Goal: Task Accomplishment & Management: Manage account settings

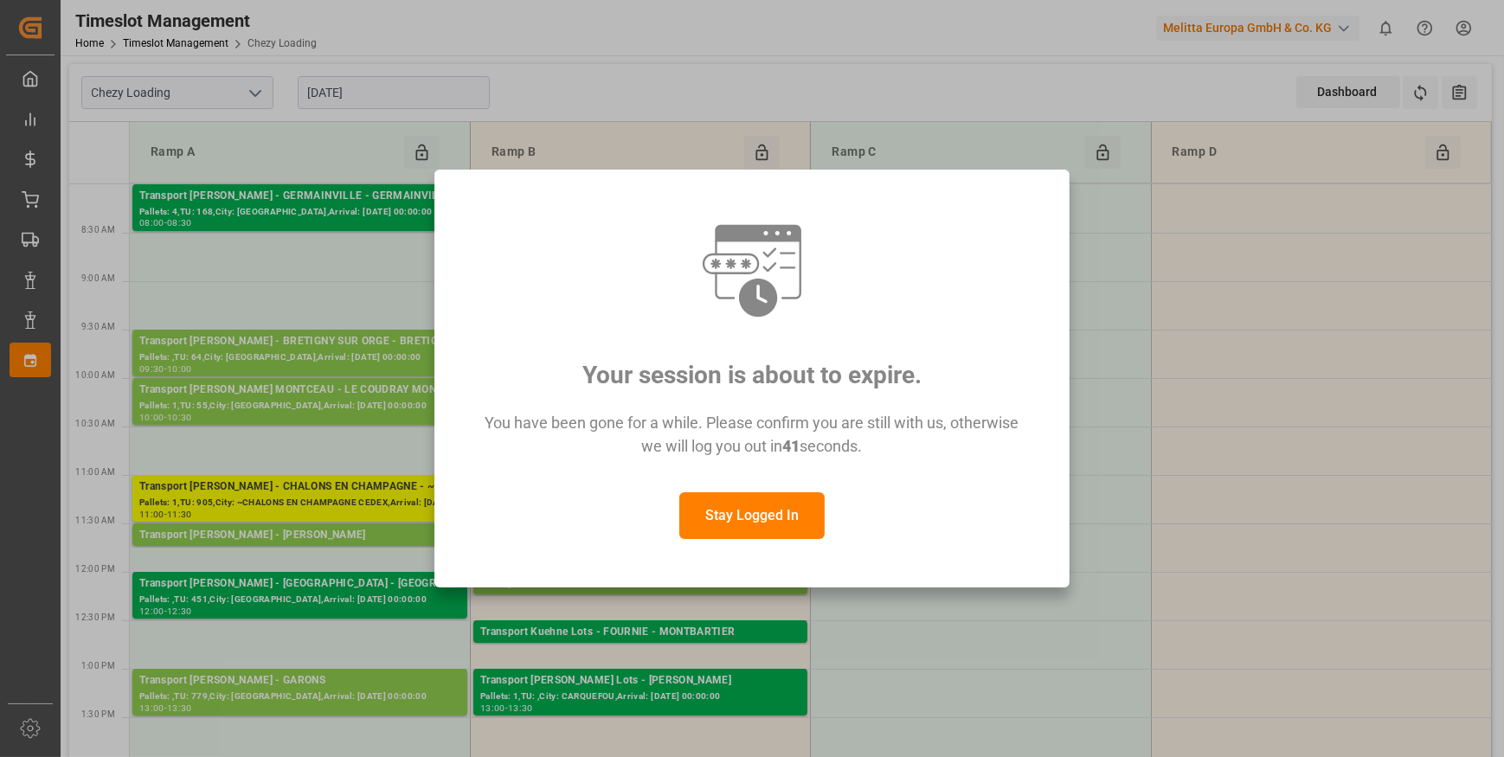
click at [737, 519] on button "Stay Logged In" at bounding box center [751, 515] width 145 height 47
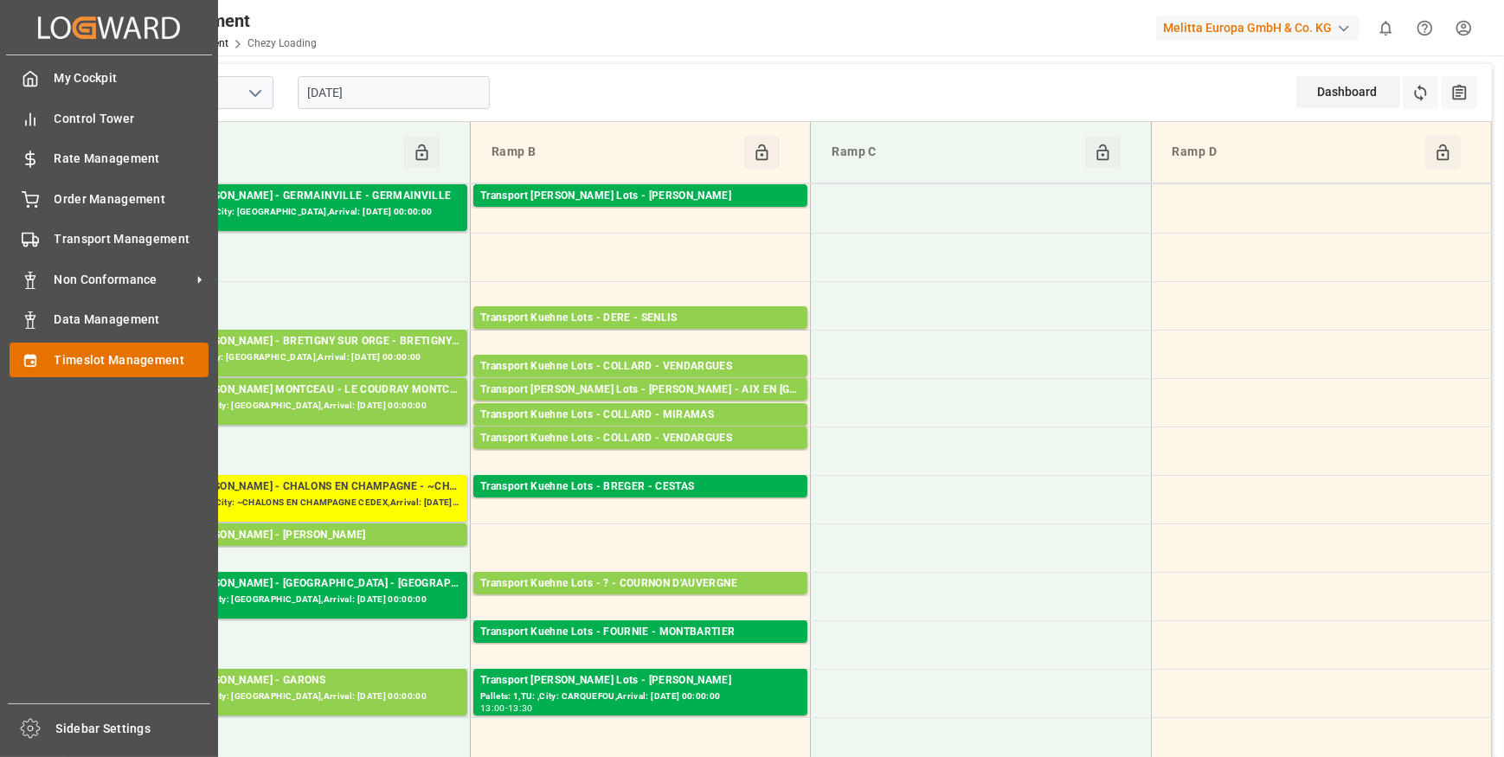
click at [100, 362] on span "Timeslot Management" at bounding box center [132, 360] width 155 height 18
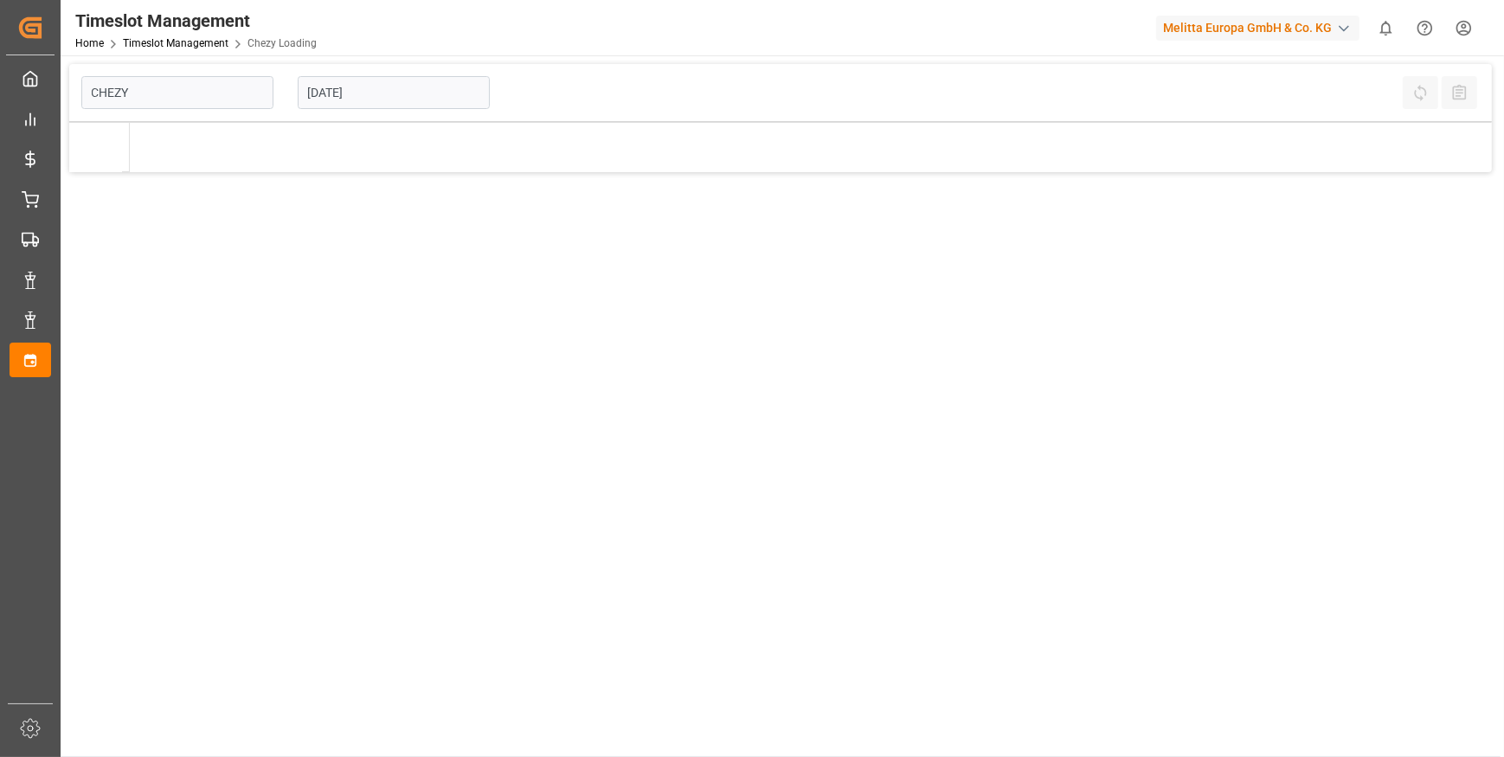
type input "Chezy Loading"
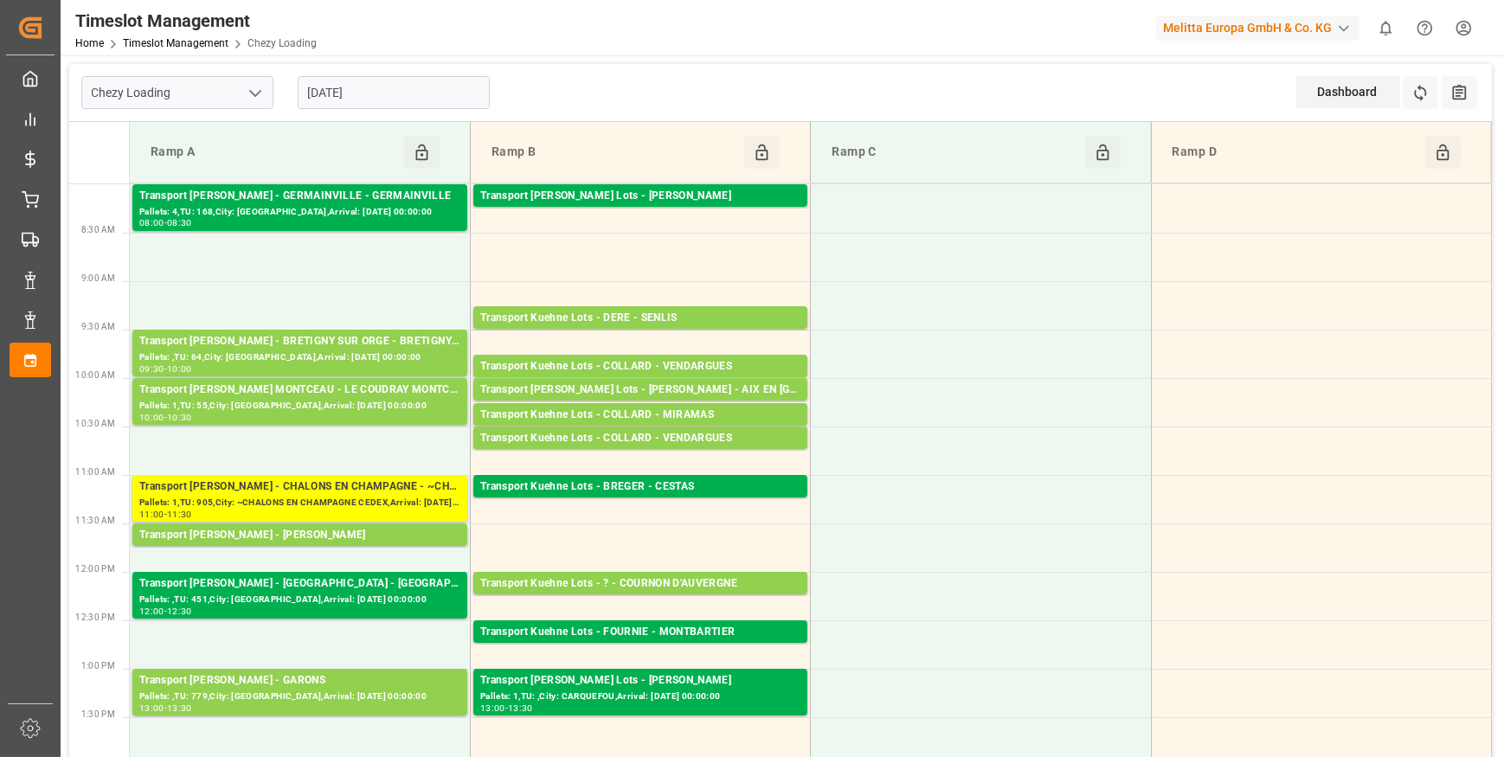
click at [395, 85] on input "[DATE]" at bounding box center [394, 92] width 192 height 33
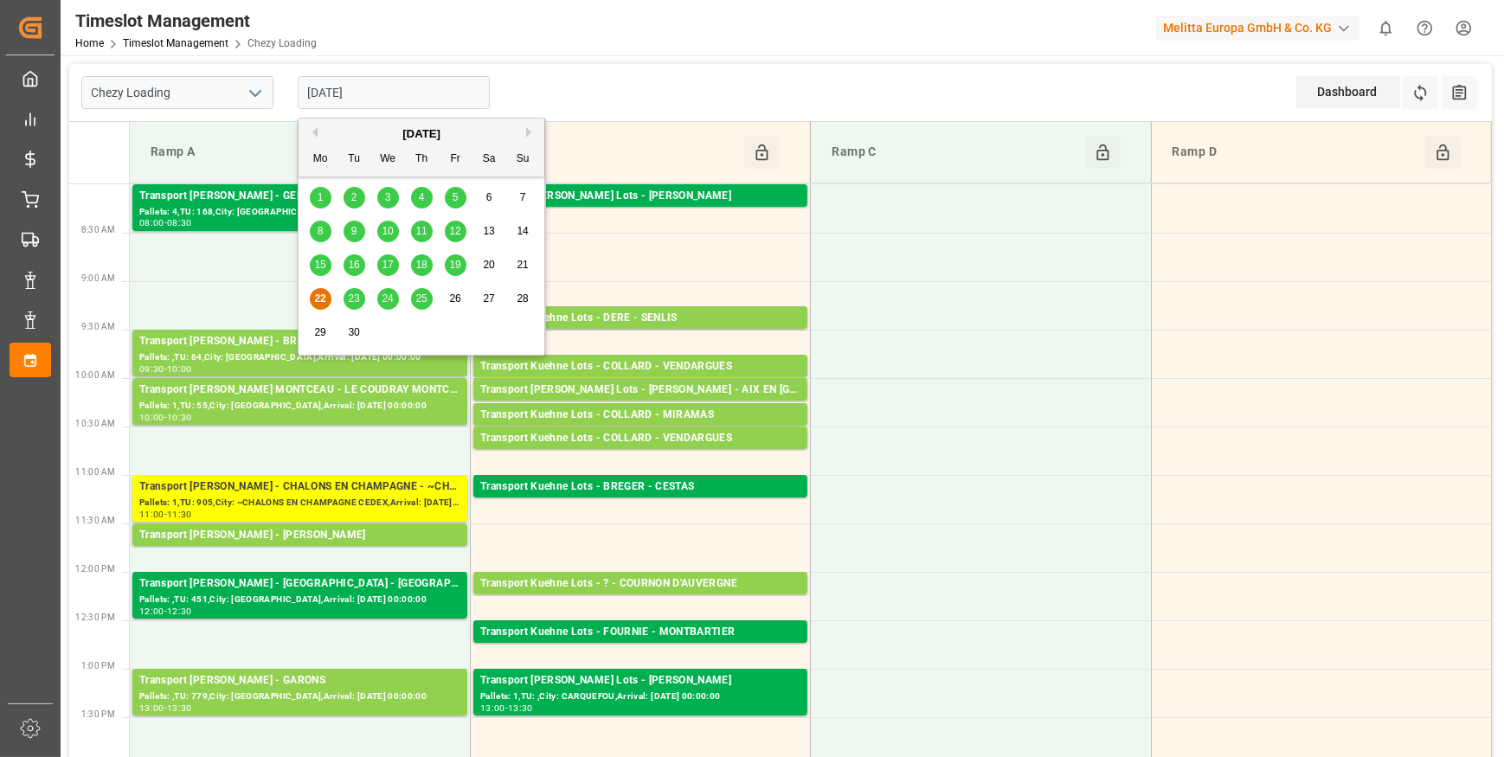
click at [353, 299] on span "23" at bounding box center [353, 298] width 11 height 12
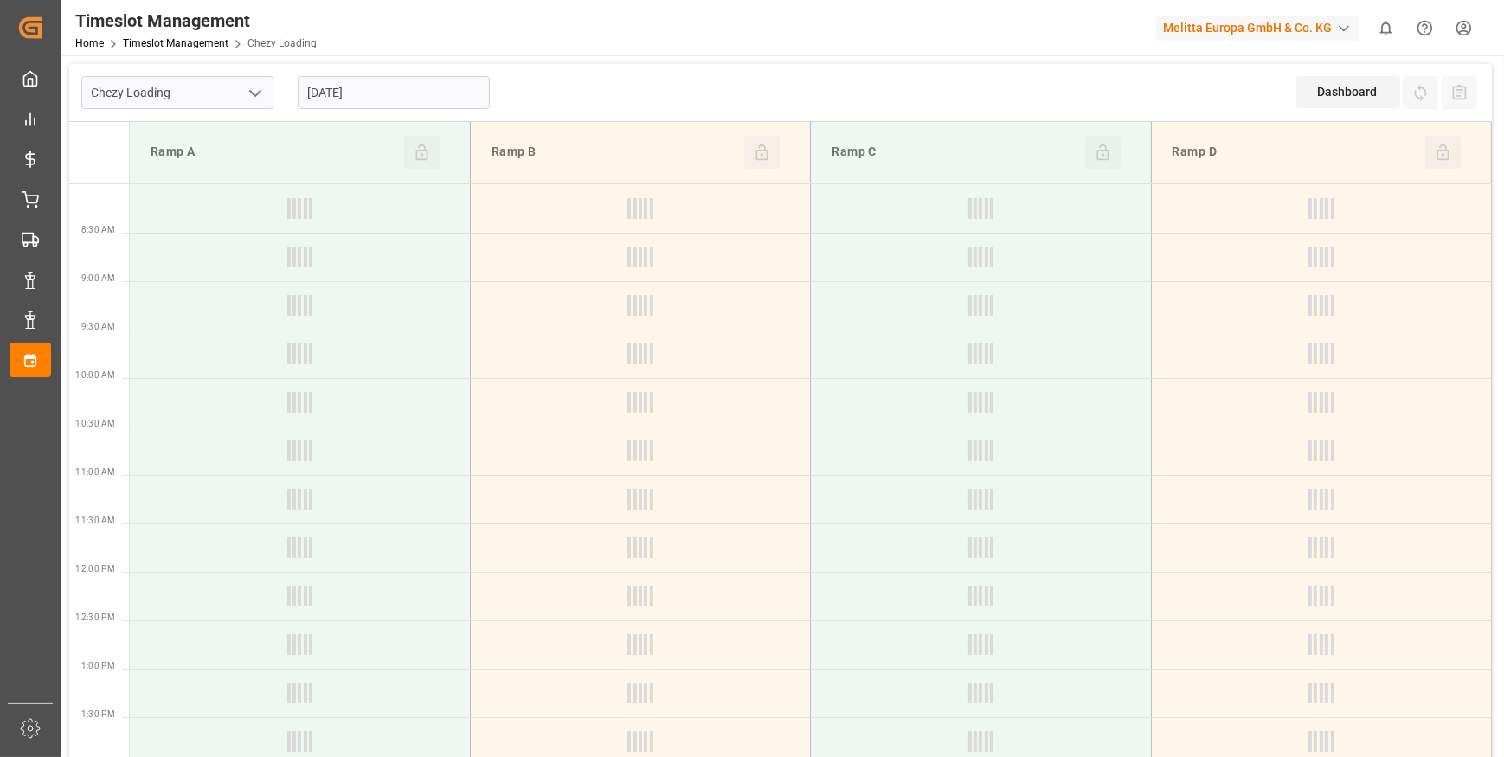
type input "[DATE]"
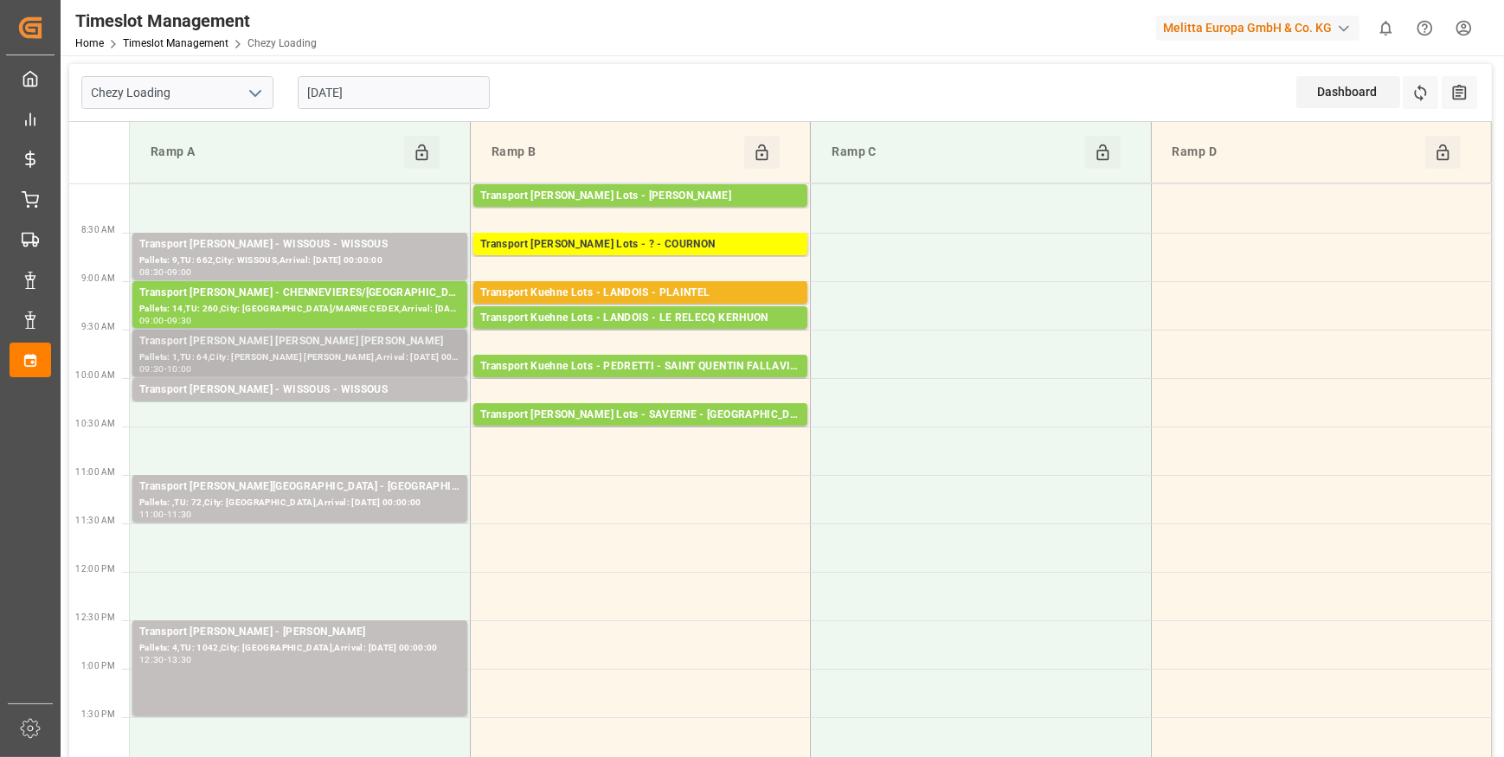
click at [336, 344] on div "Transport [PERSON_NAME] [PERSON_NAME] [PERSON_NAME]" at bounding box center [299, 341] width 321 height 17
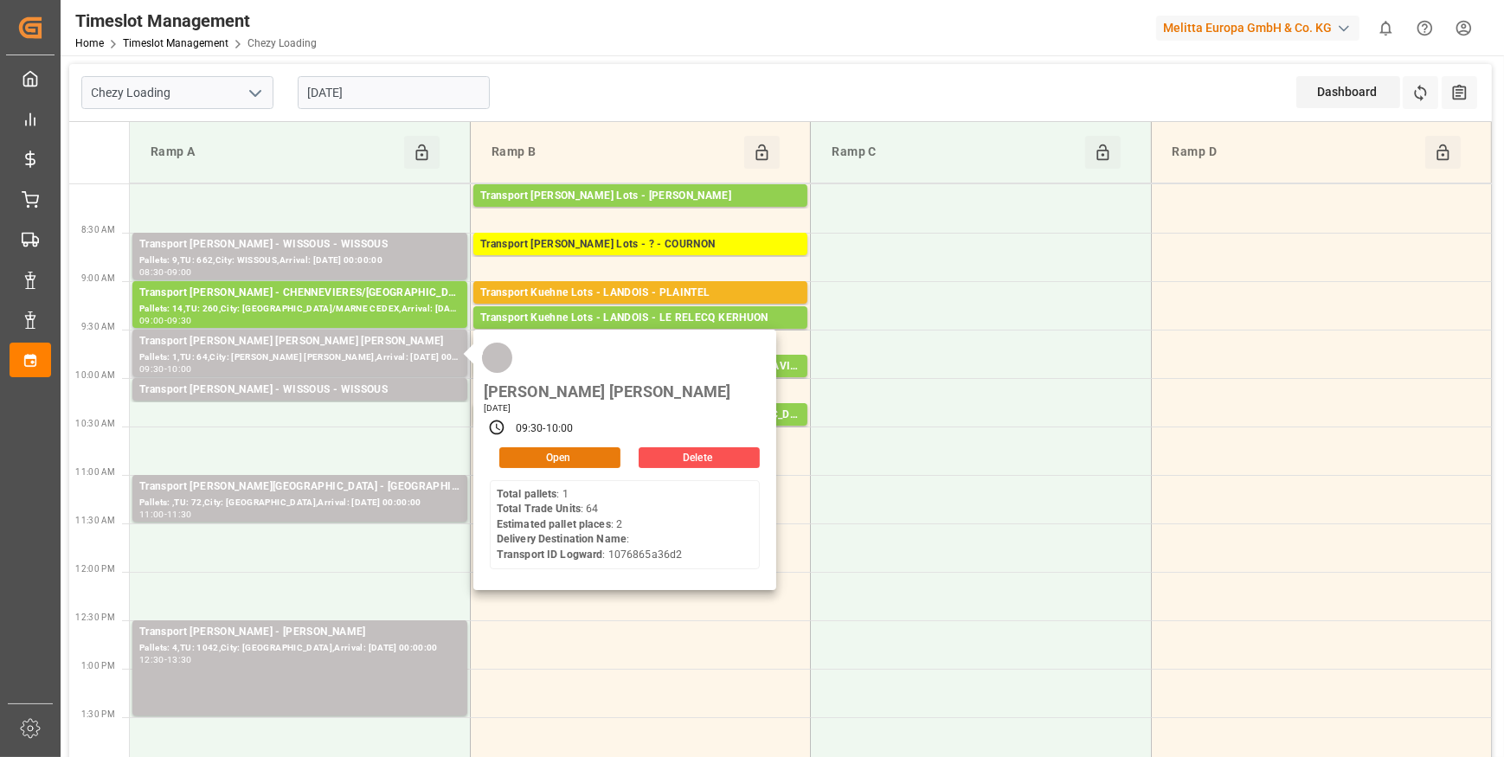
click at [554, 447] on button "Open" at bounding box center [559, 457] width 121 height 21
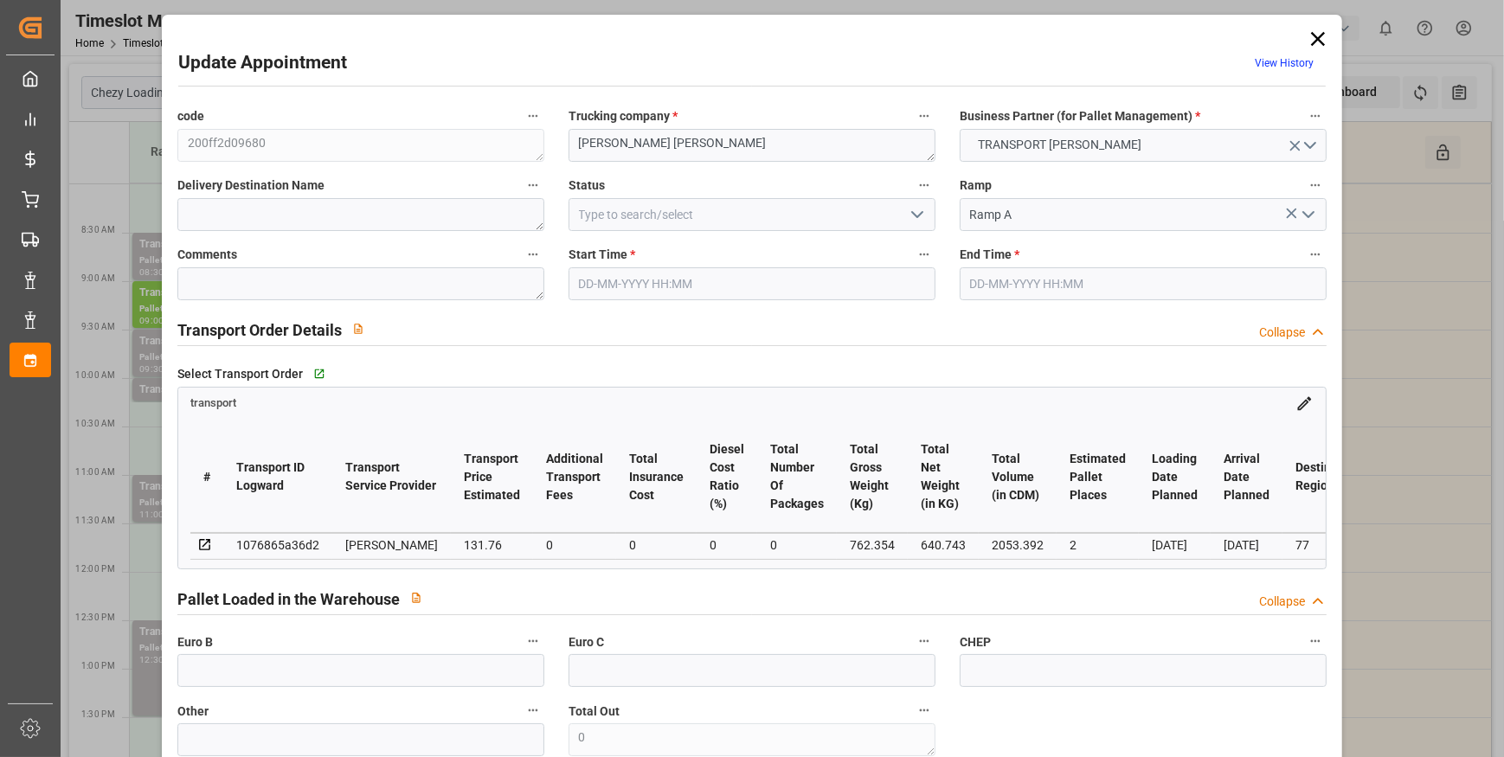
type input "2"
type input "131.76"
type input "0"
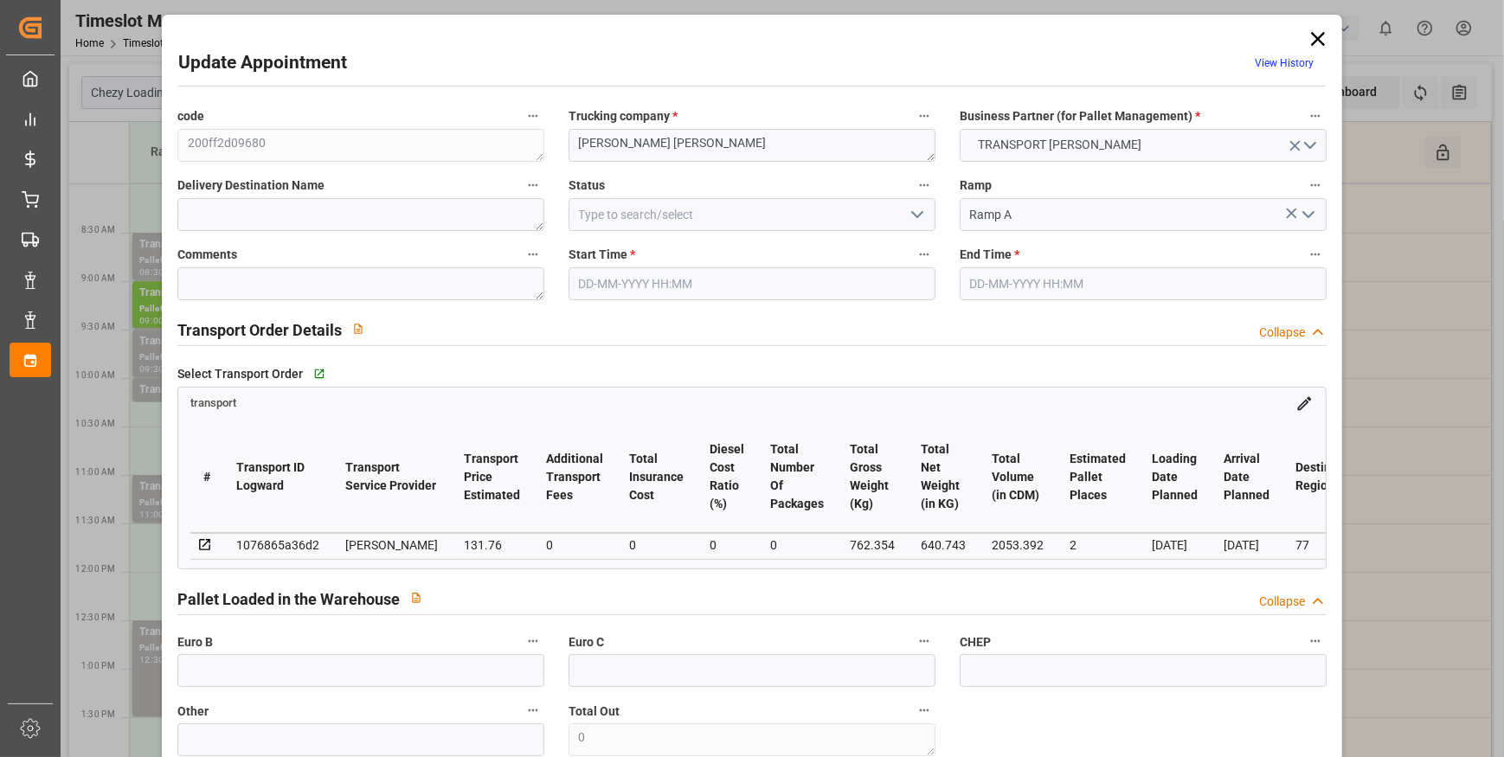
type input "127.3065"
type input "-4.4535"
type input "0"
type input "640.743"
type input "828.346"
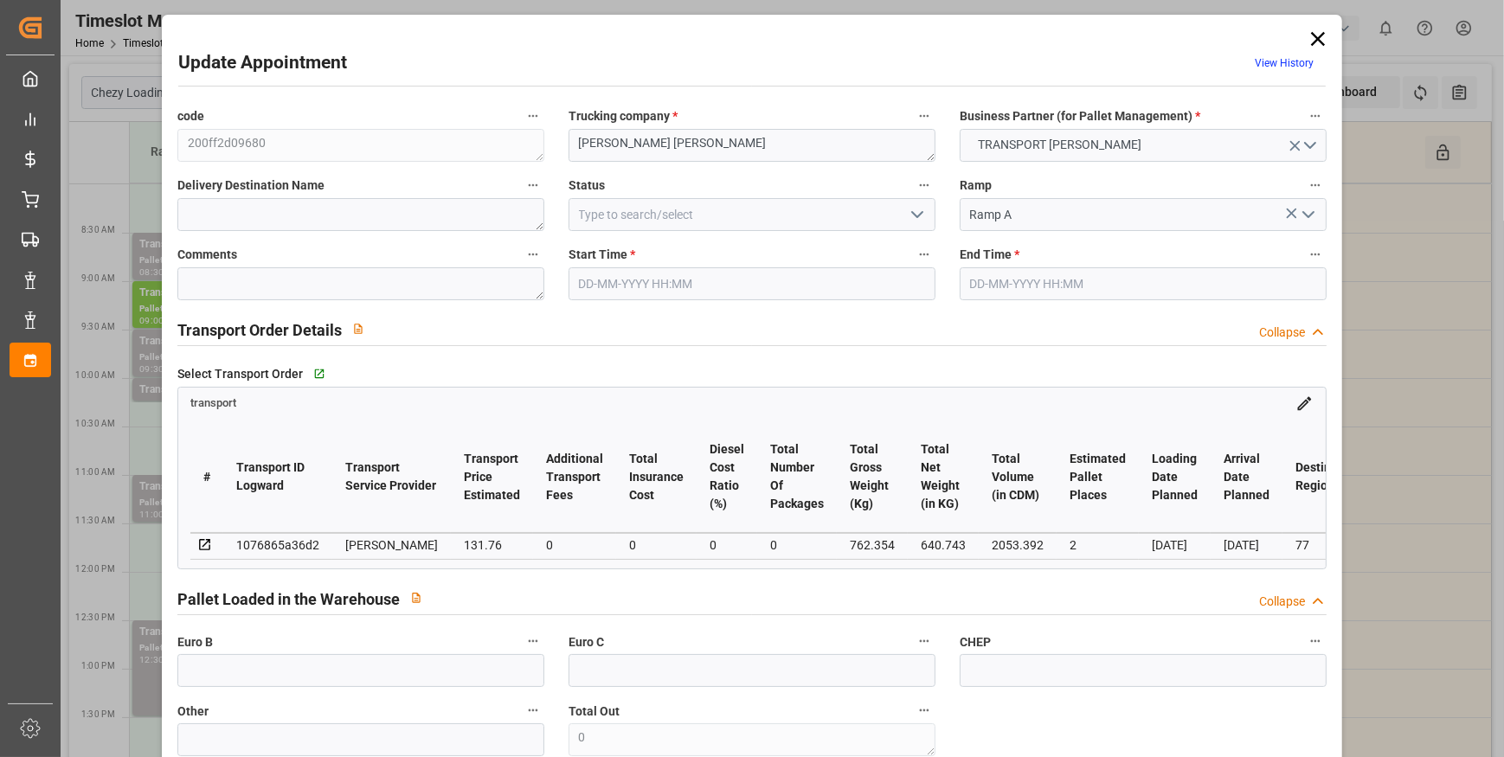
type input "2053.392"
type input "77"
type input "1"
type input "64"
type input "2"
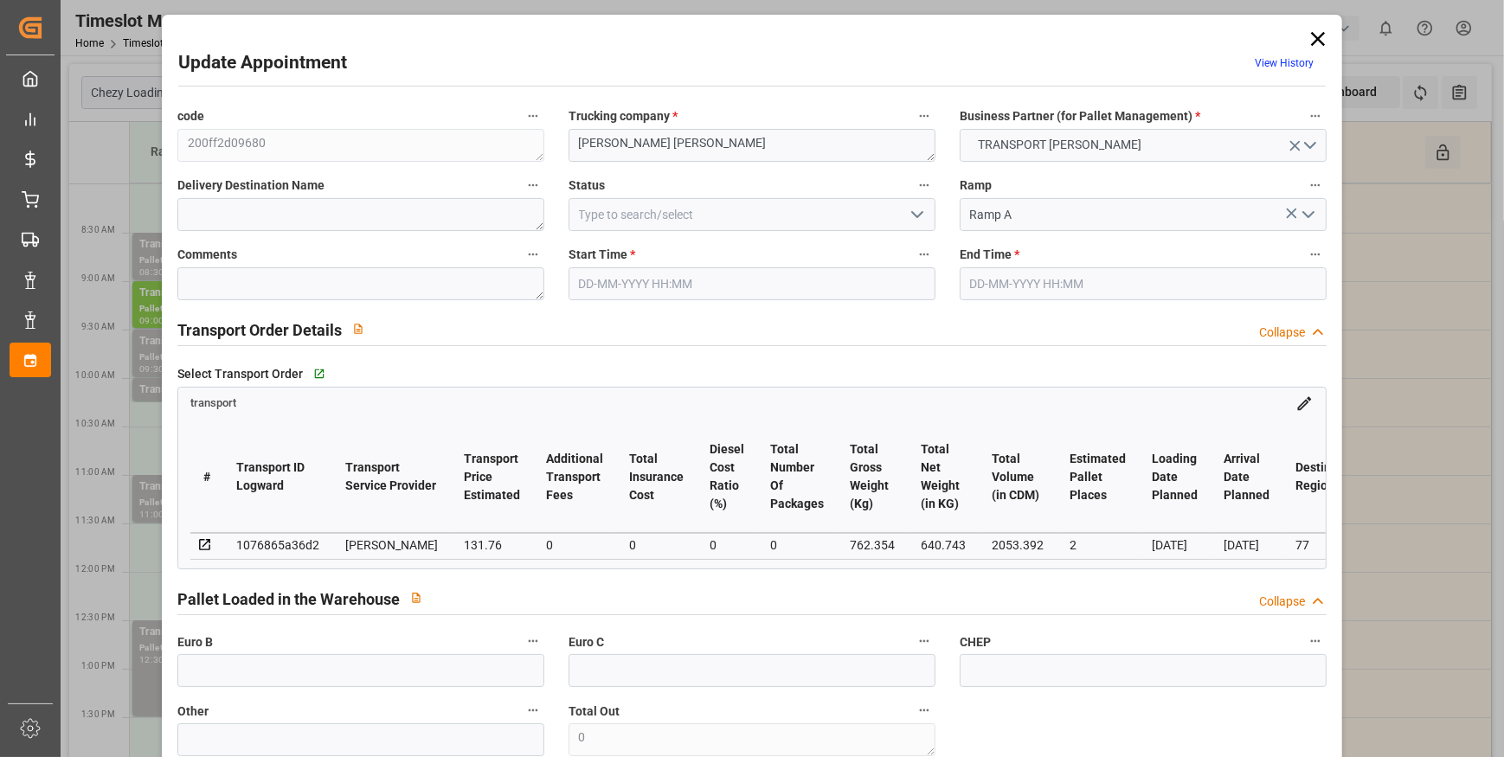
type input "101"
type input "762.354"
type input "0"
type input "4710.8598"
type input "0"
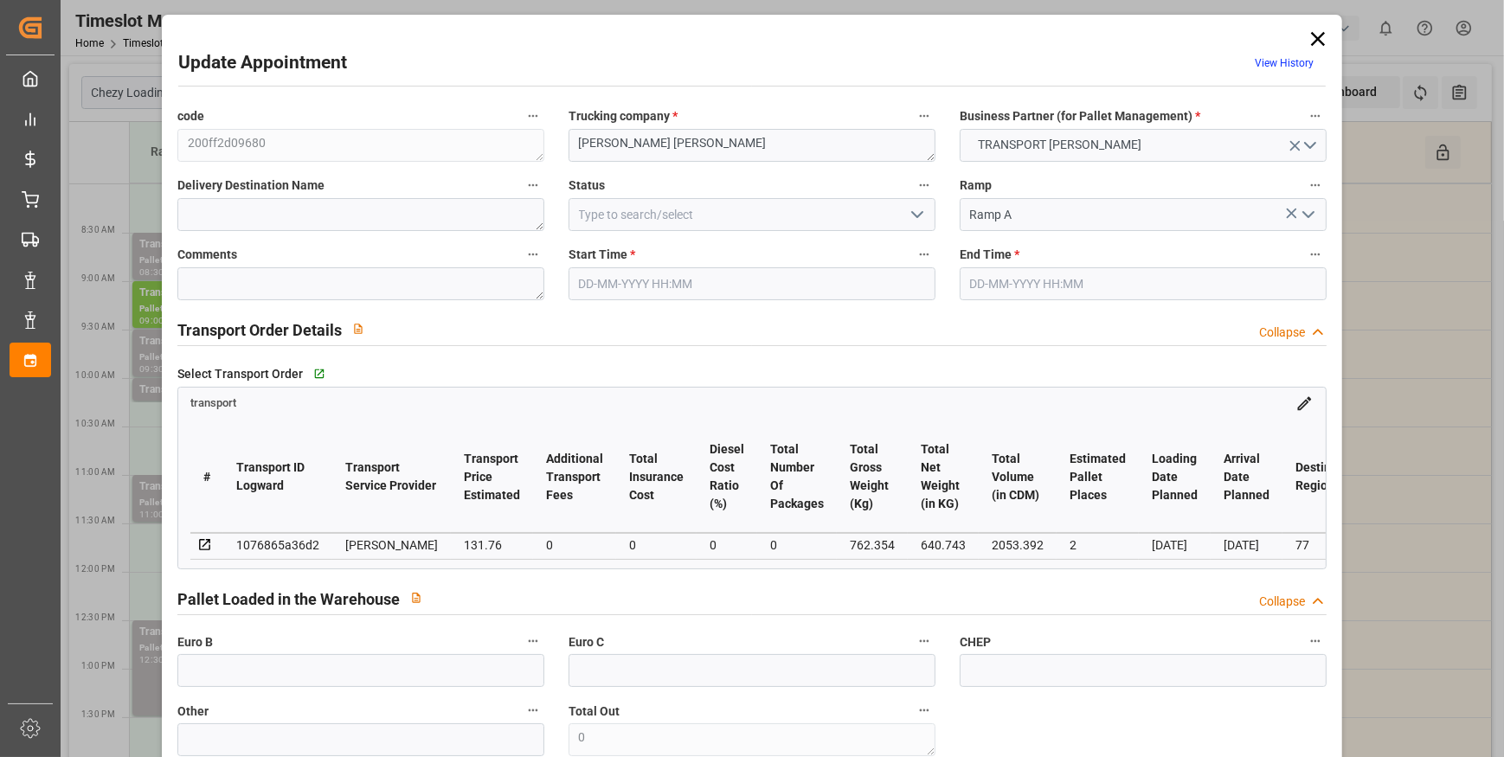
type input "0"
type input "21"
type input "35"
type input "[DATE] 09:30"
type input "[DATE] 10:00"
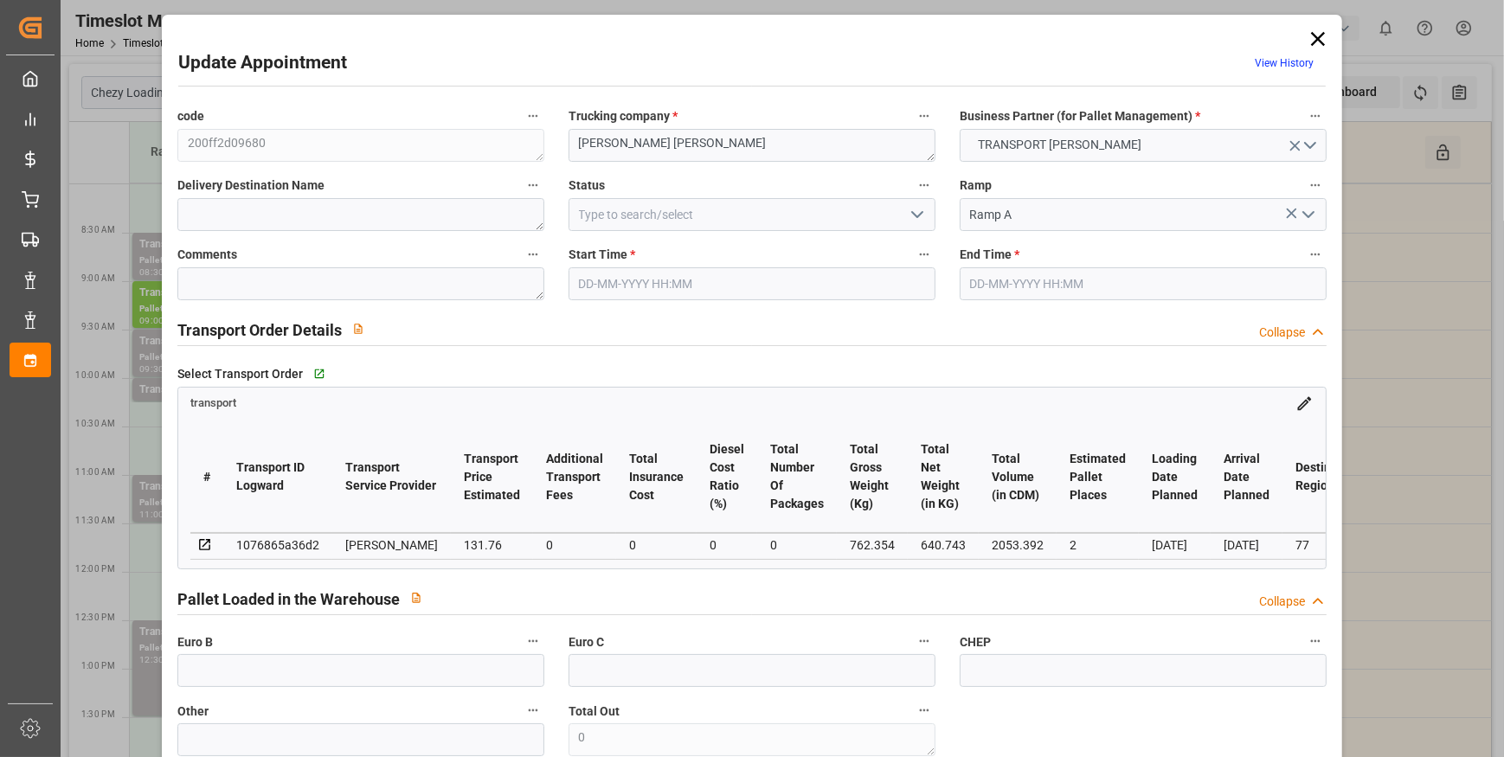
type input "[DATE] 13:58"
type input "[DATE] 11:44"
type input "[DATE]"
click at [913, 209] on icon "open menu" at bounding box center [917, 214] width 21 height 21
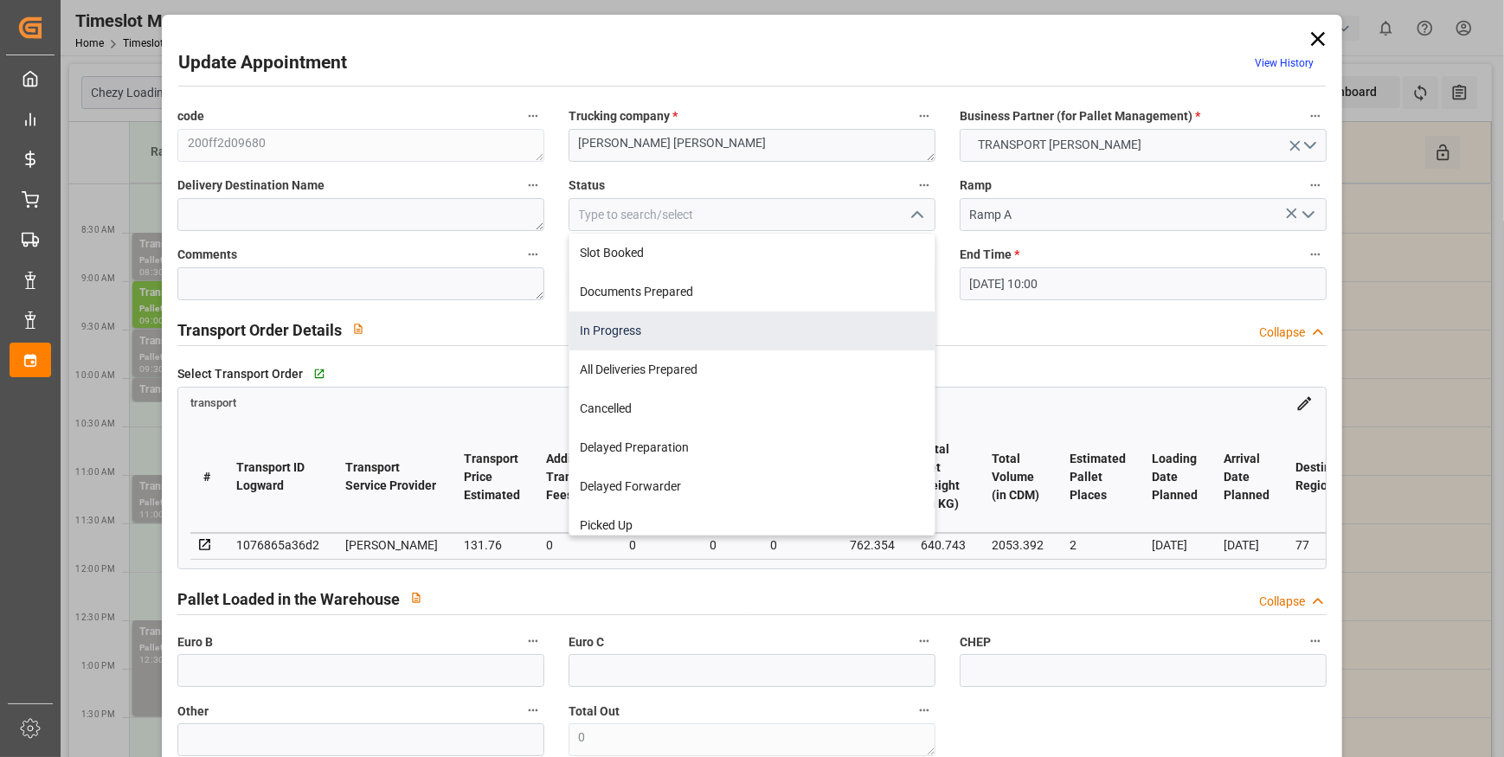
click at [658, 327] on div "In Progress" at bounding box center [751, 331] width 365 height 39
type input "In Progress"
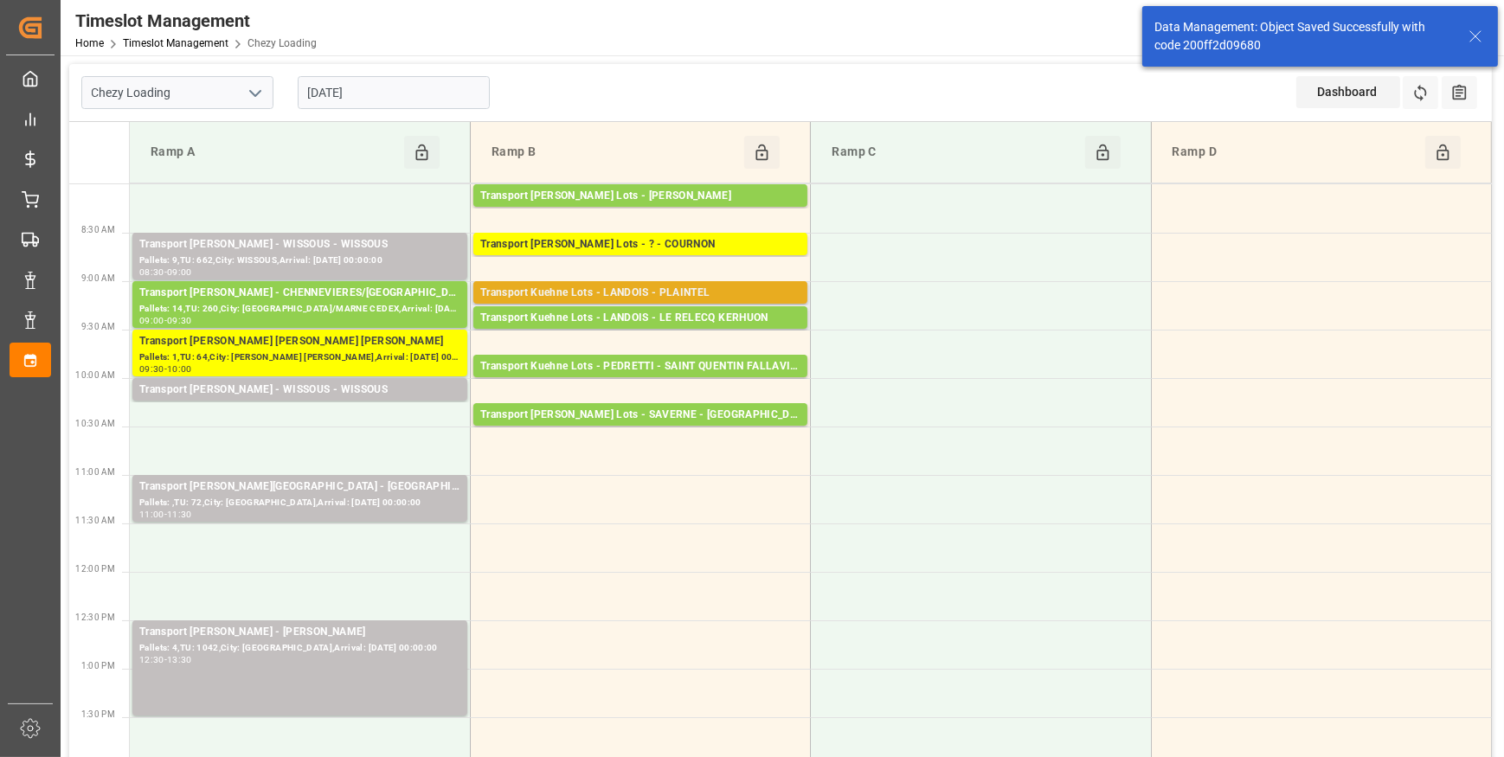
click at [683, 292] on div "Transport Kuehne Lots - LANDOIS - PLAINTEL" at bounding box center [640, 293] width 320 height 17
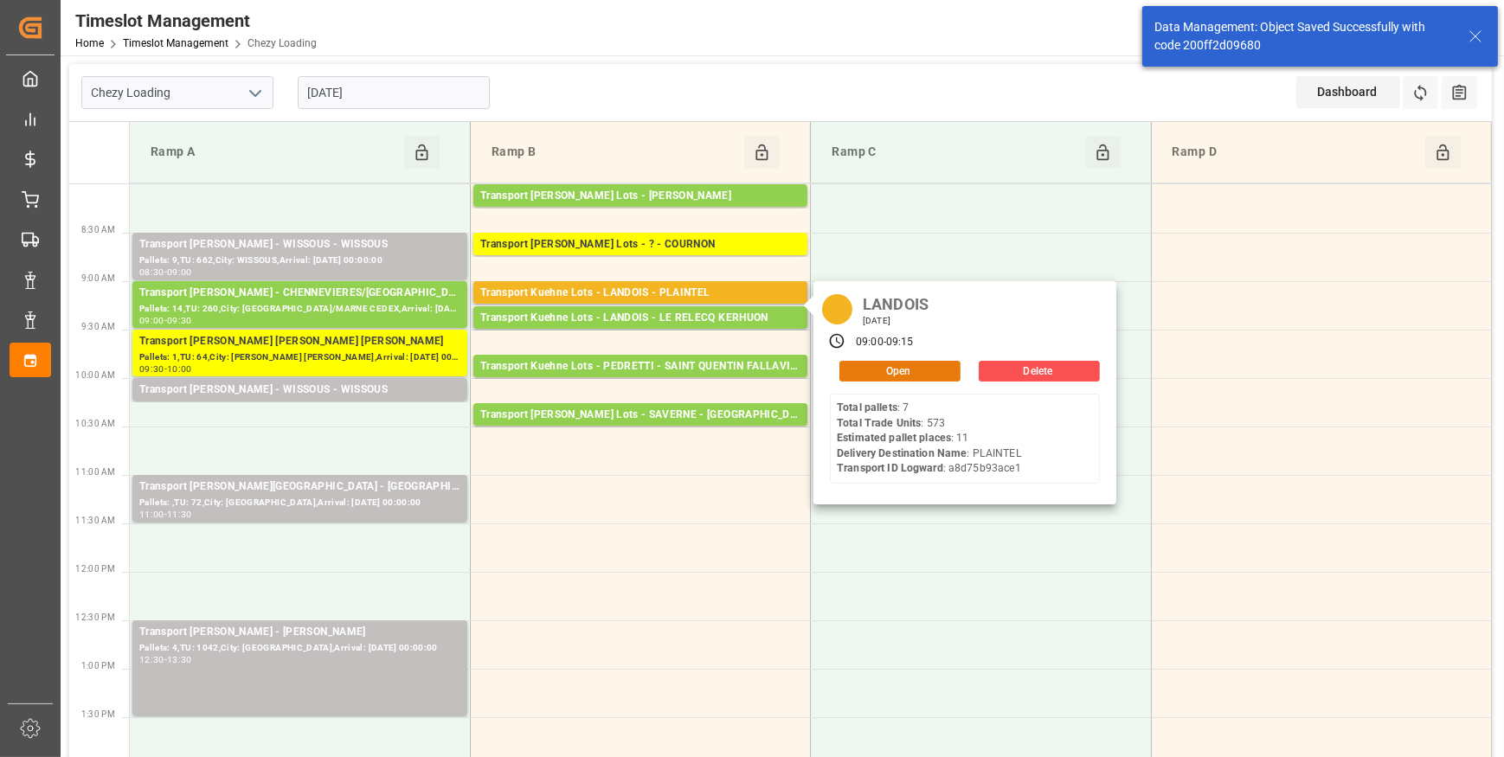
click at [907, 363] on button "Open" at bounding box center [899, 371] width 121 height 21
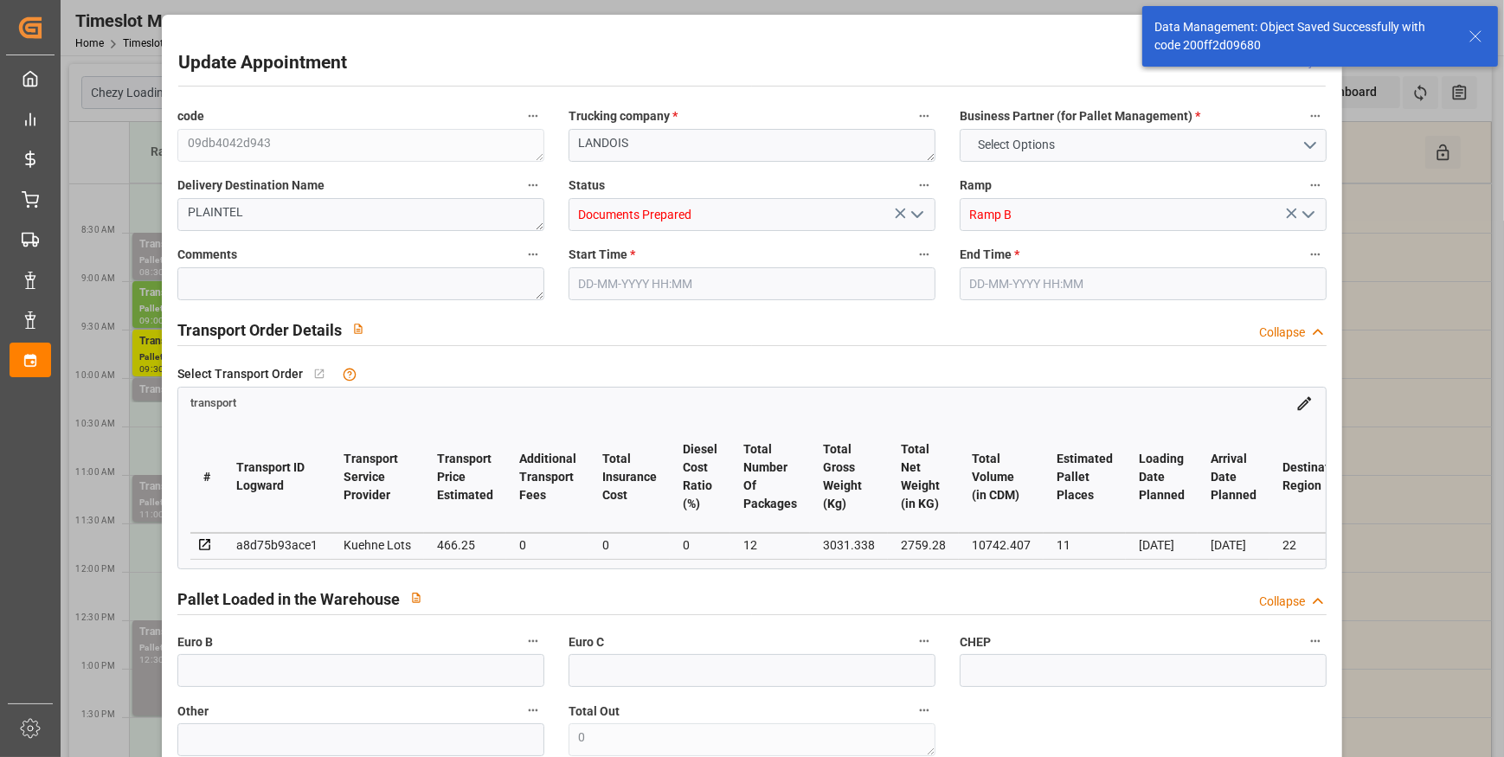
type input "11"
type input "466.25"
type input "0"
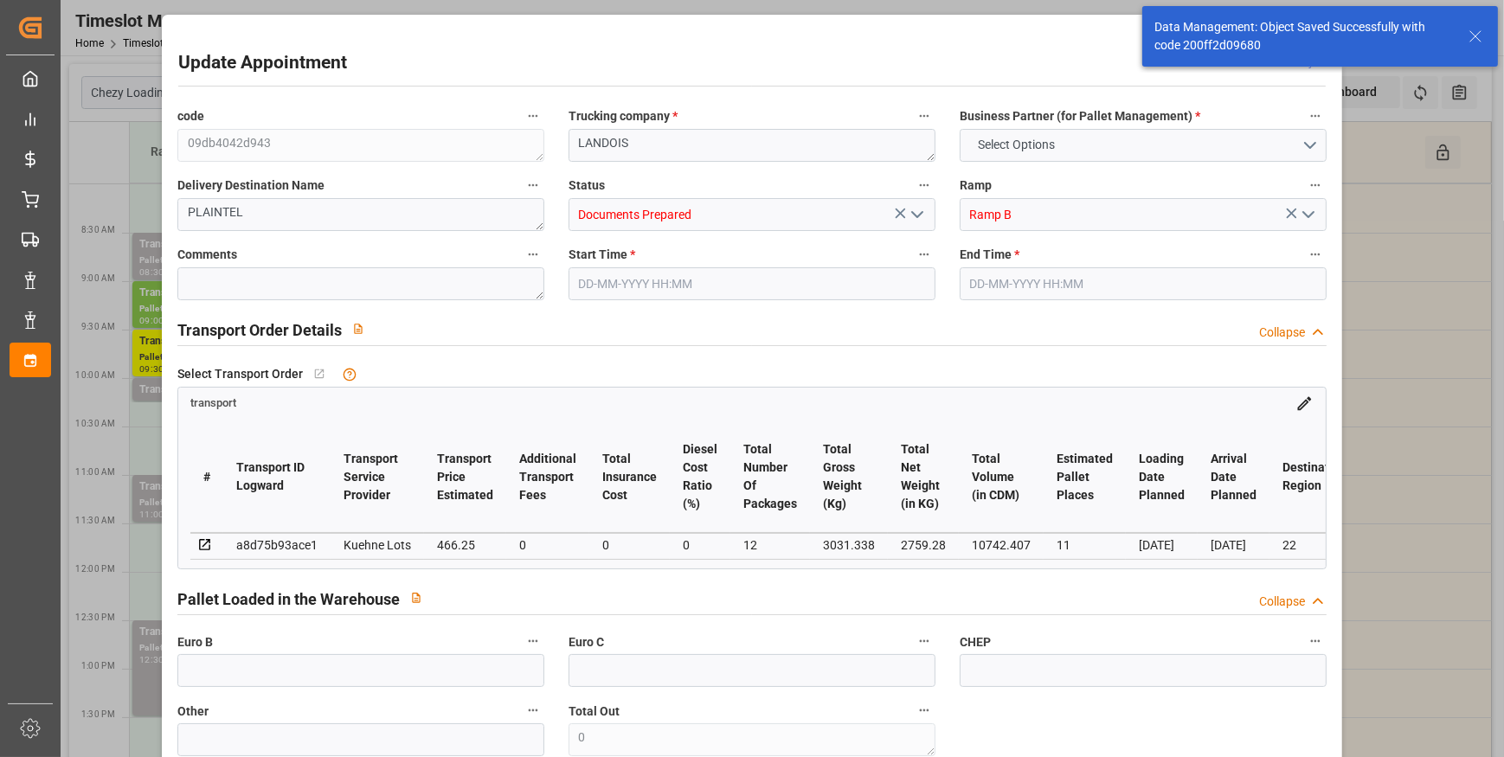
type input "466.25"
type input "0"
type input "12"
type input "2759.28"
type input "3753.594"
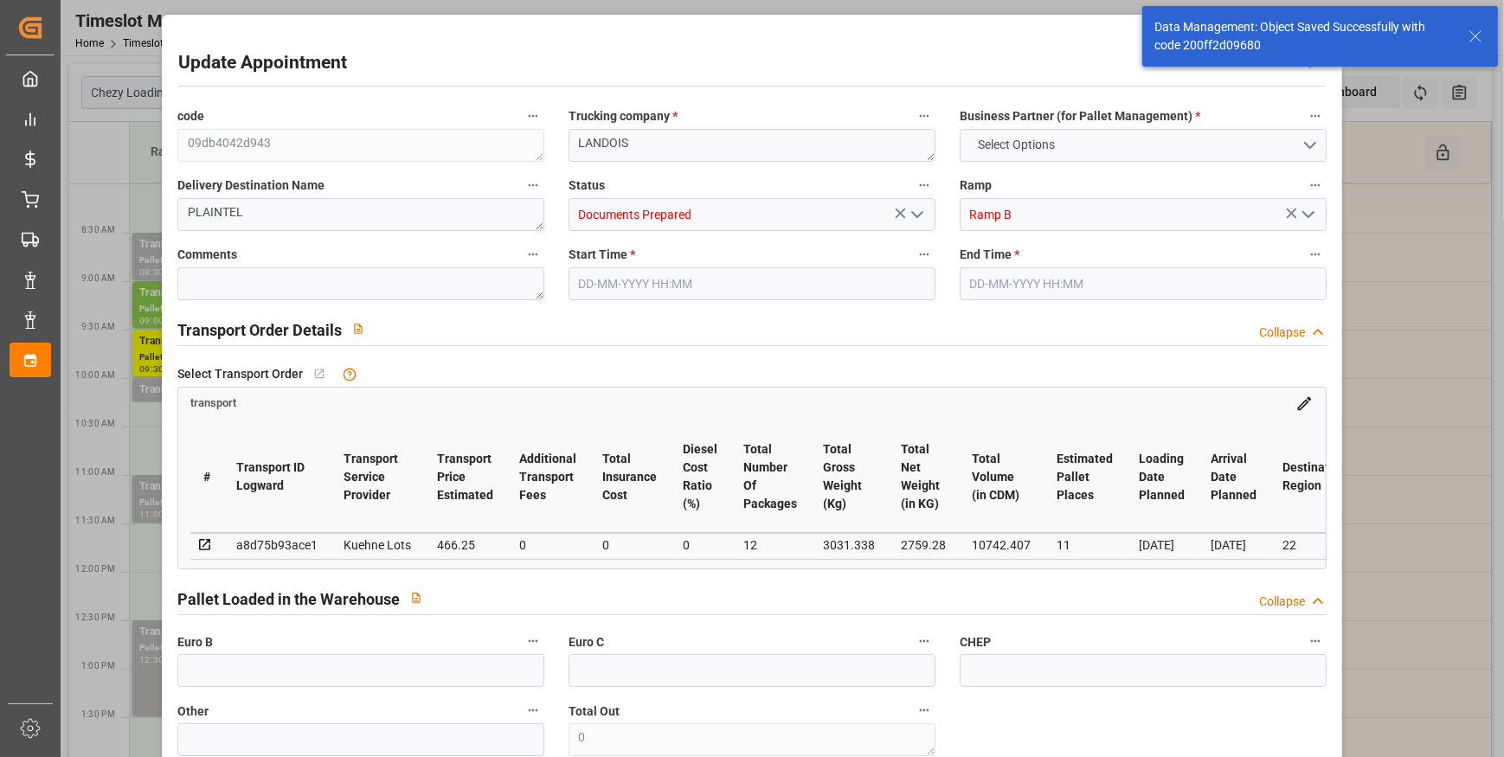
type input "10742.407"
type input "22"
type input "7"
type input "573"
type input "26"
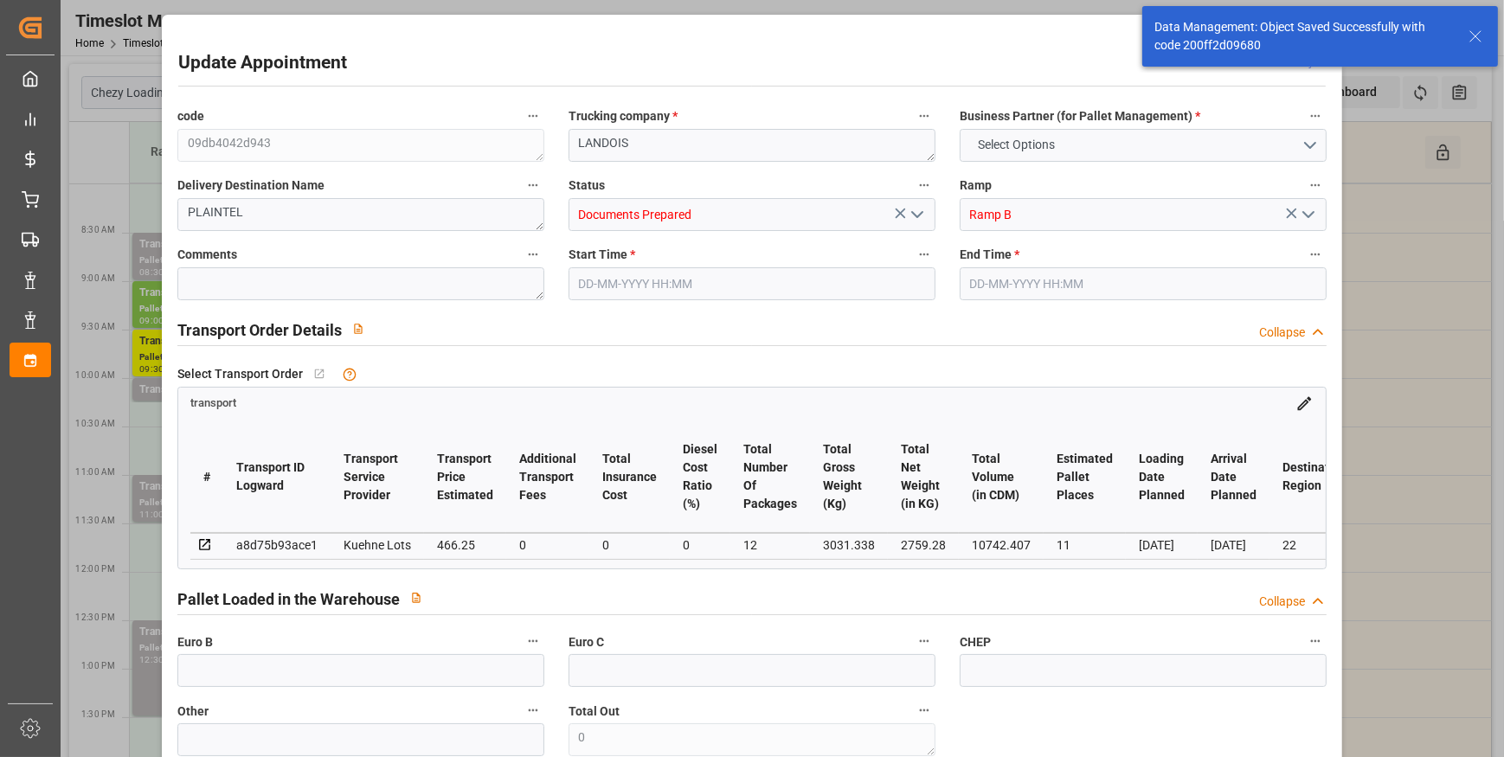
type input "101"
type input "3031.338"
type input "0"
type input "4710.8598"
type input "0"
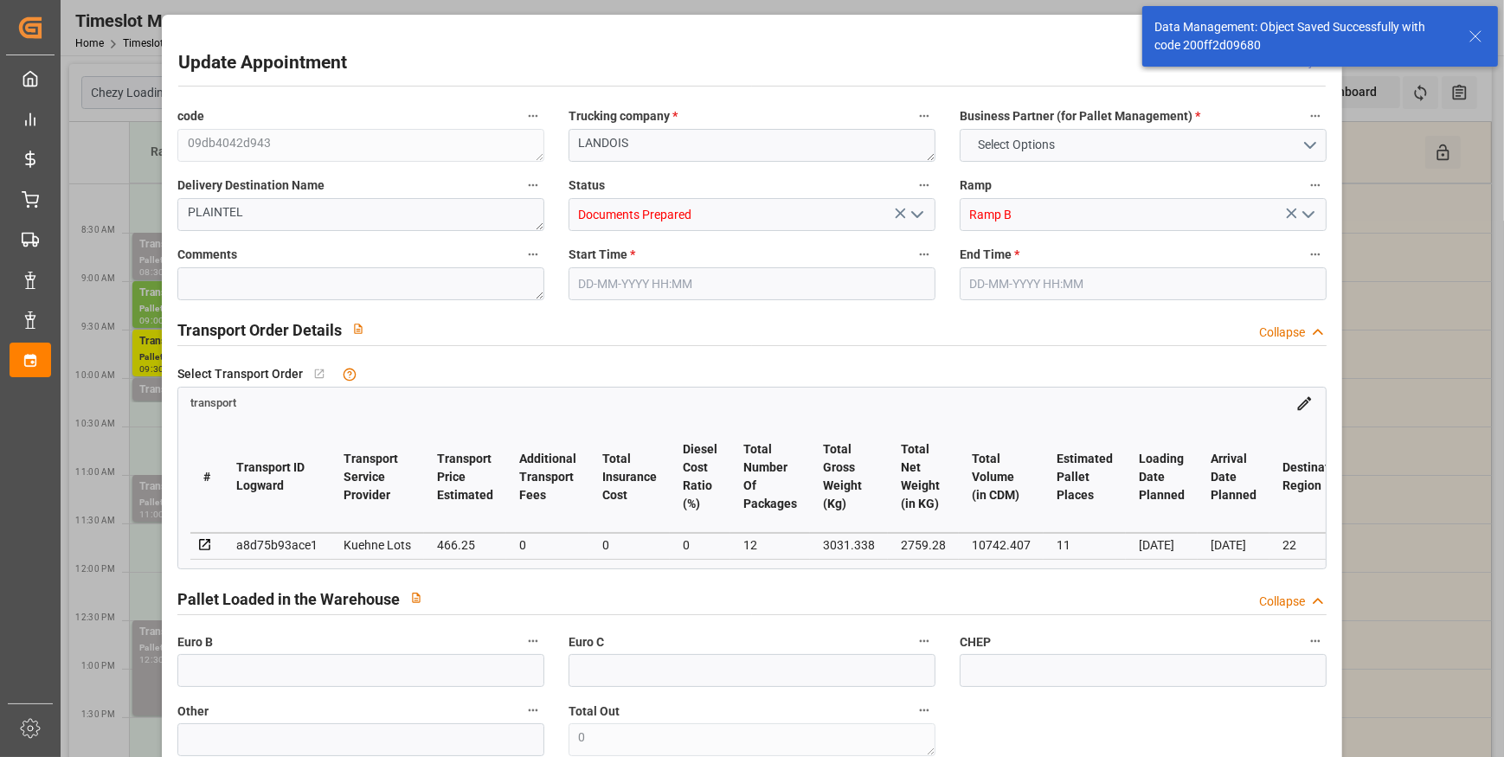
type input "0"
type input "21"
type input "35"
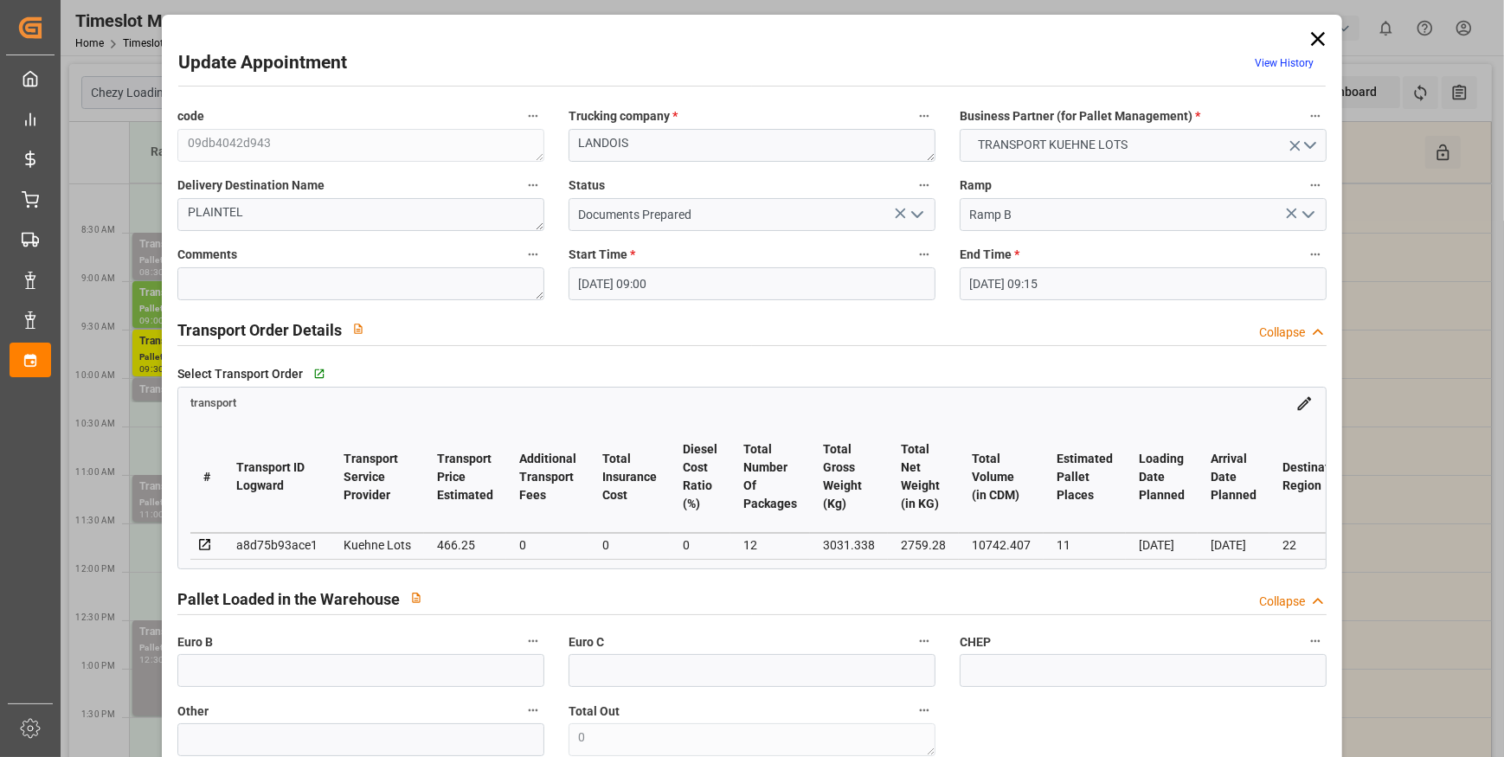
type input "[DATE] 09:00"
type input "[DATE] 09:15"
type input "[DATE] 13:02"
type input "[DATE] 11:27"
type input "[DATE]"
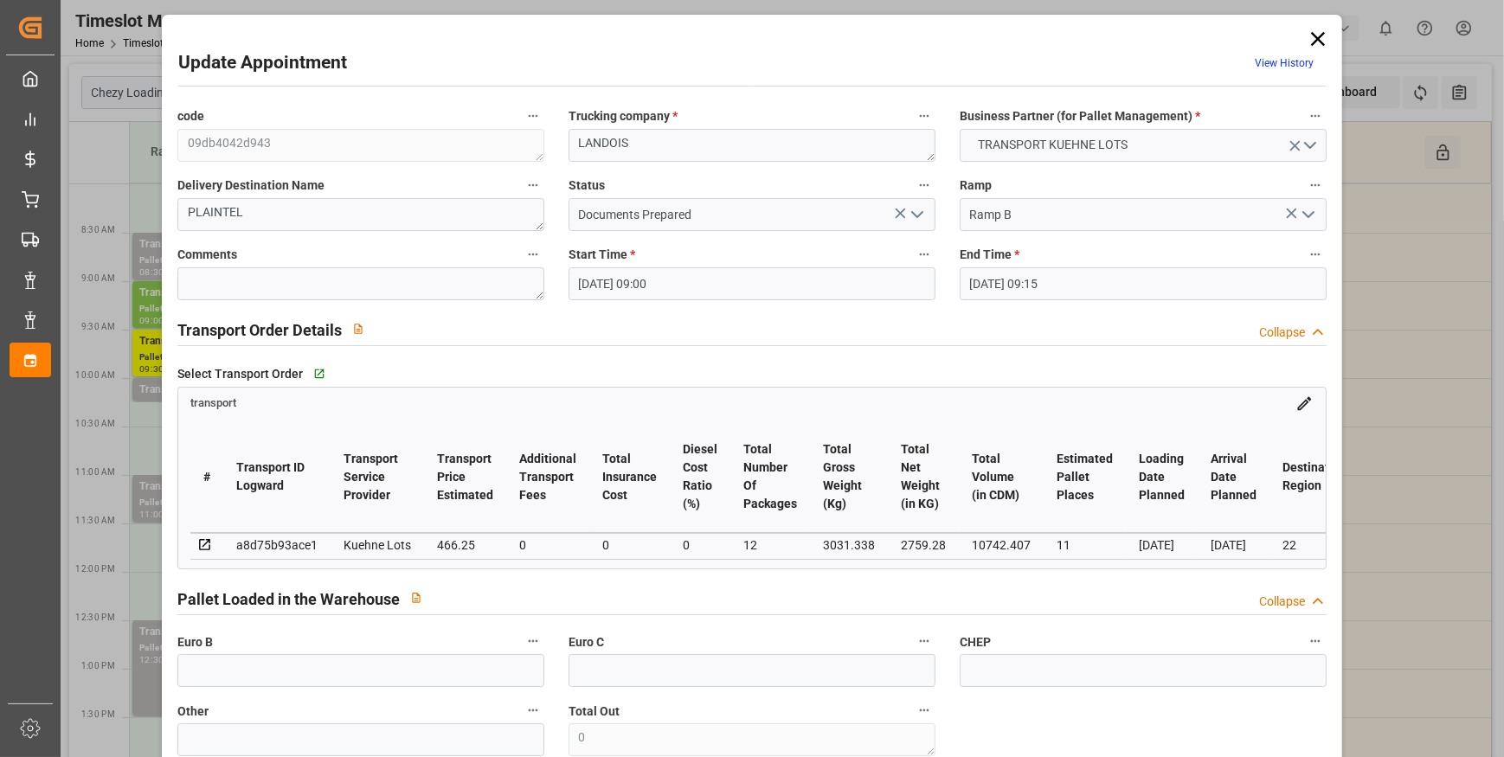
type input "[DATE]"
click at [916, 210] on icon "open menu" at bounding box center [917, 214] width 21 height 21
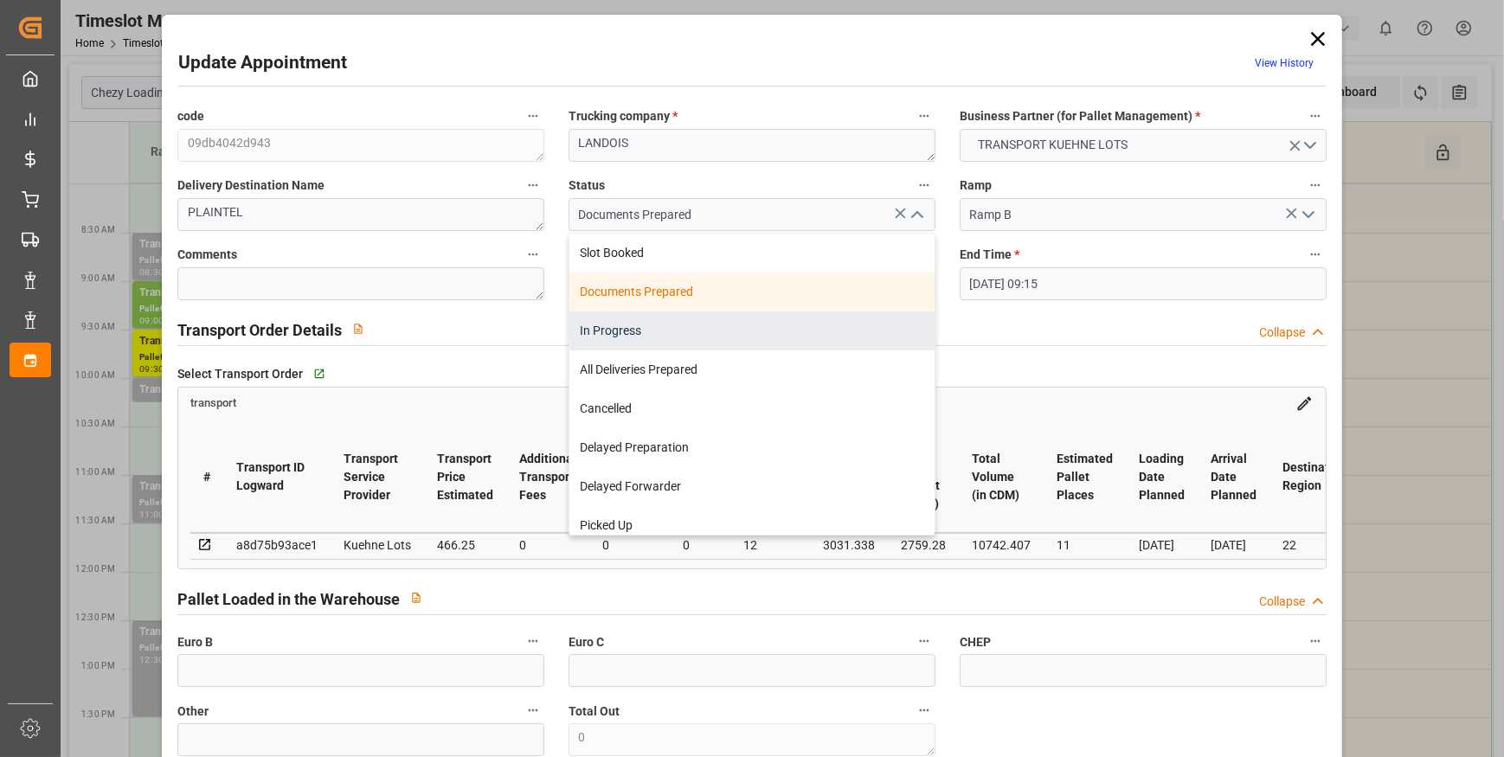
click at [622, 336] on div "In Progress" at bounding box center [751, 331] width 365 height 39
type input "In Progress"
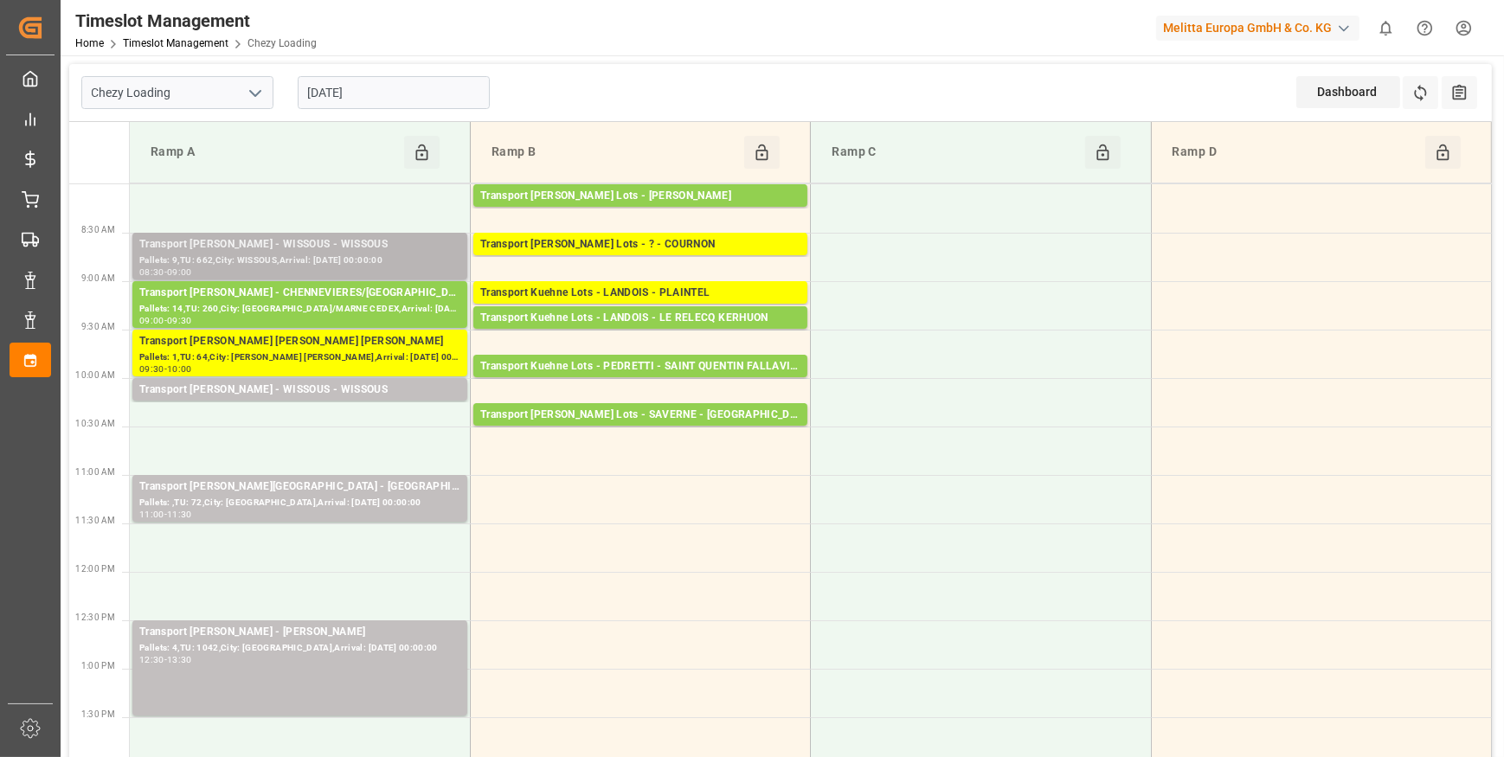
click at [310, 246] on div "Transport [PERSON_NAME] - WISSOUS - WISSOUS" at bounding box center [299, 244] width 321 height 17
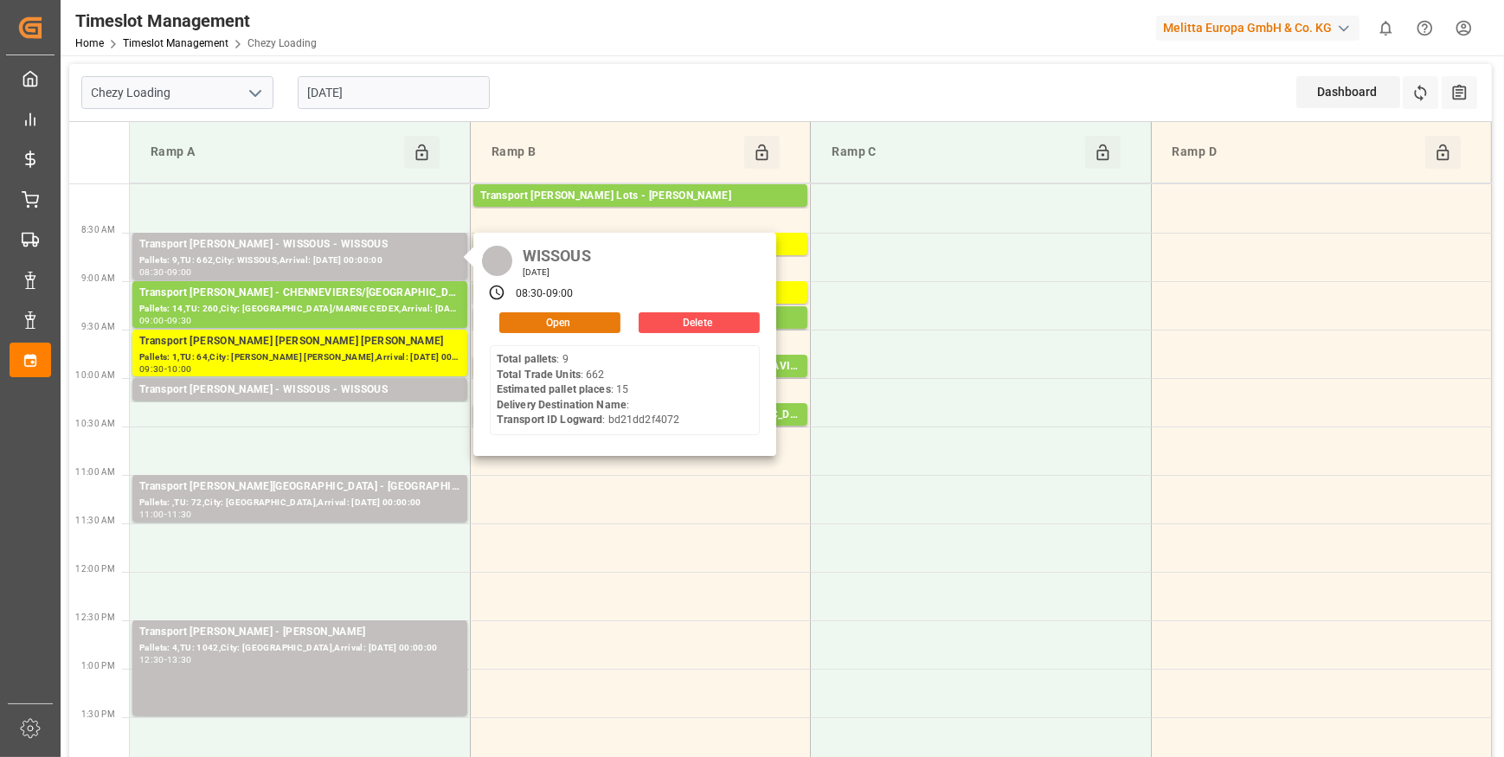
click at [547, 321] on button "Open" at bounding box center [559, 322] width 121 height 21
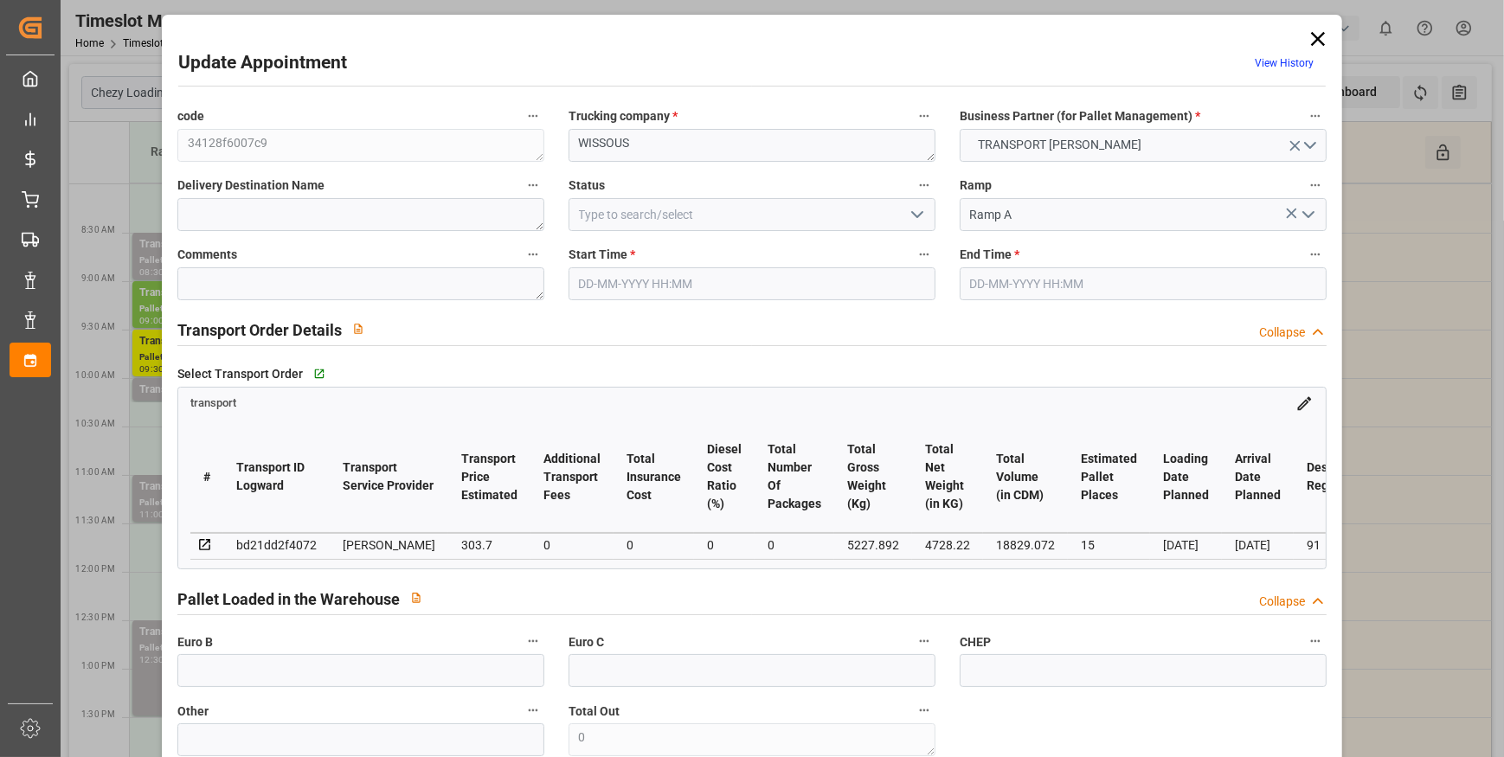
type input "15"
type input "303.7"
type input "0"
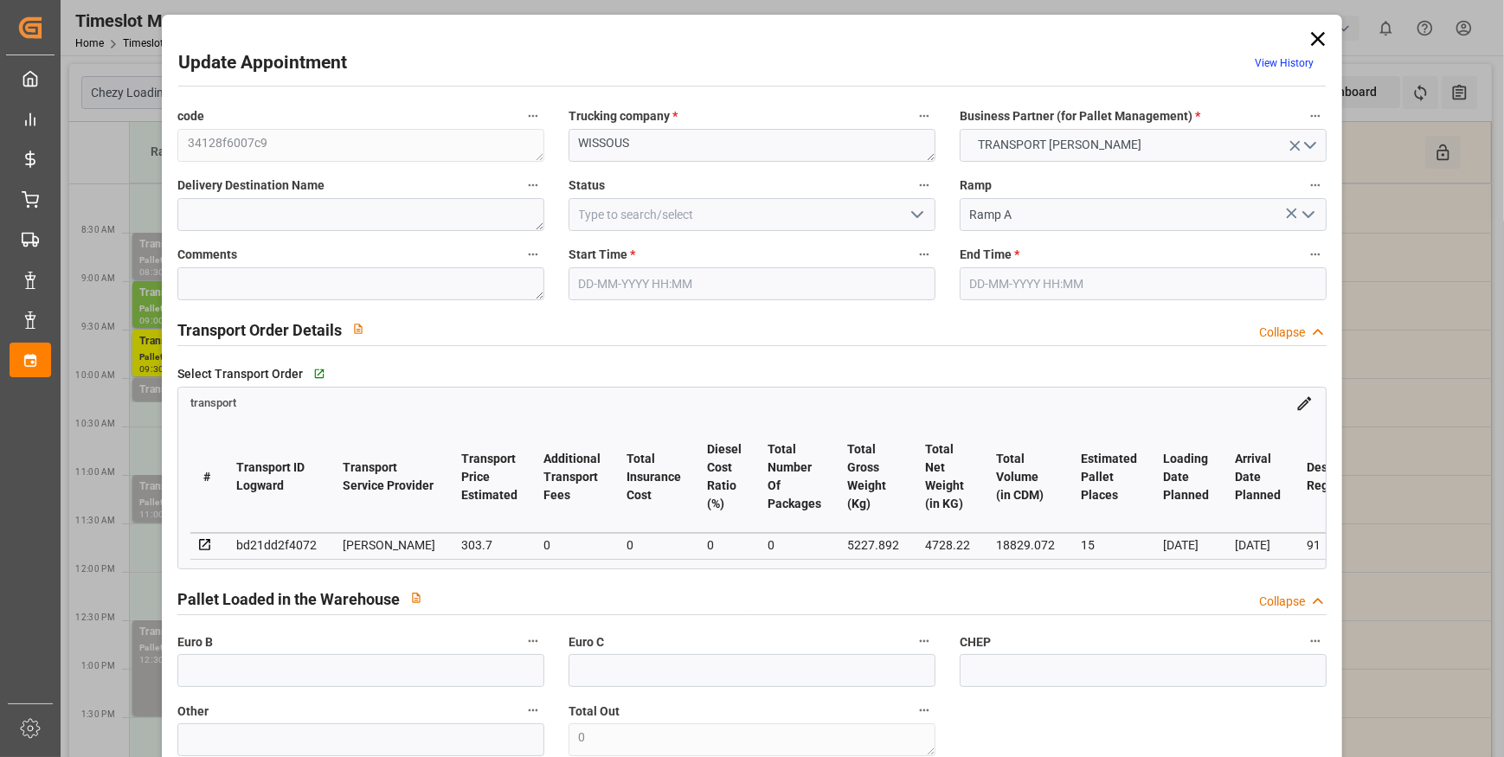
type input "293.4349"
type input "-10.2651"
type input "0"
type input "4728.22"
type input "5883.112"
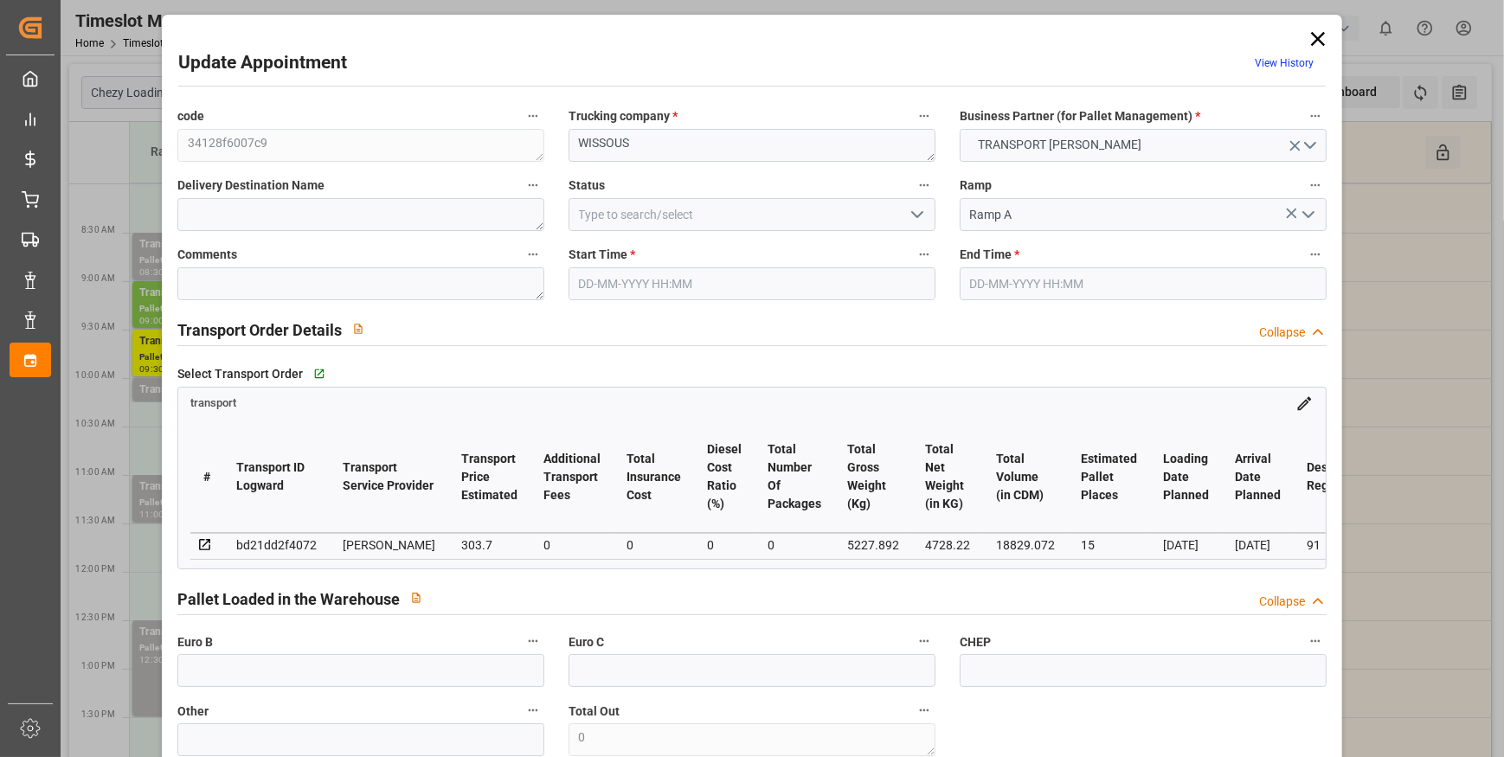
type input "18829.072"
type input "91"
type input "9"
type input "662"
type input "15"
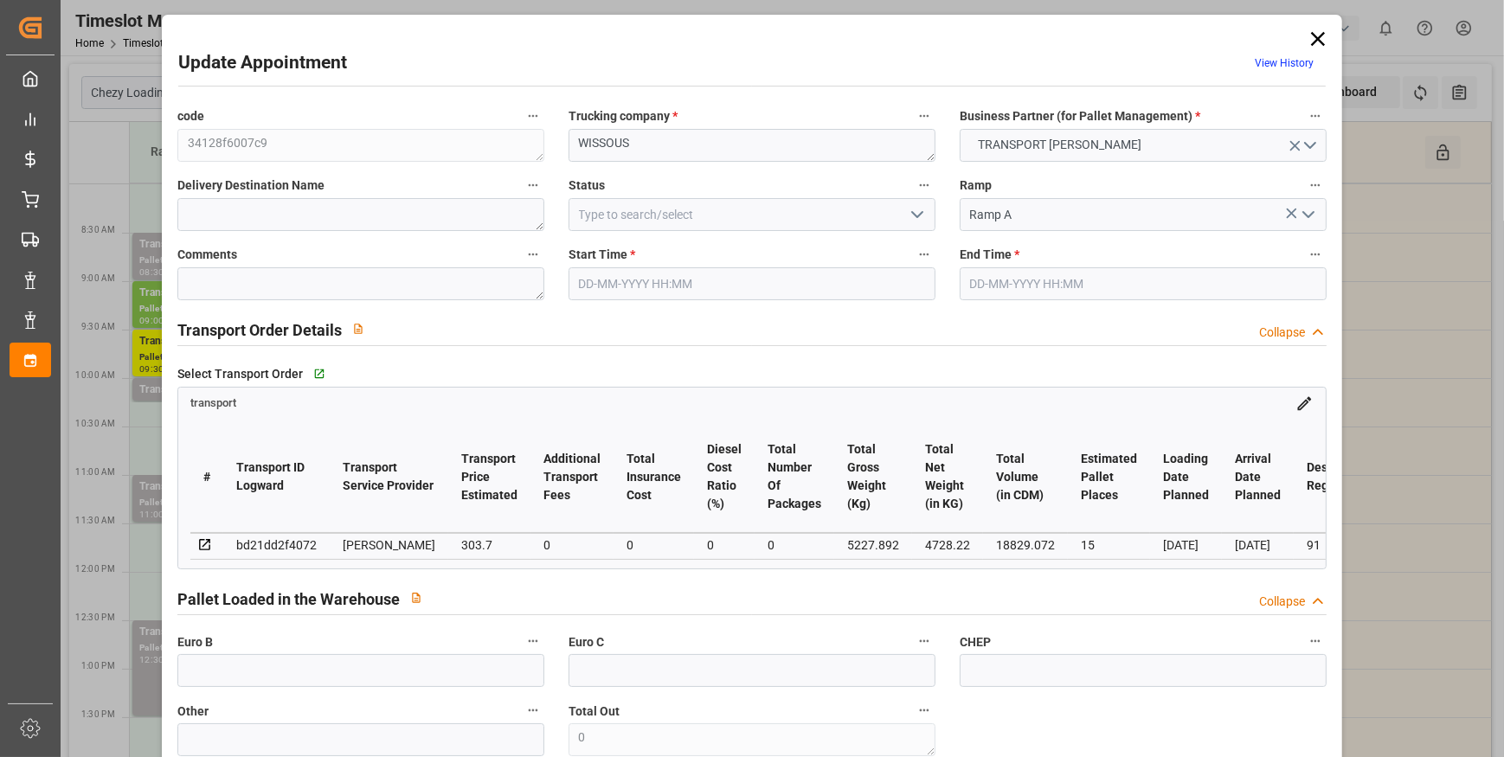
type input "101"
type input "5227.892"
type input "0"
type input "4710.8598"
type input "0"
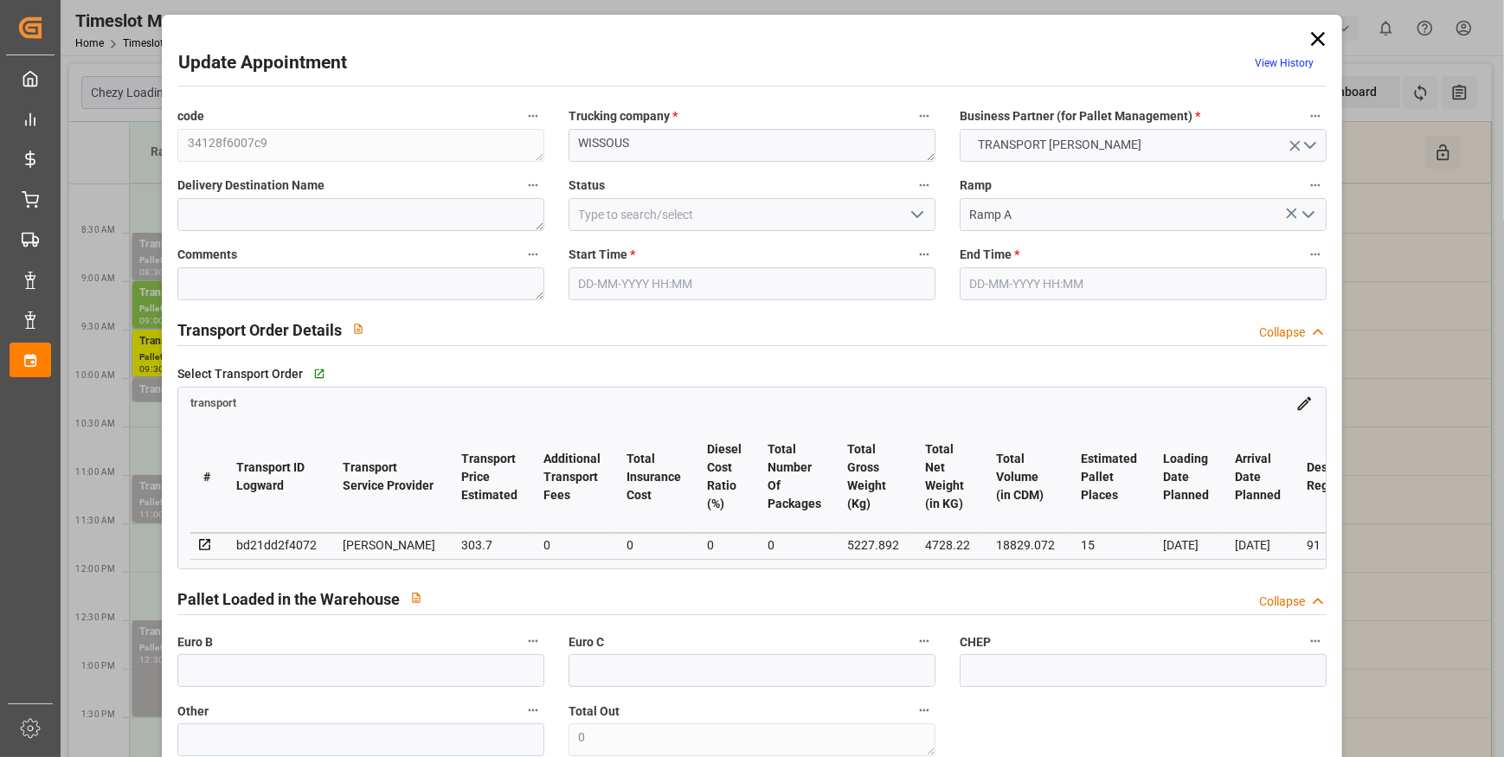
type input "0"
type input "21"
type input "35"
type input "[DATE] 08:30"
type input "[DATE] 09:00"
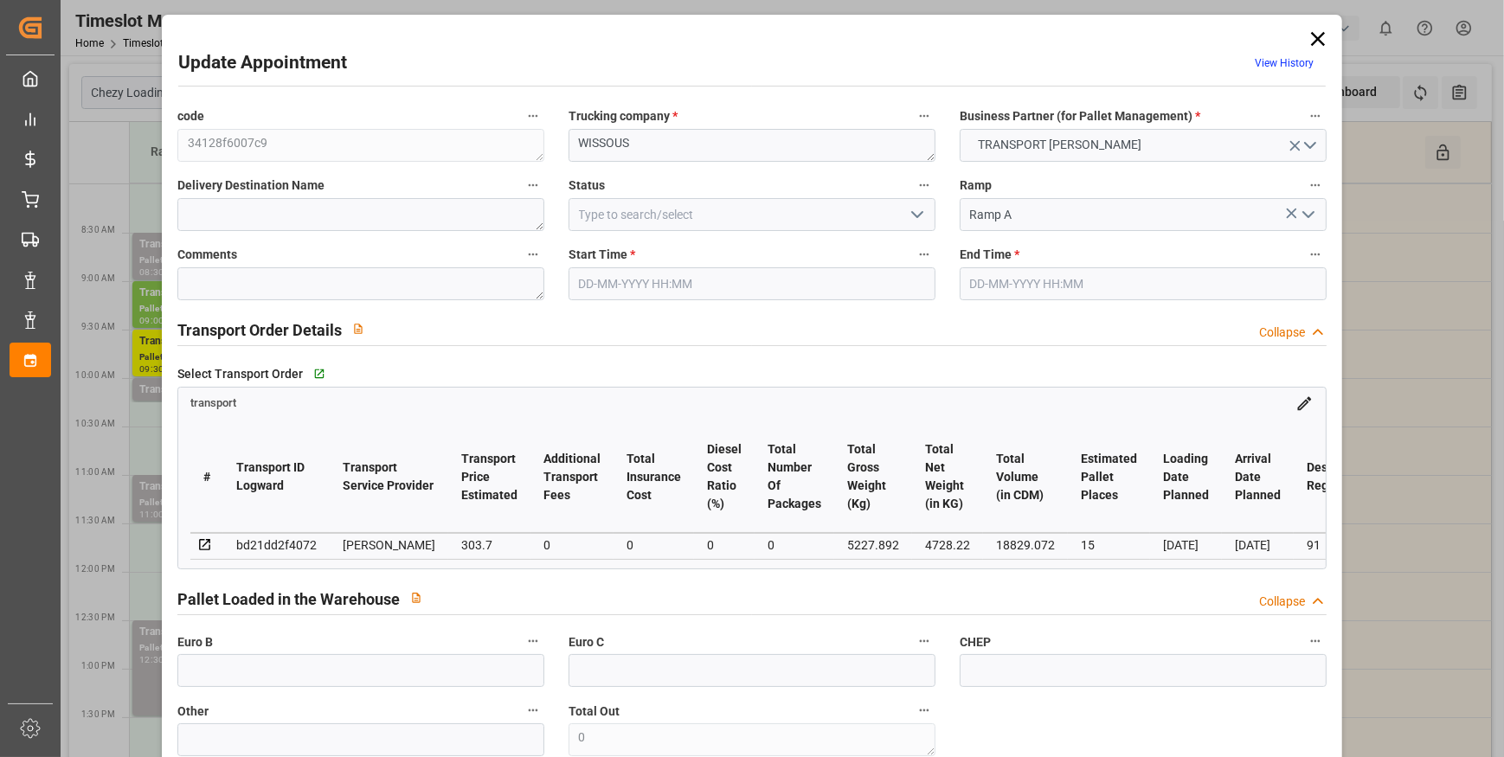
type input "[DATE] 13:59"
type input "[DATE] 11:45"
type input "[DATE]"
drag, startPoint x: 915, startPoint y: 211, endPoint x: 485, endPoint y: 323, distance: 444.3
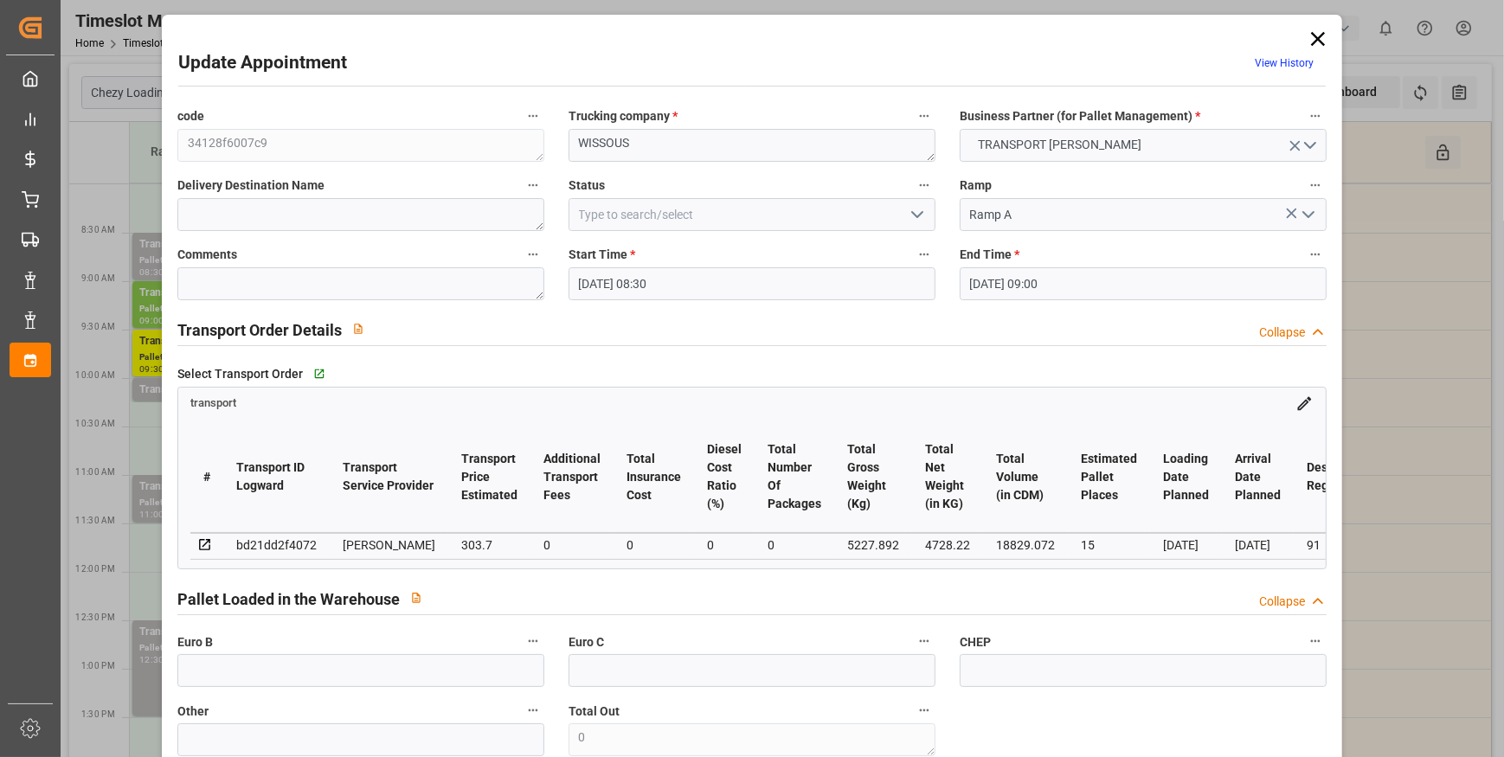
click at [909, 213] on icon "open menu" at bounding box center [917, 214] width 21 height 21
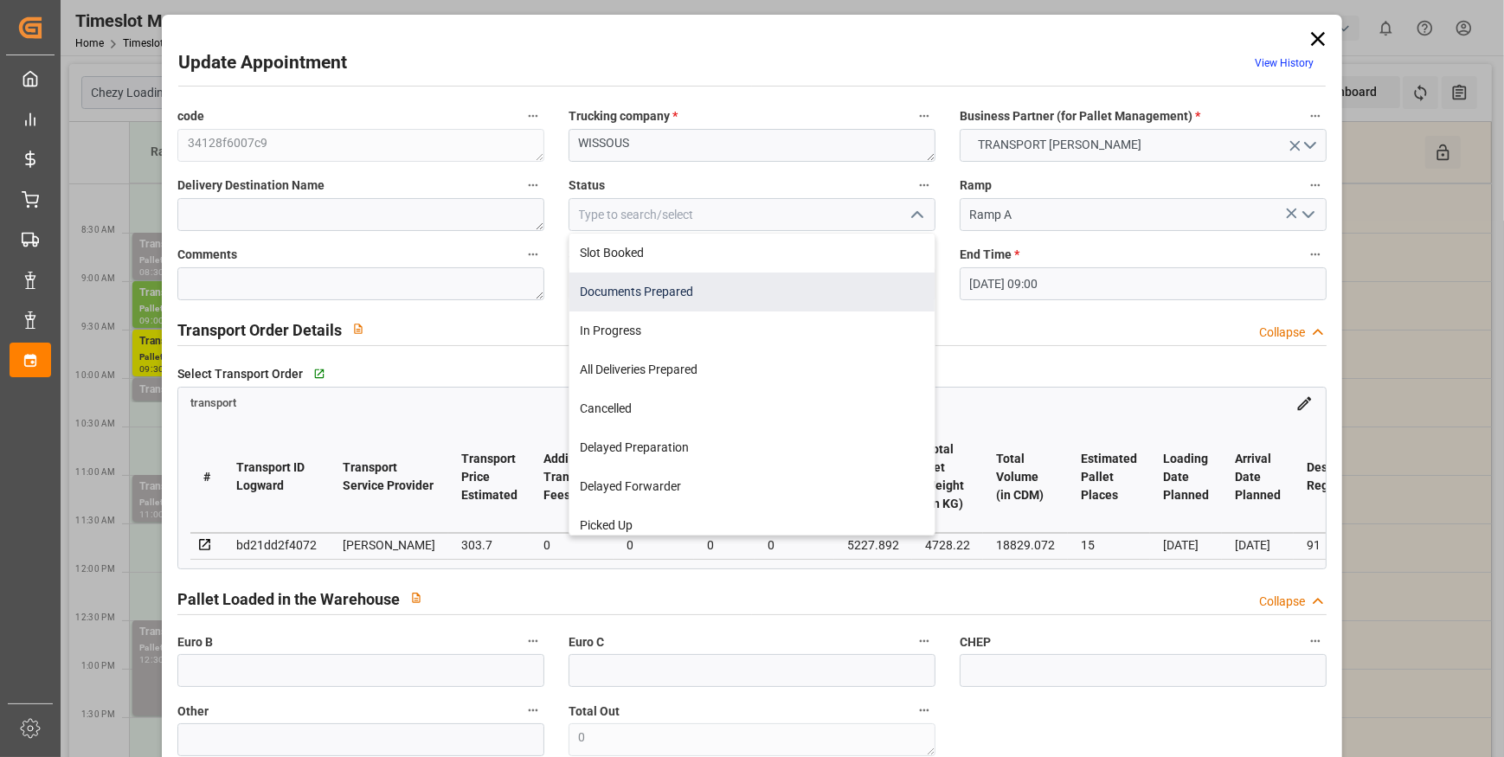
click at [633, 296] on div "Documents Prepared" at bounding box center [751, 292] width 365 height 39
type input "Documents Prepared"
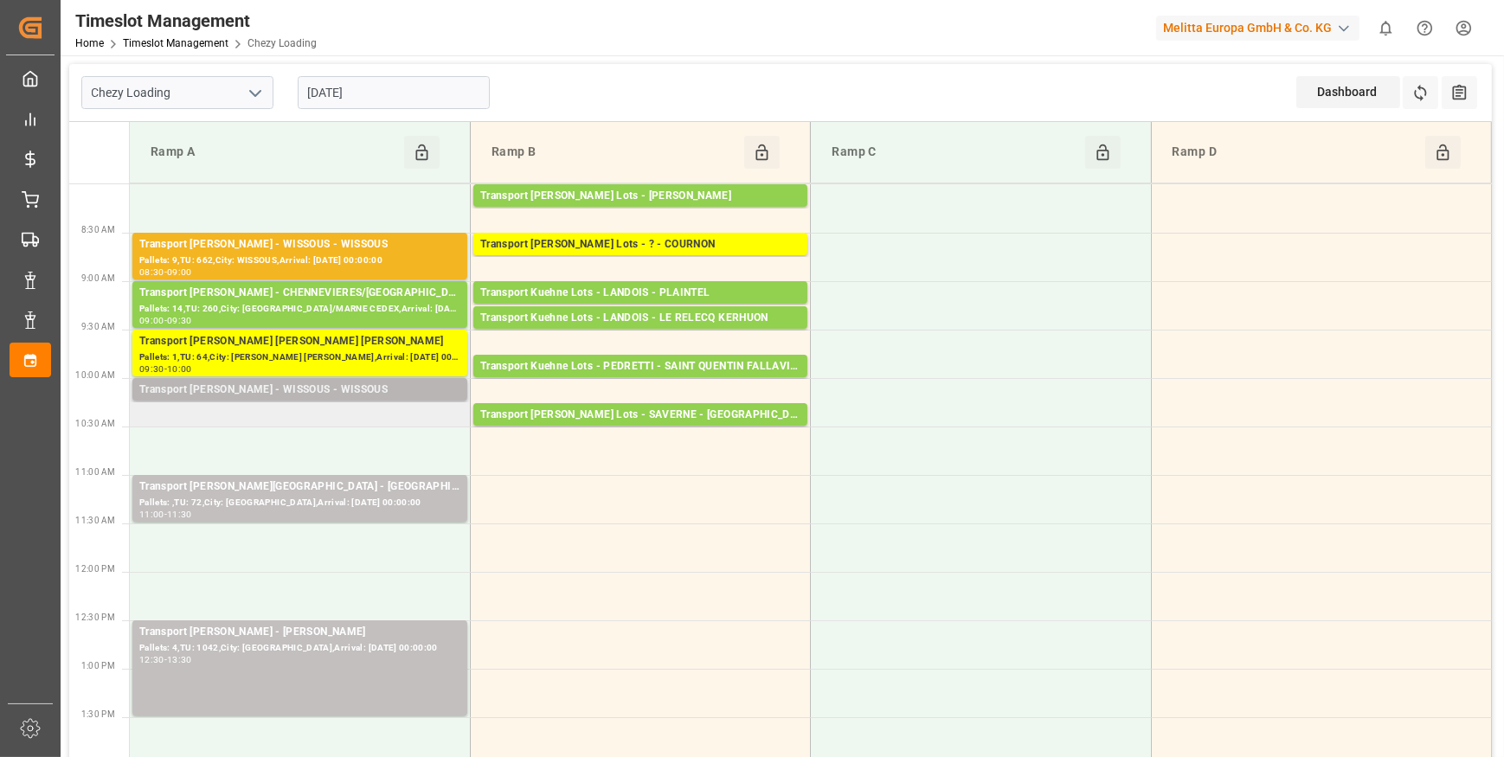
click at [411, 389] on div "Transport [PERSON_NAME] - WISSOUS - WISSOUS" at bounding box center [299, 390] width 321 height 17
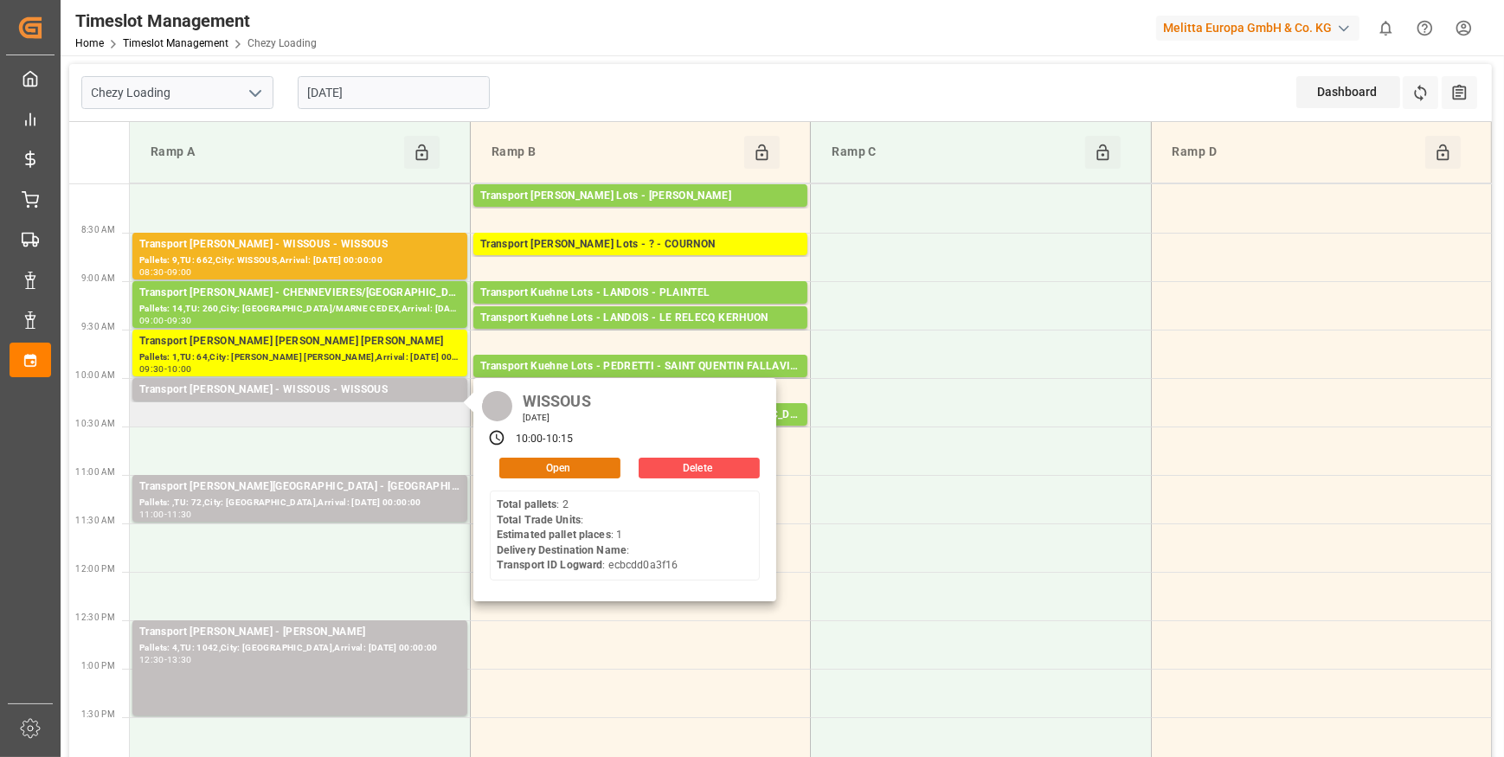
click at [571, 467] on button "Open" at bounding box center [559, 468] width 121 height 21
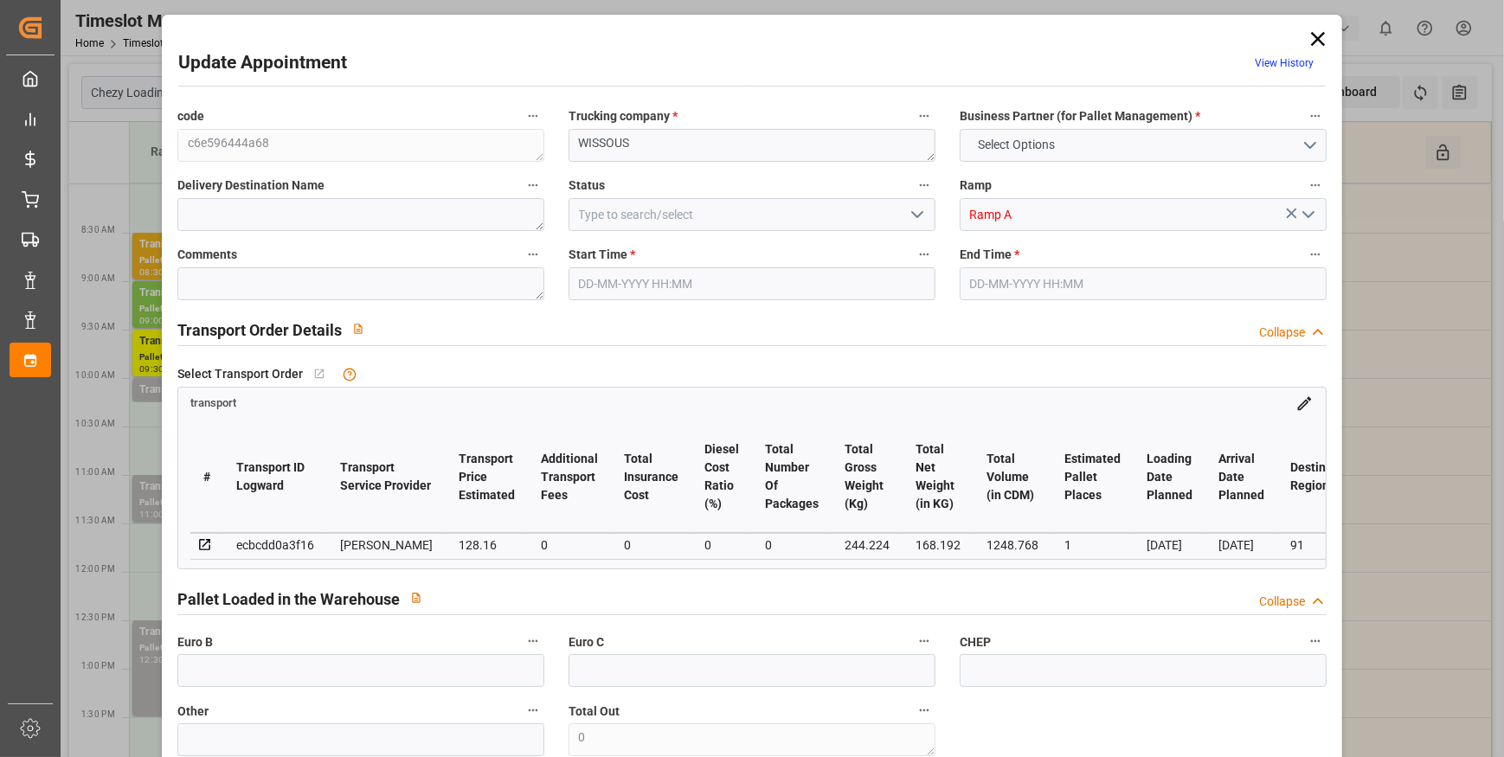
type input "1"
type input "128.16"
type input "0"
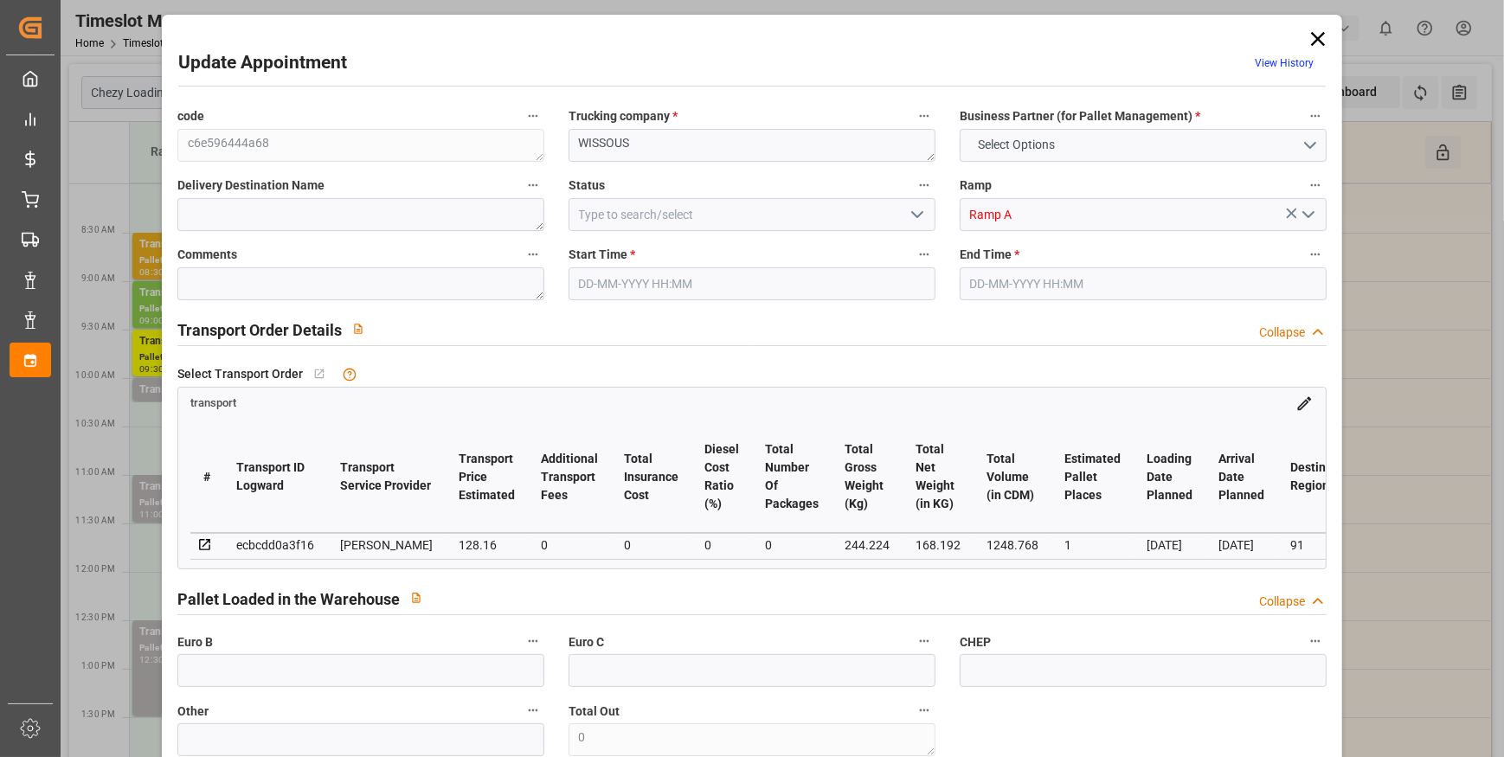
type input "123.8282"
type input "-4.3318"
type input "0"
type input "168.192"
type input "300"
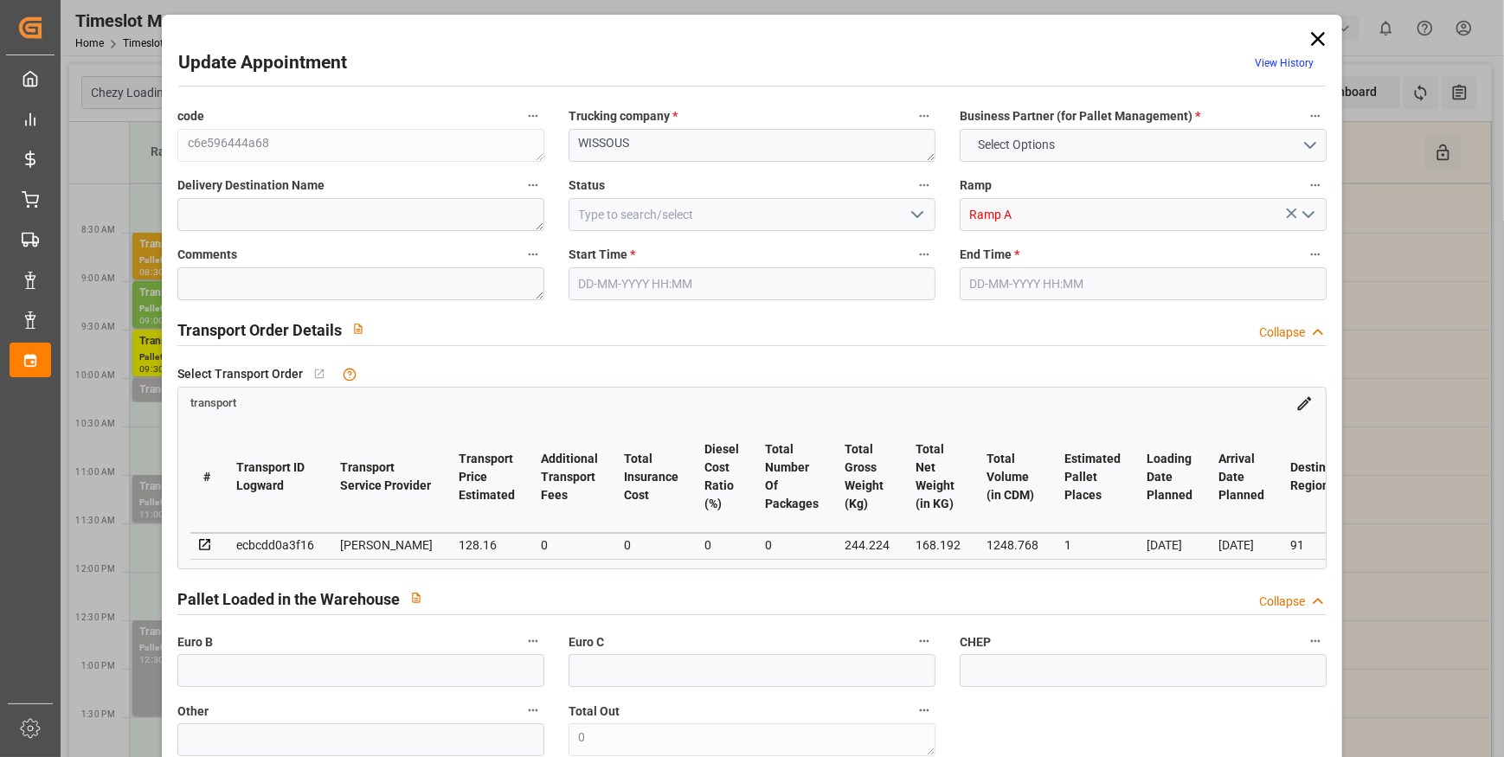
type input "1248.768"
type input "91"
type input "2"
type input "0"
type input "2"
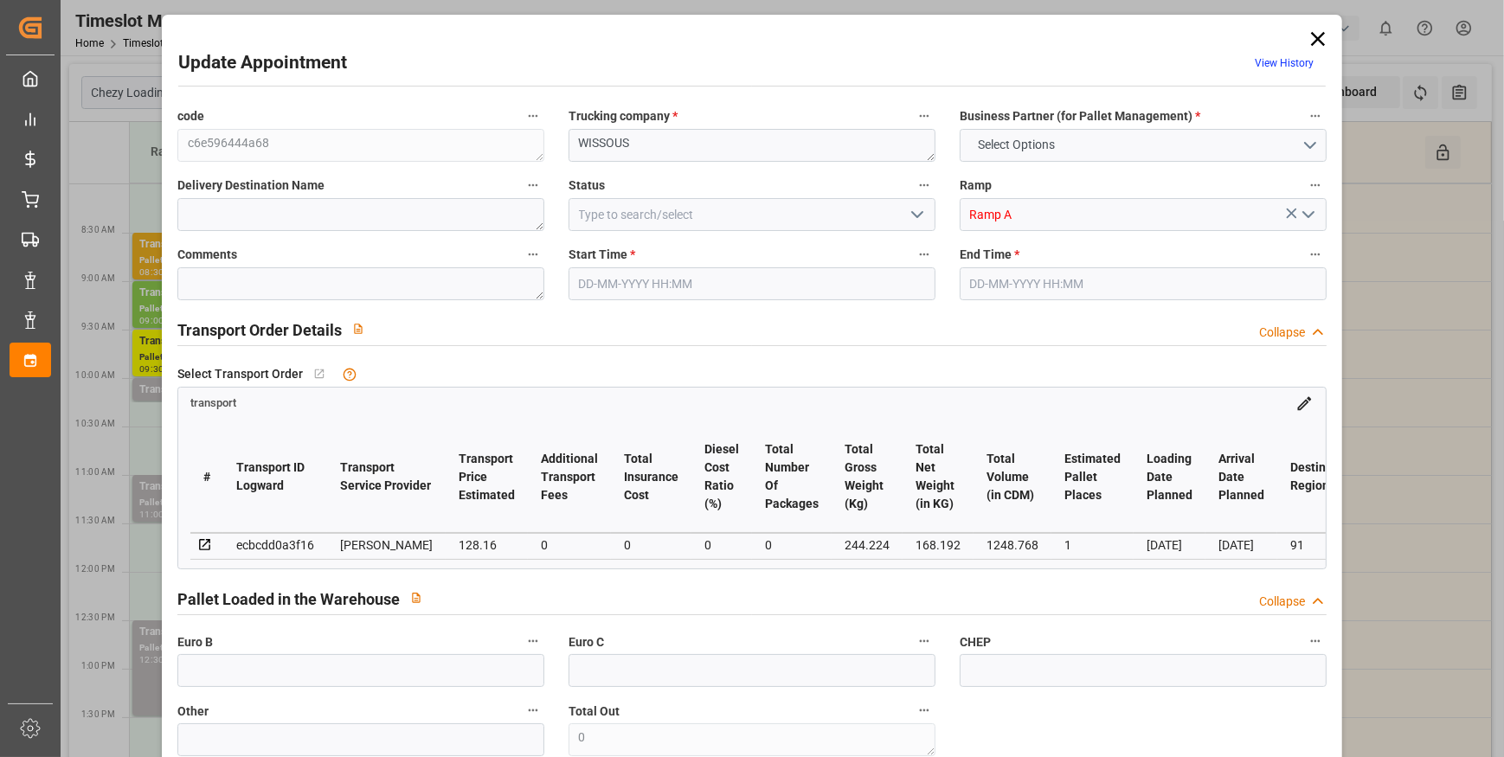
type input "101"
type input "244.224"
type input "0"
type input "4710.8598"
type input "0"
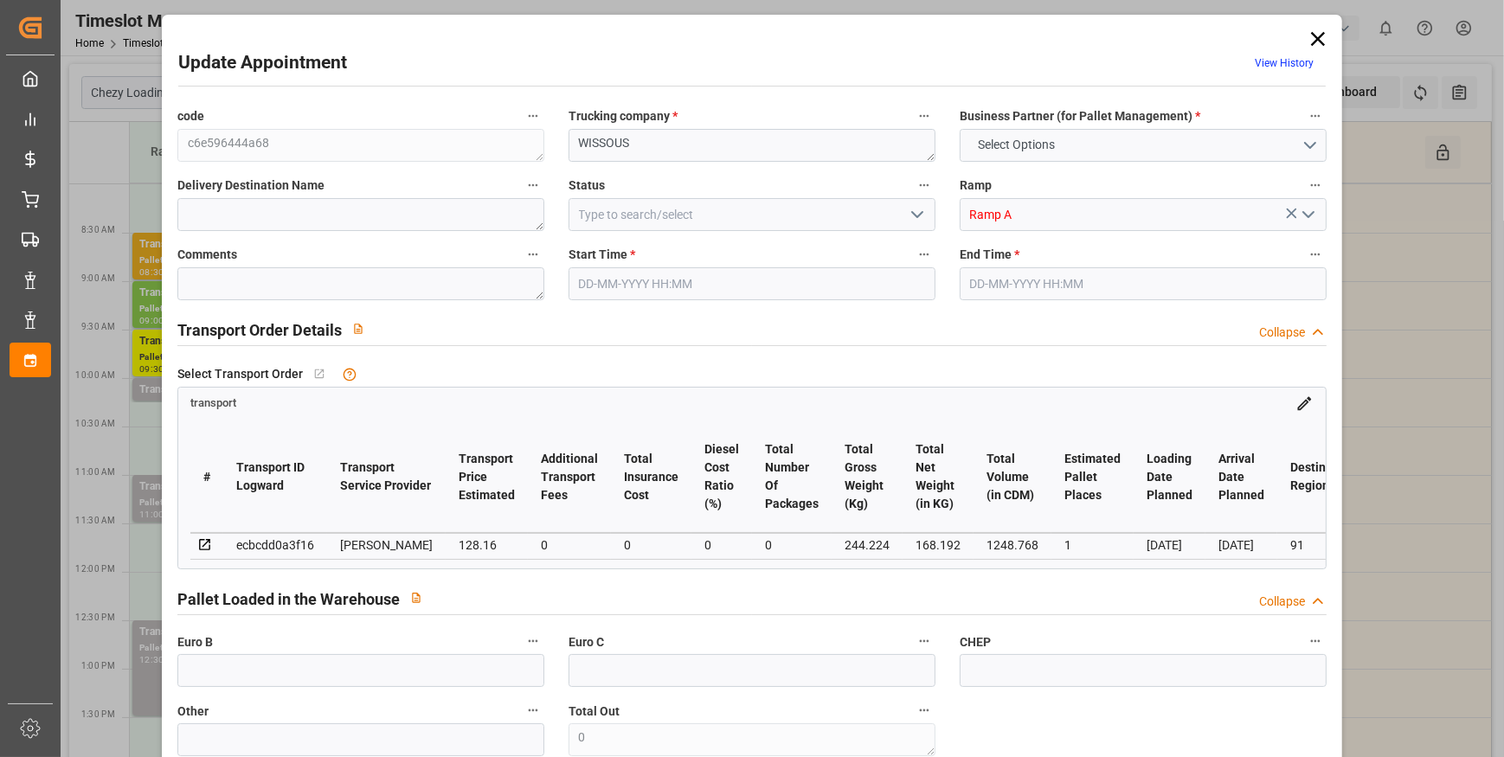
type input "0"
type input "21"
type input "35"
type input "[DATE] 10:00"
type input "[DATE] 10:15"
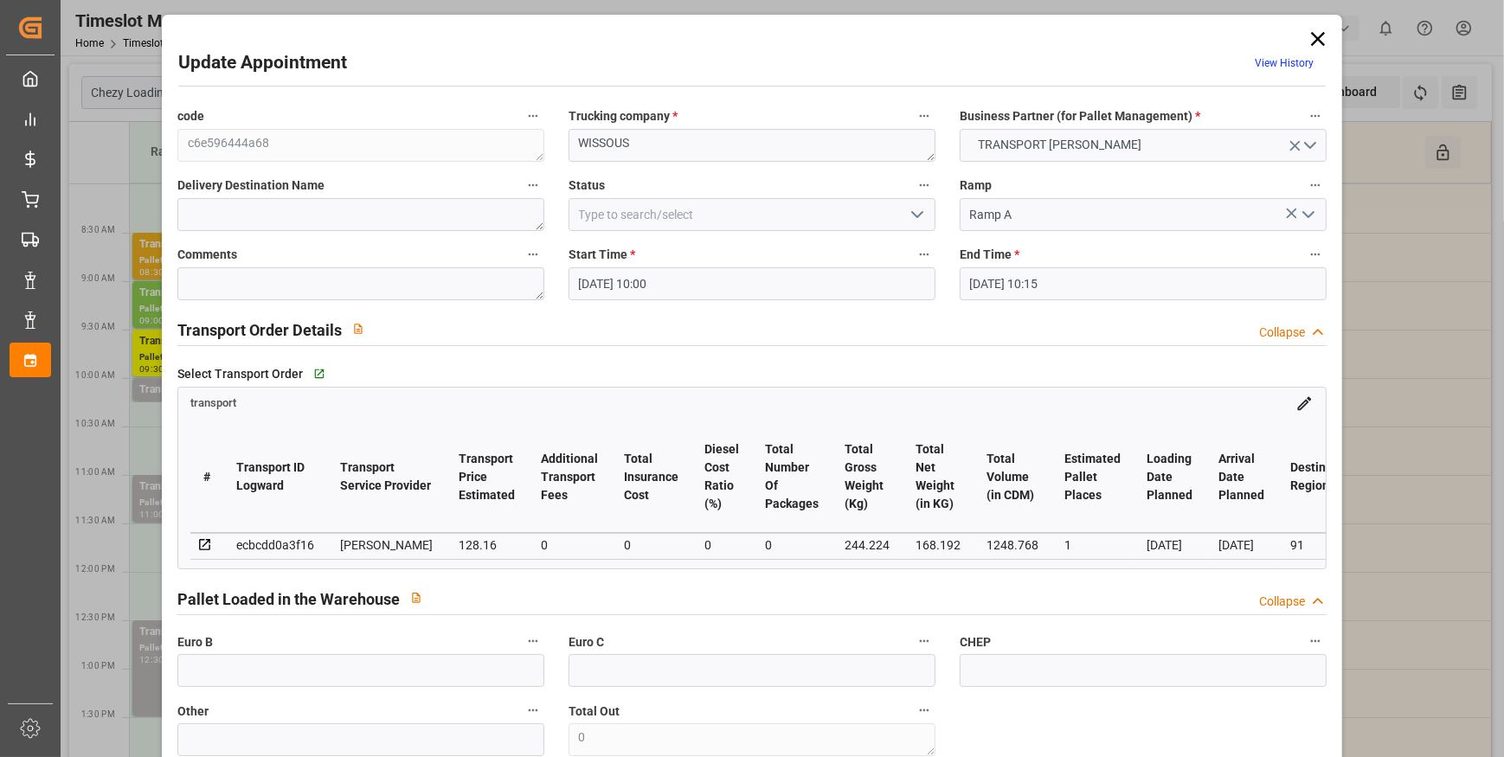
type input "[DATE] 14:03"
type input "[DATE] 11:49"
type input "[DATE]"
click at [915, 209] on icon "open menu" at bounding box center [917, 214] width 21 height 21
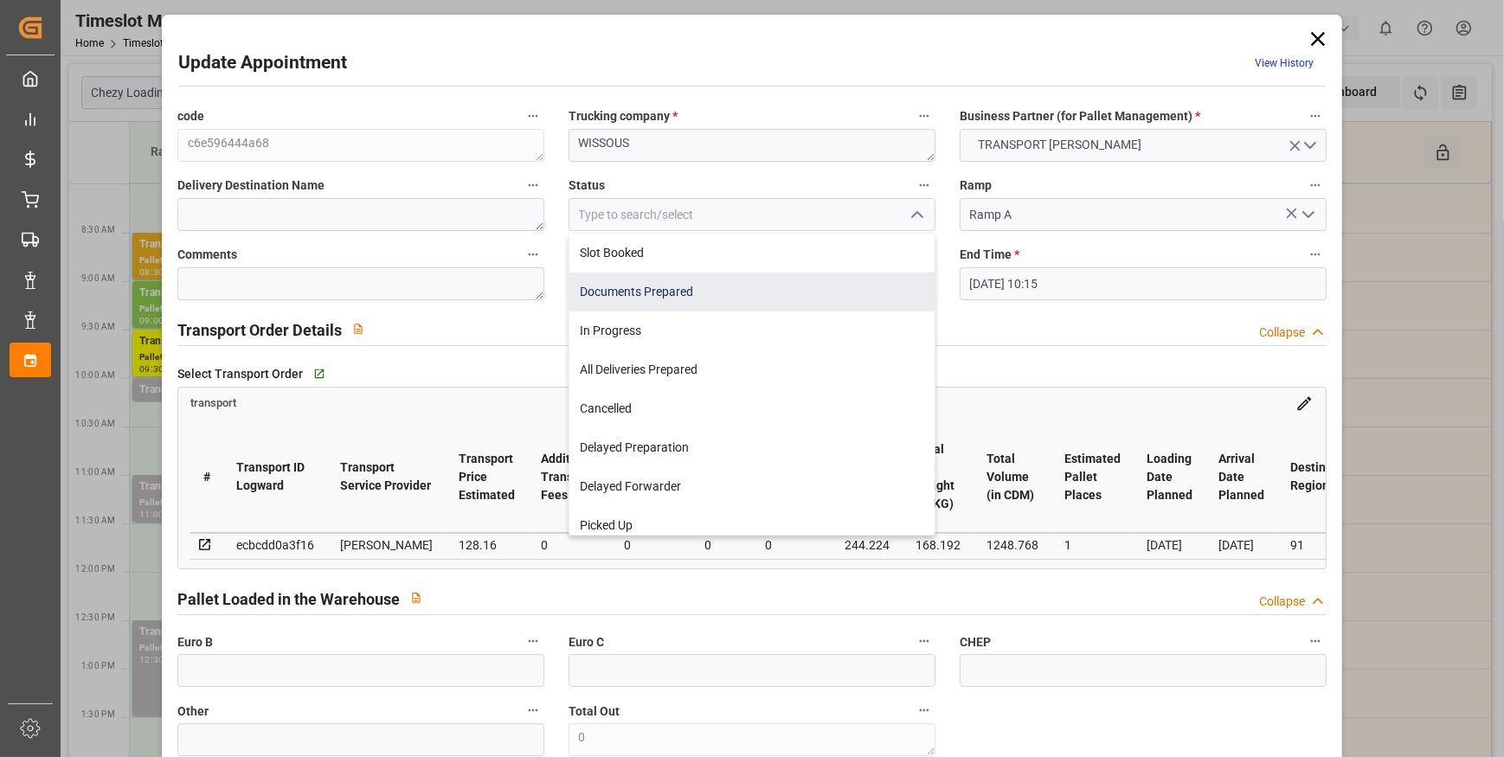
click at [633, 294] on div "Documents Prepared" at bounding box center [751, 292] width 365 height 39
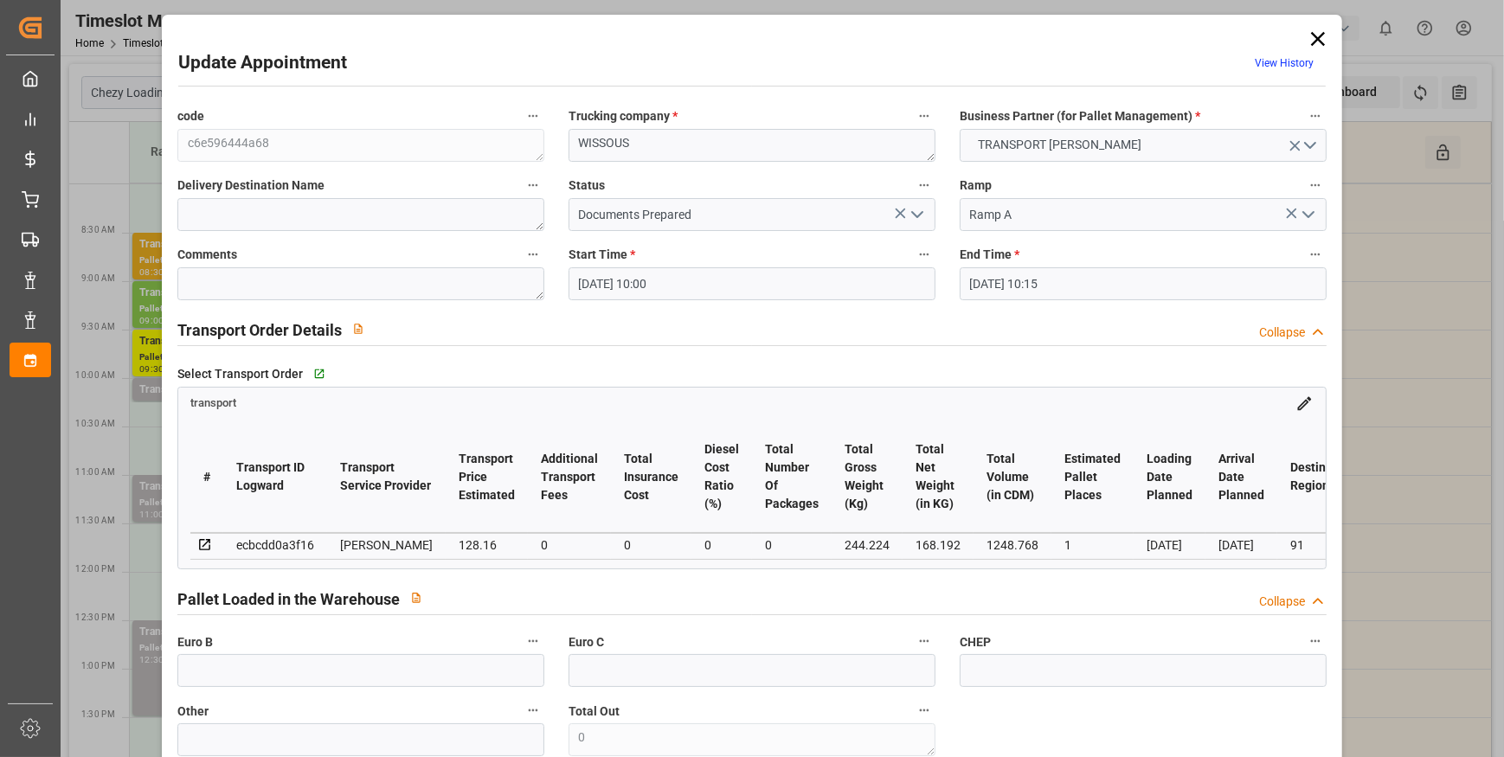
click at [916, 215] on polyline "open menu" at bounding box center [917, 214] width 10 height 5
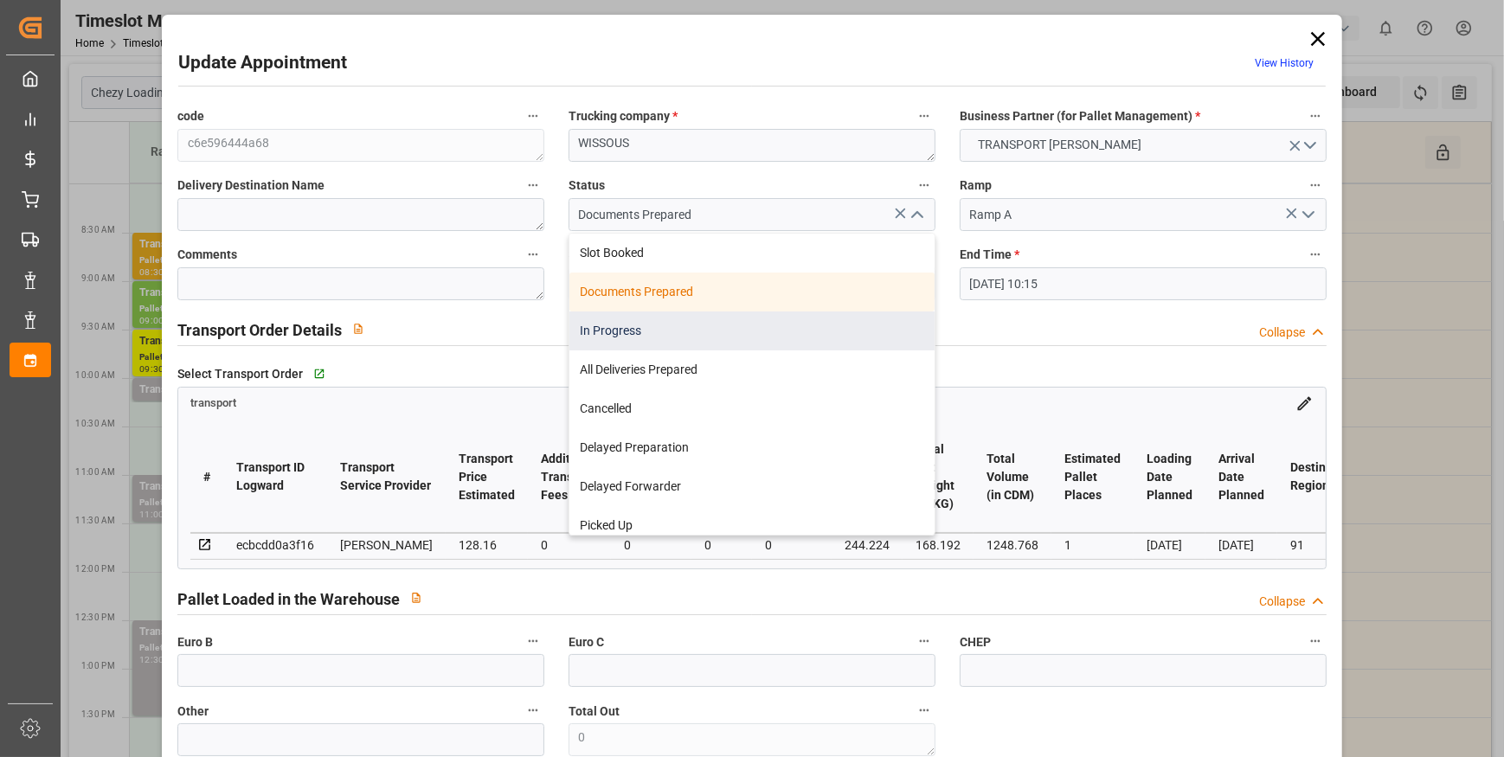
click at [648, 329] on div "In Progress" at bounding box center [751, 331] width 365 height 39
type input "In Progress"
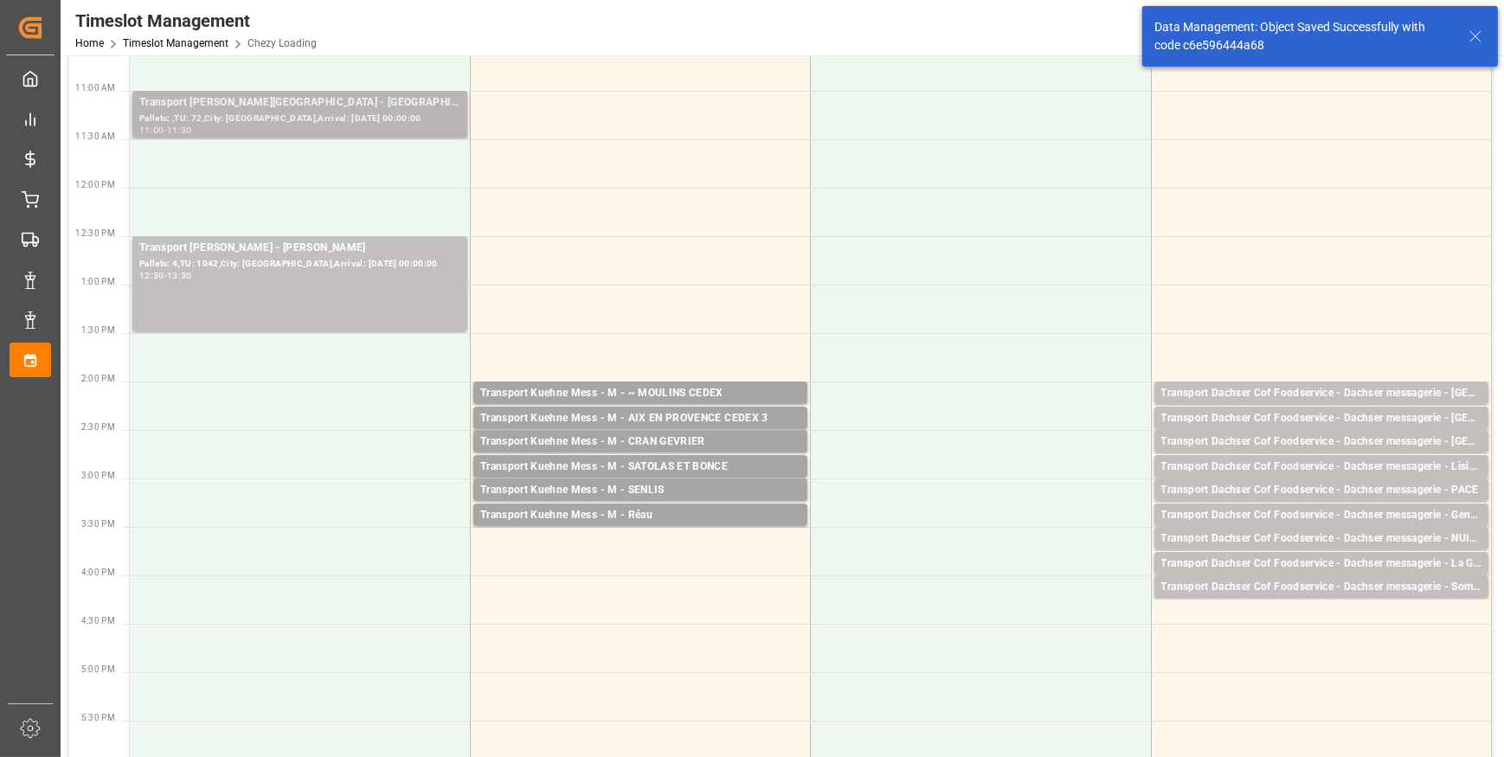
scroll to position [393, 0]
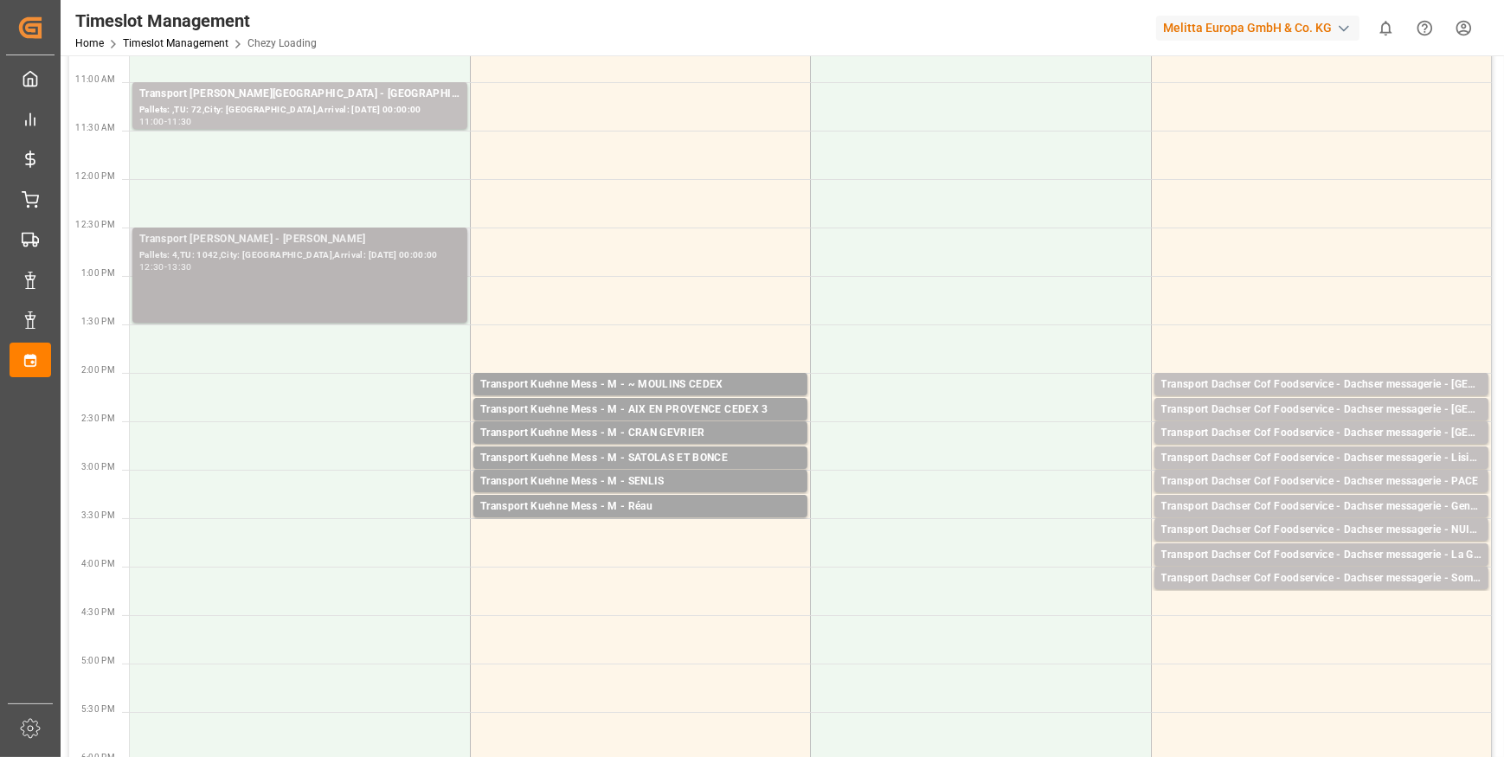
click at [319, 267] on div "12:30 - 13:30" at bounding box center [299, 268] width 321 height 10
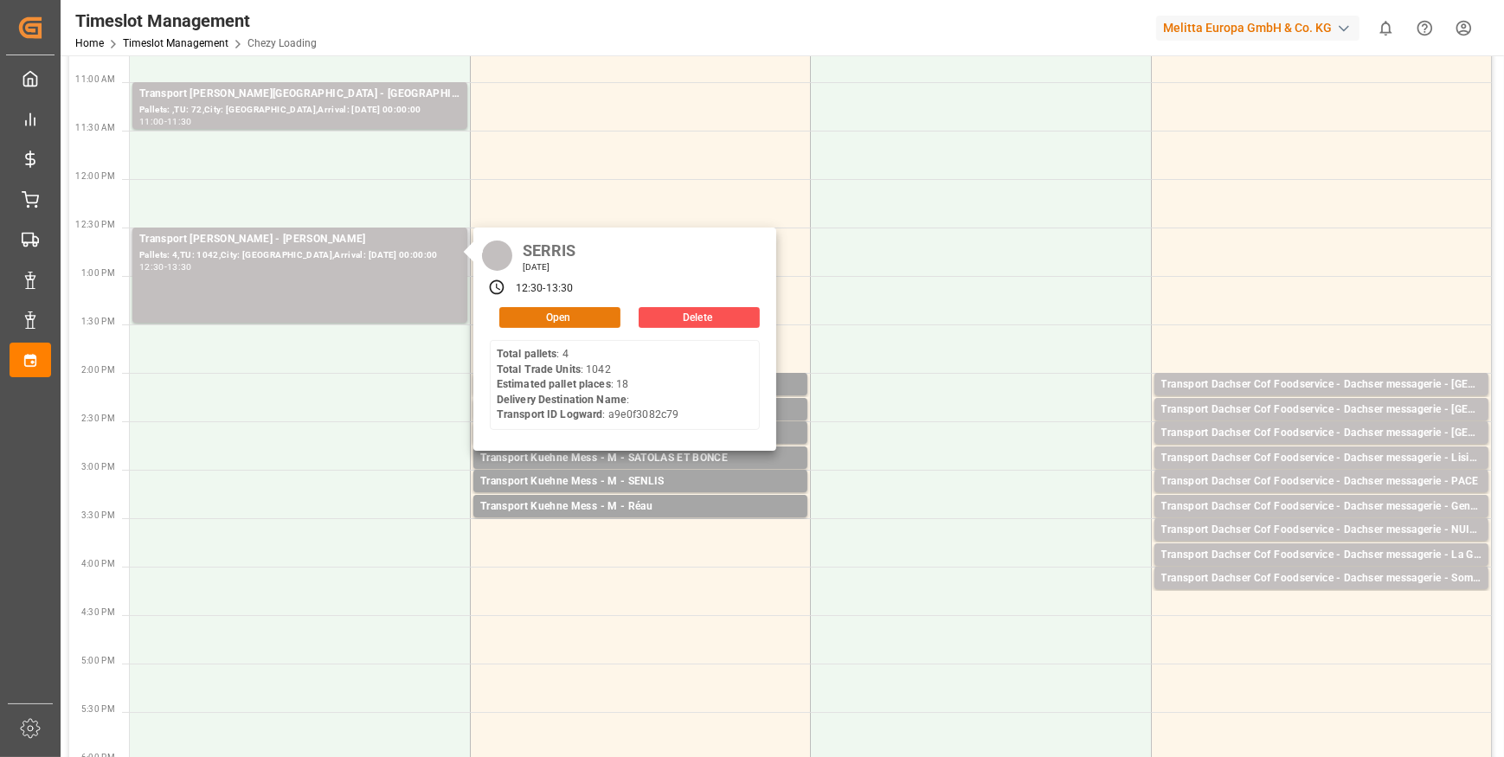
click at [580, 307] on button "Open" at bounding box center [559, 317] width 121 height 21
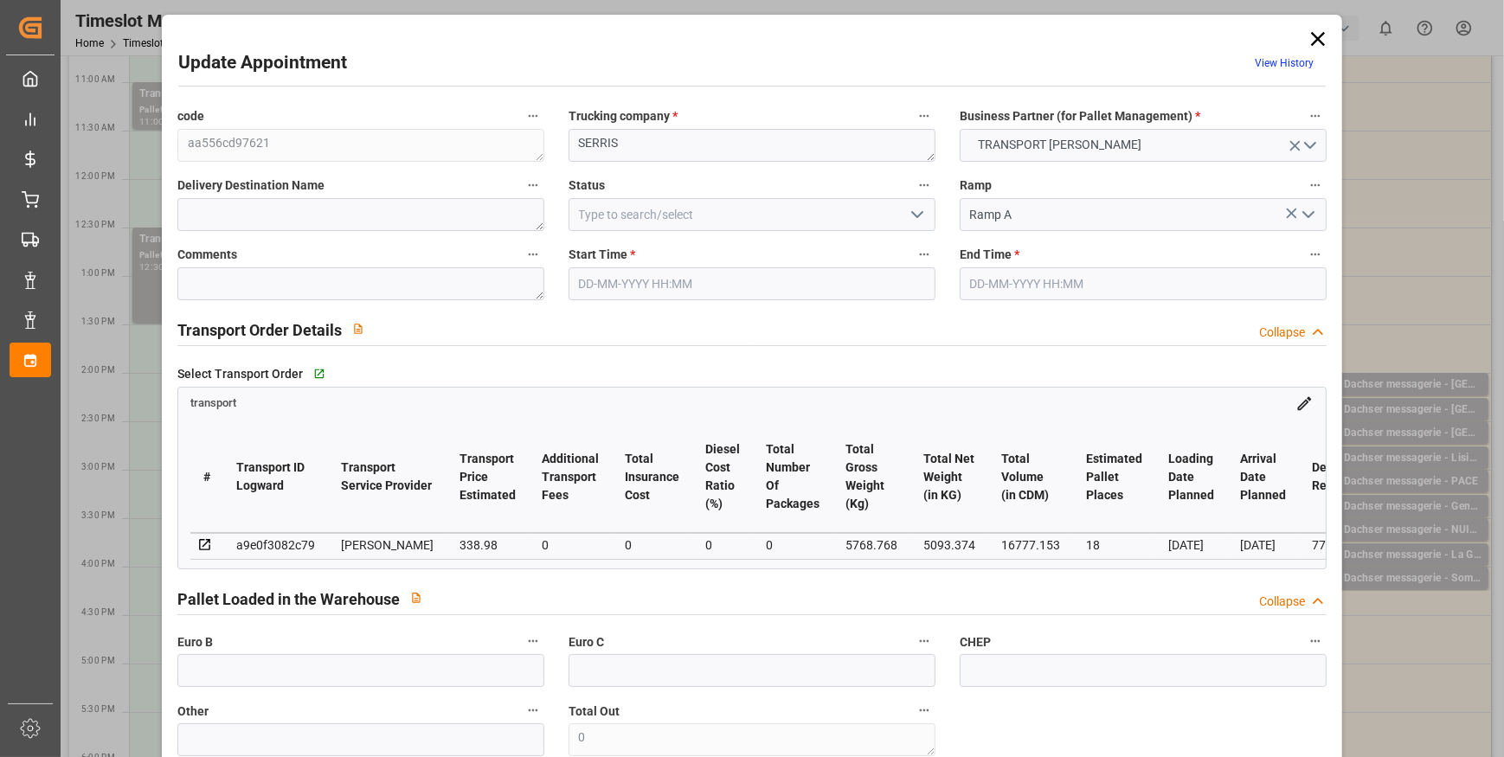
type input "18"
type input "338.98"
type input "0"
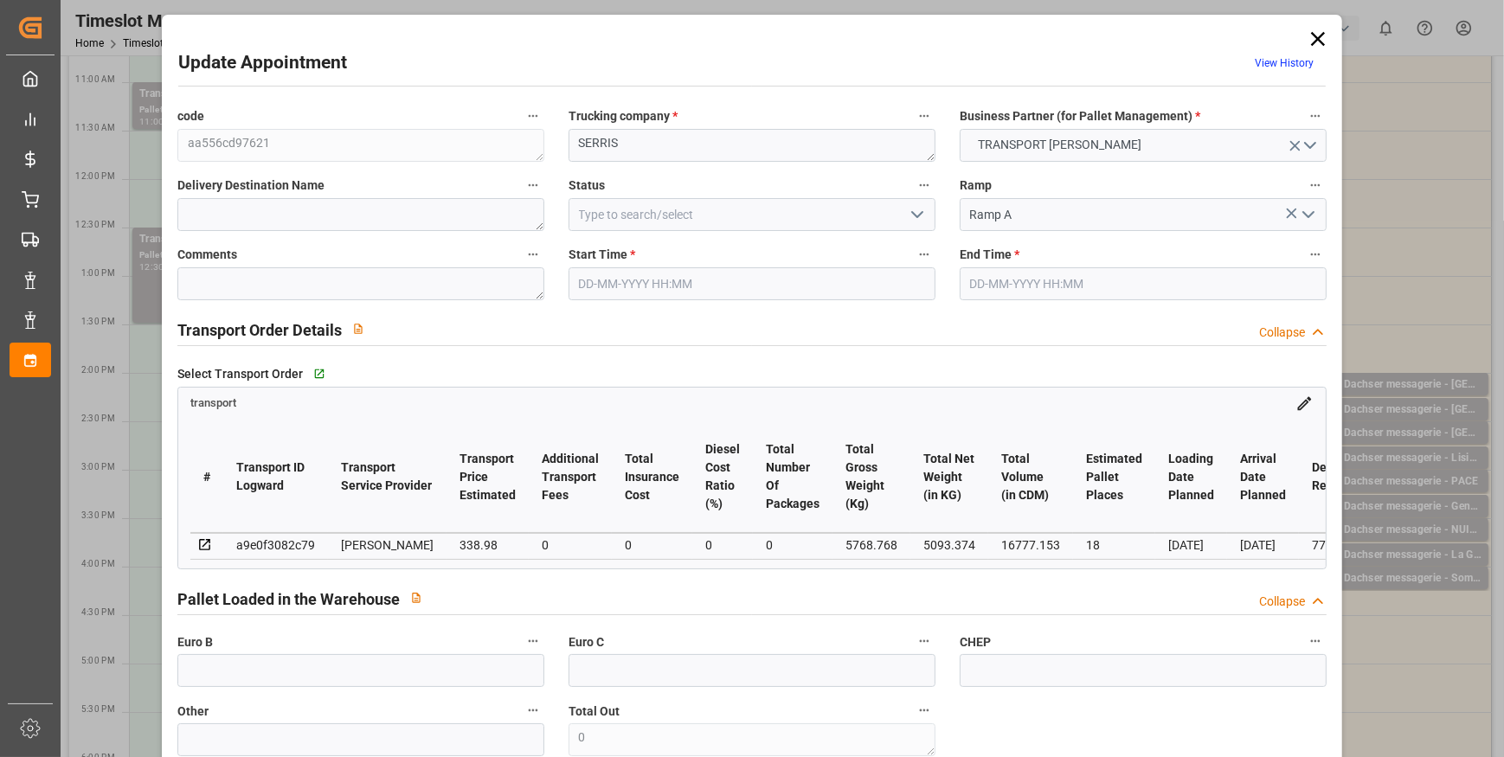
type input "327.5225"
type input "-11.4575"
type input "0"
type input "5093.374"
type input "6642.28"
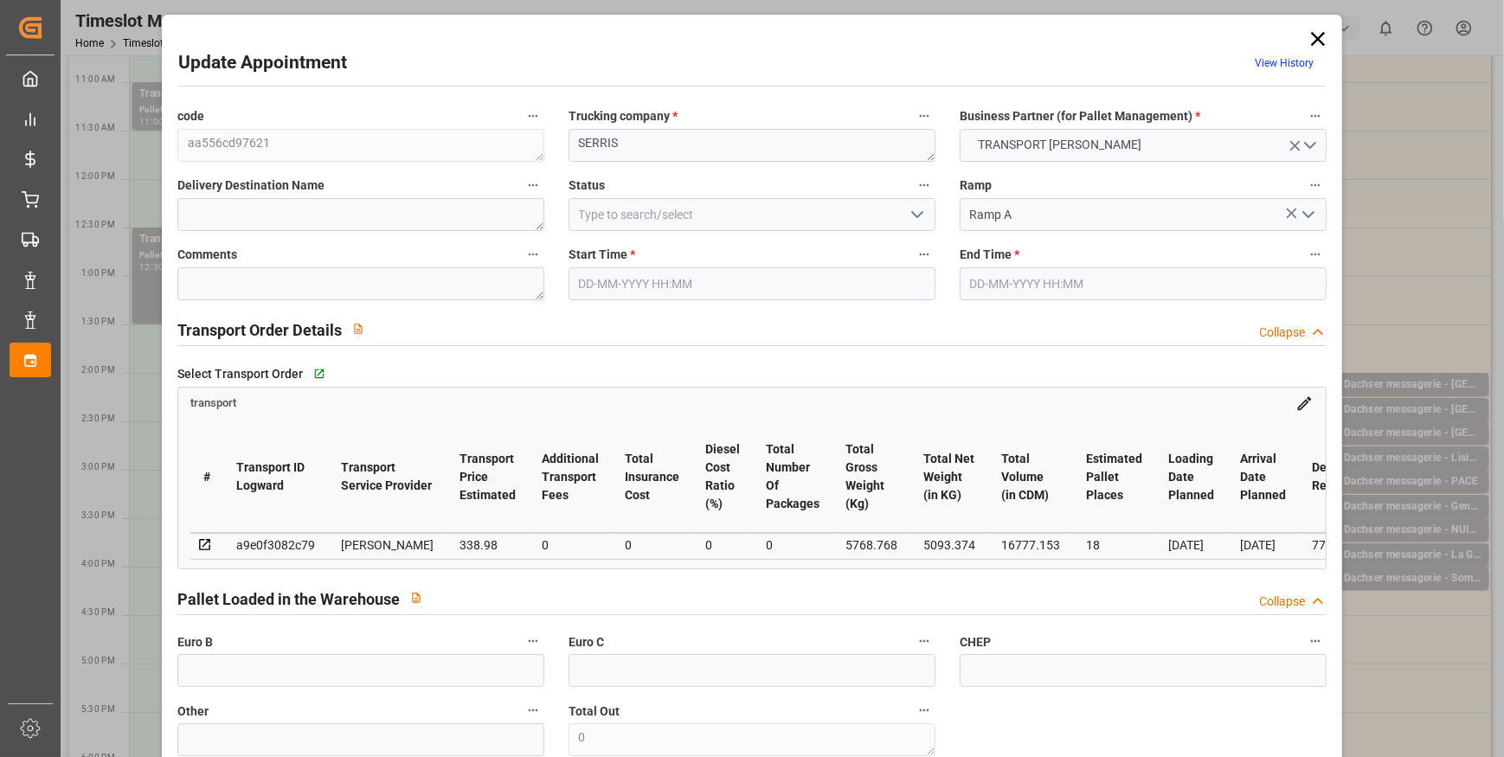
type input "16777.153"
type input "77"
type input "4"
type input "1042"
type input "33"
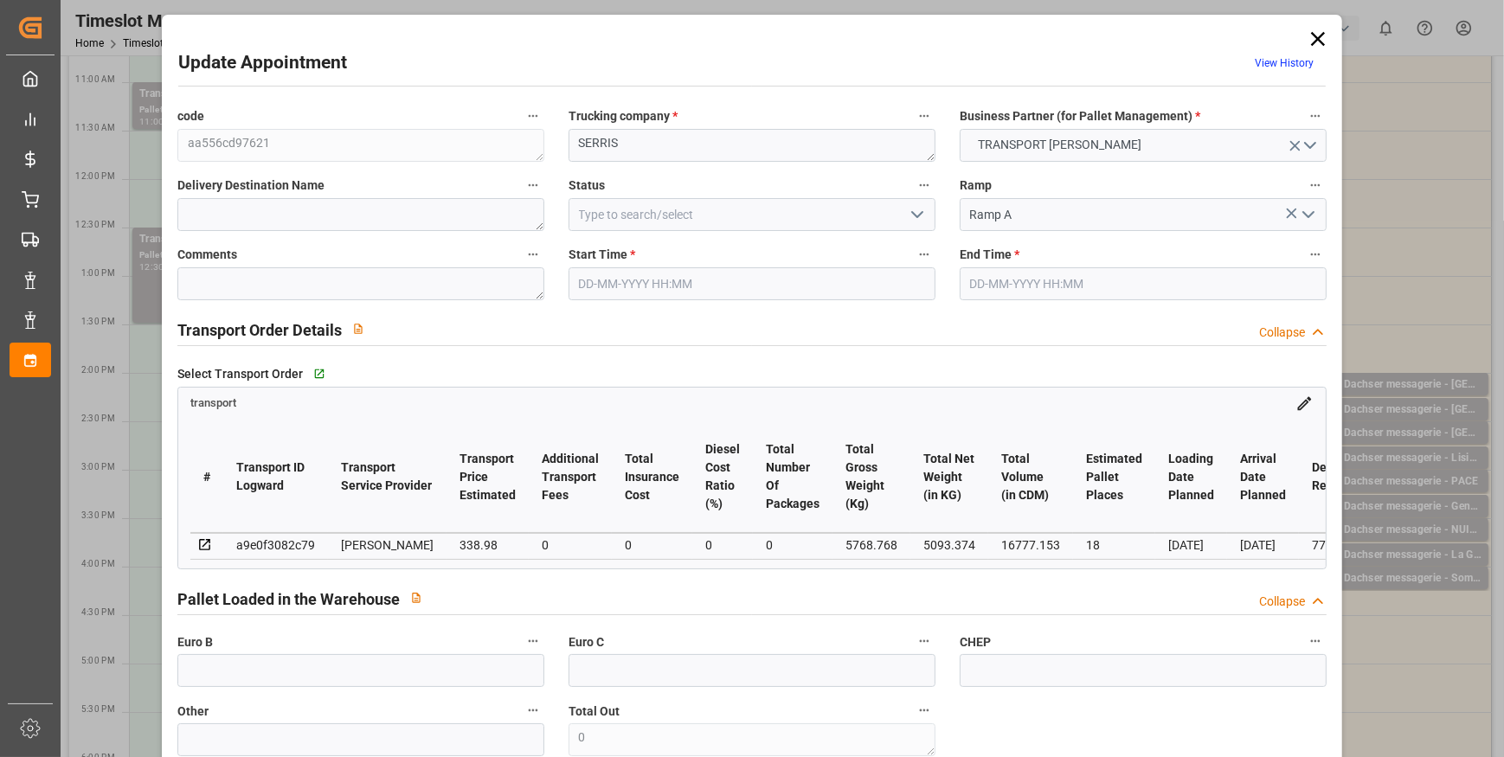
type input "101"
type input "5768.768"
type input "0"
type input "4710.8598"
type input "0"
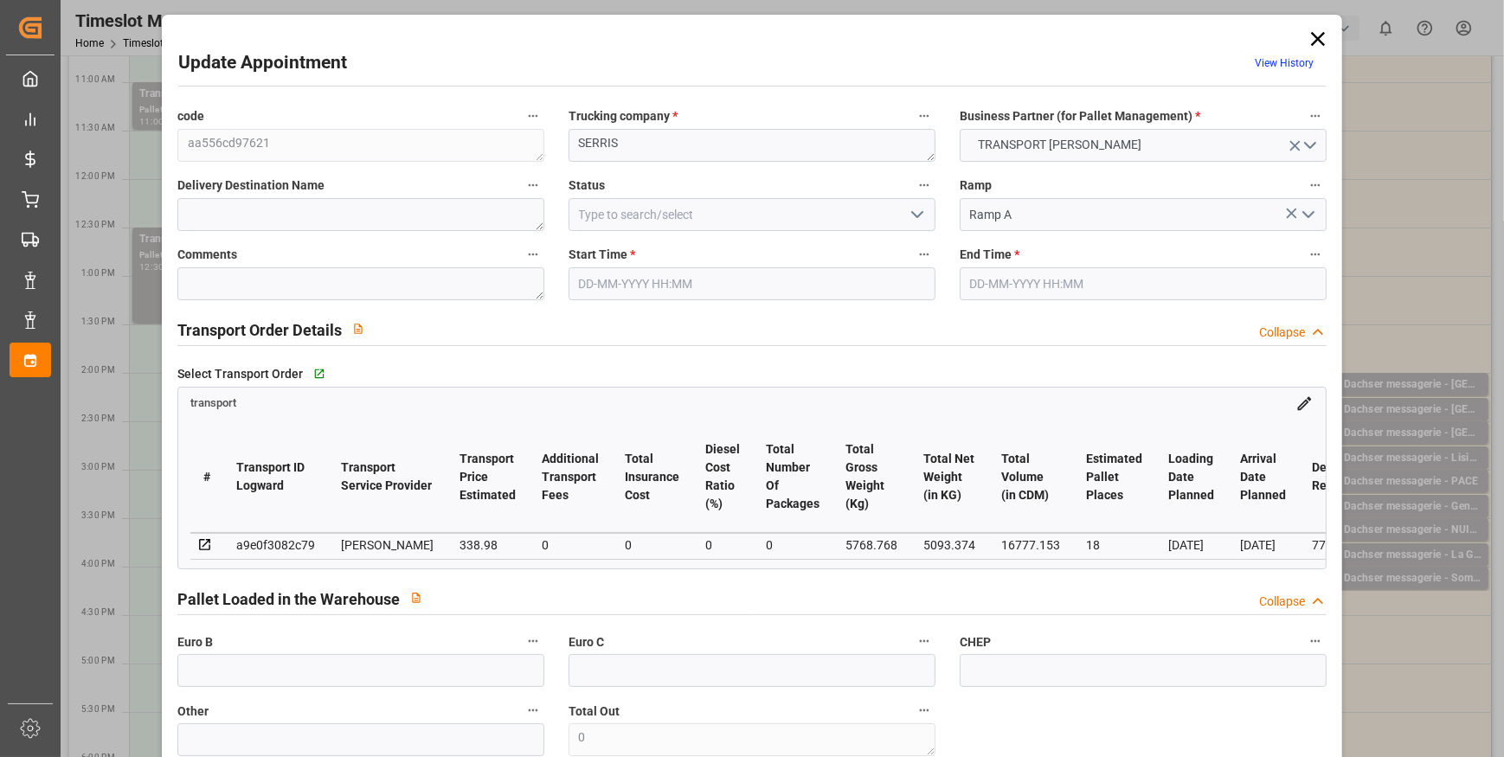
type input "0"
type input "21"
type input "35"
type input "[DATE] 12:30"
type input "[DATE] 13:30"
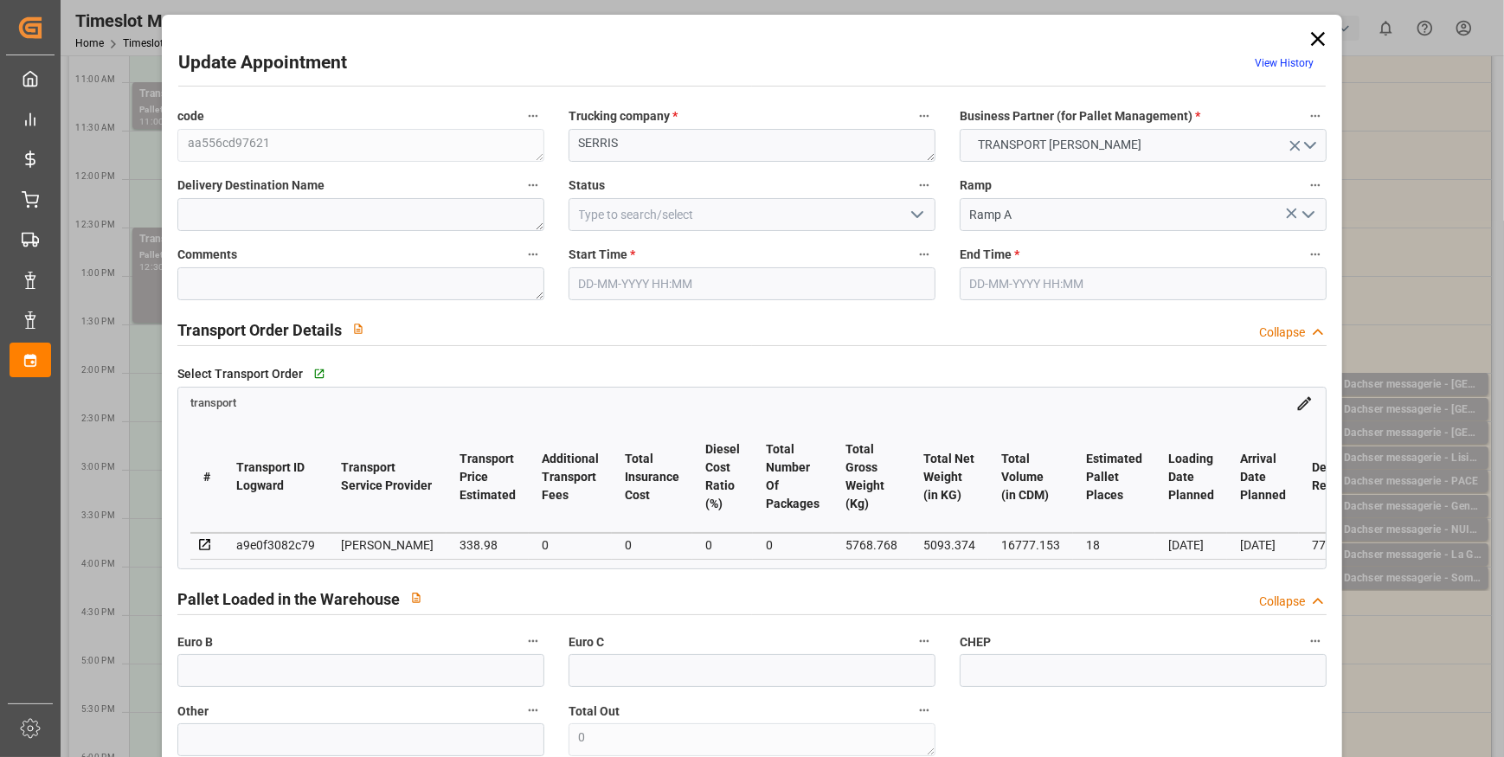
type input "[DATE] 12:03"
type input "[DATE] 11:19"
type input "[DATE]"
click at [915, 215] on polyline "open menu" at bounding box center [917, 214] width 10 height 5
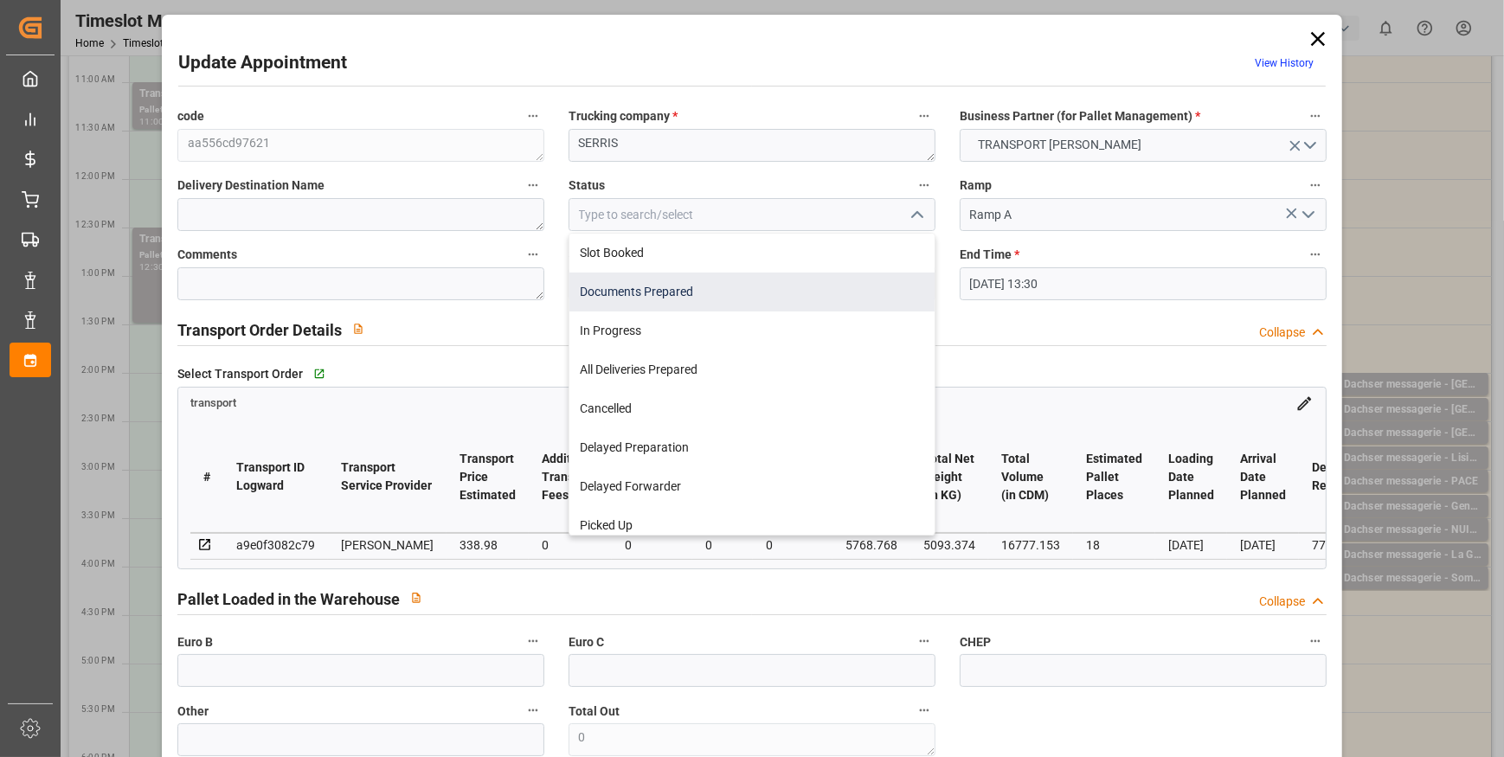
click at [632, 302] on div "Documents Prepared" at bounding box center [751, 292] width 365 height 39
type input "Documents Prepared"
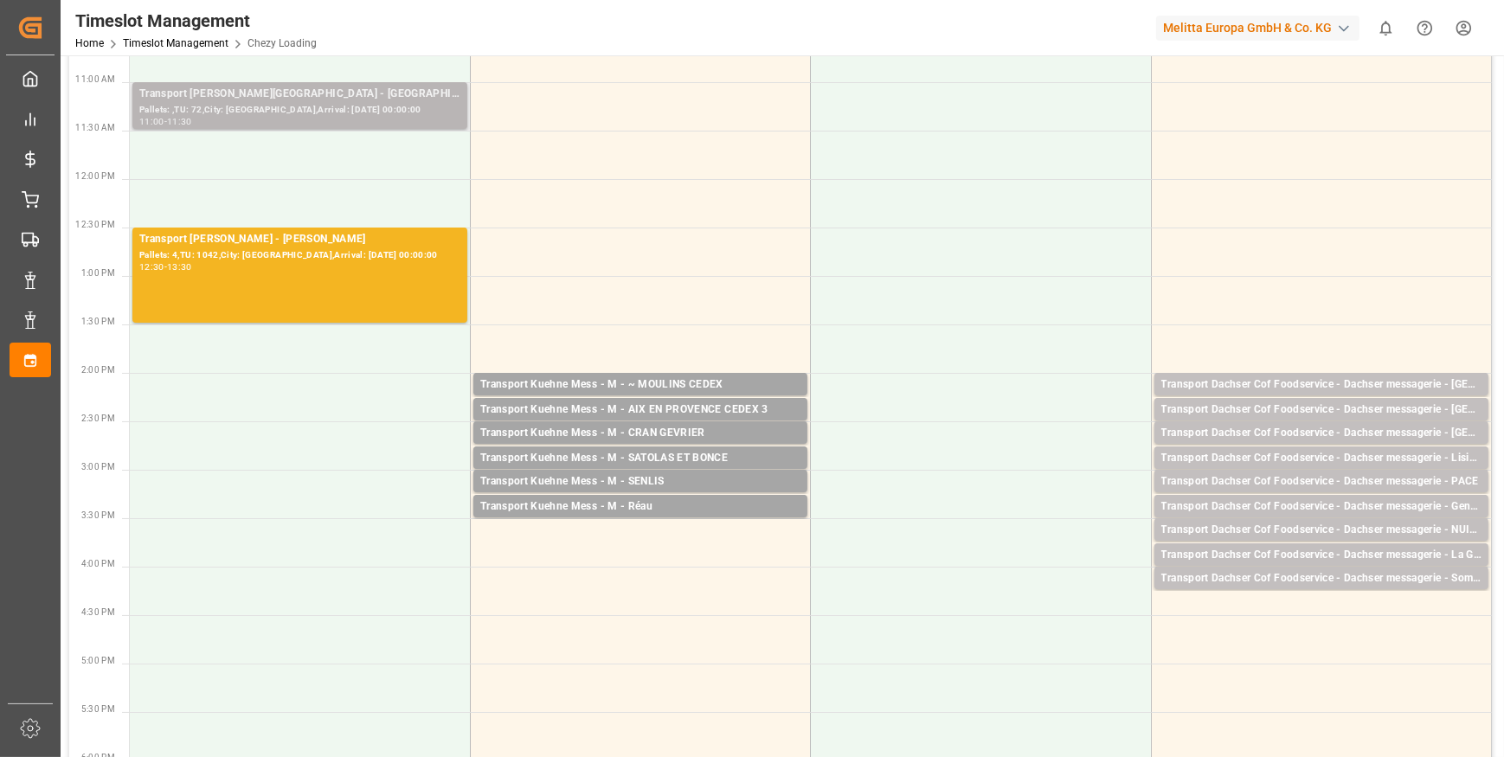
click at [367, 96] on div "Transport [PERSON_NAME][GEOGRAPHIC_DATA] - [GEOGRAPHIC_DATA]" at bounding box center [299, 94] width 321 height 17
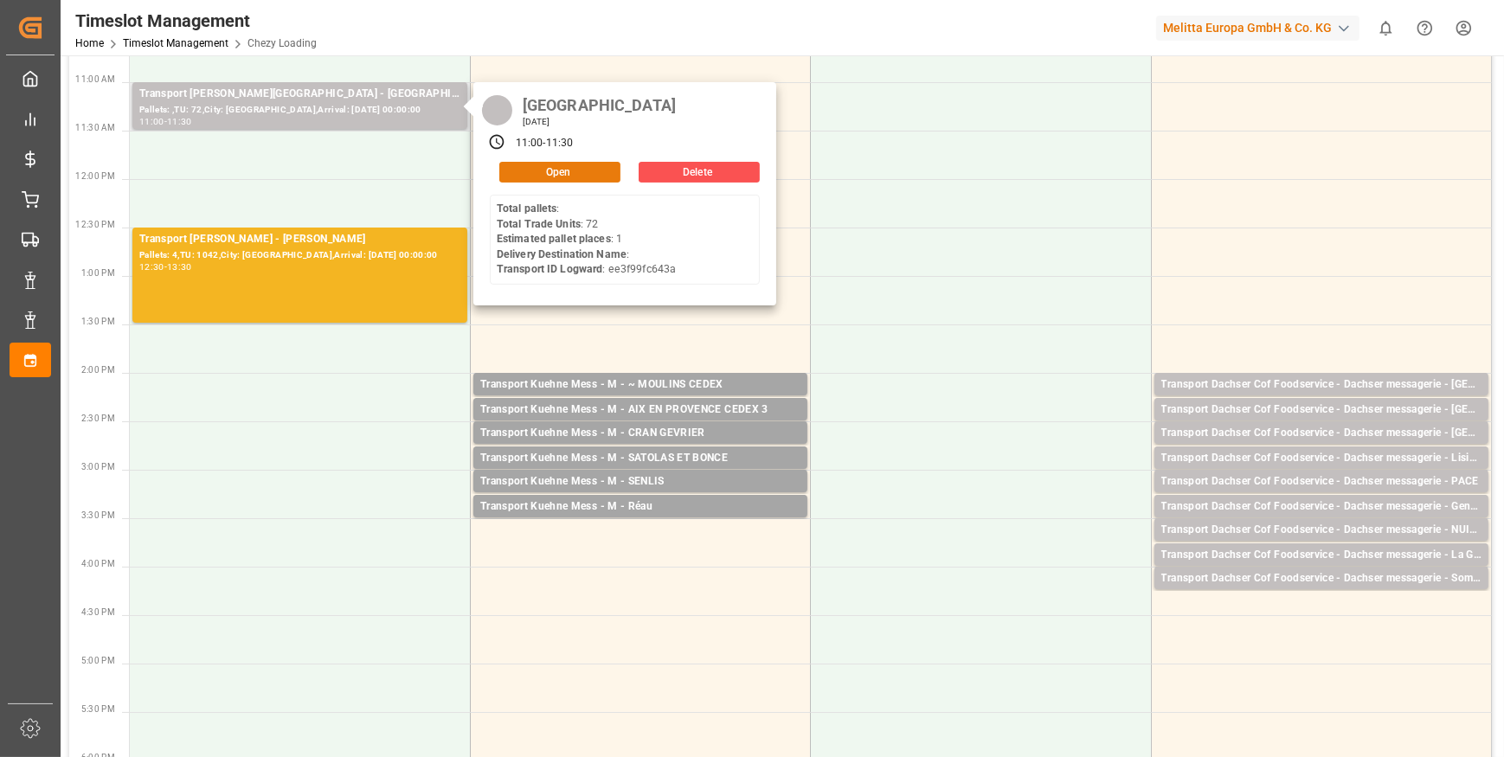
click at [582, 168] on button "Open" at bounding box center [559, 172] width 121 height 21
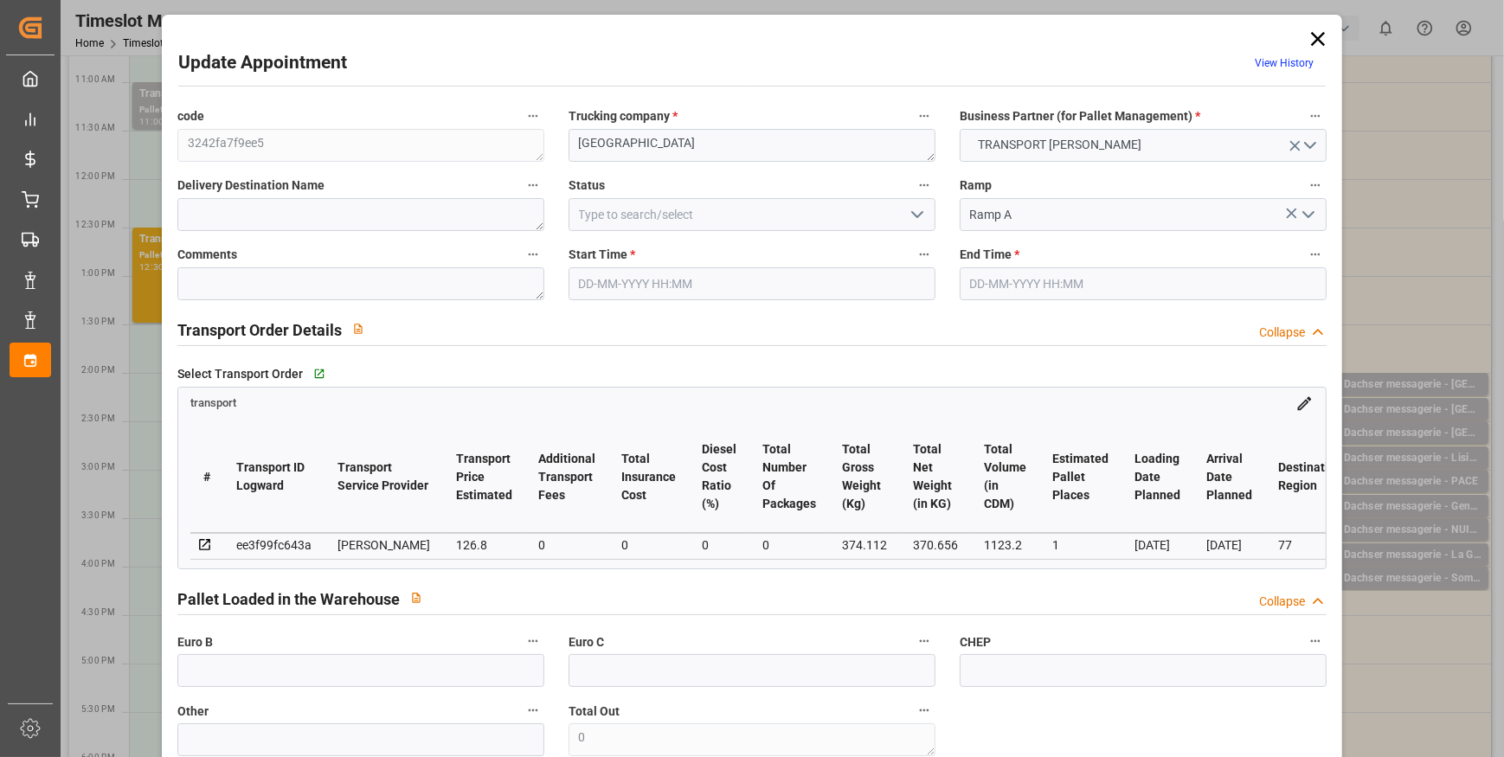
type input "1"
type input "126.8"
type input "0"
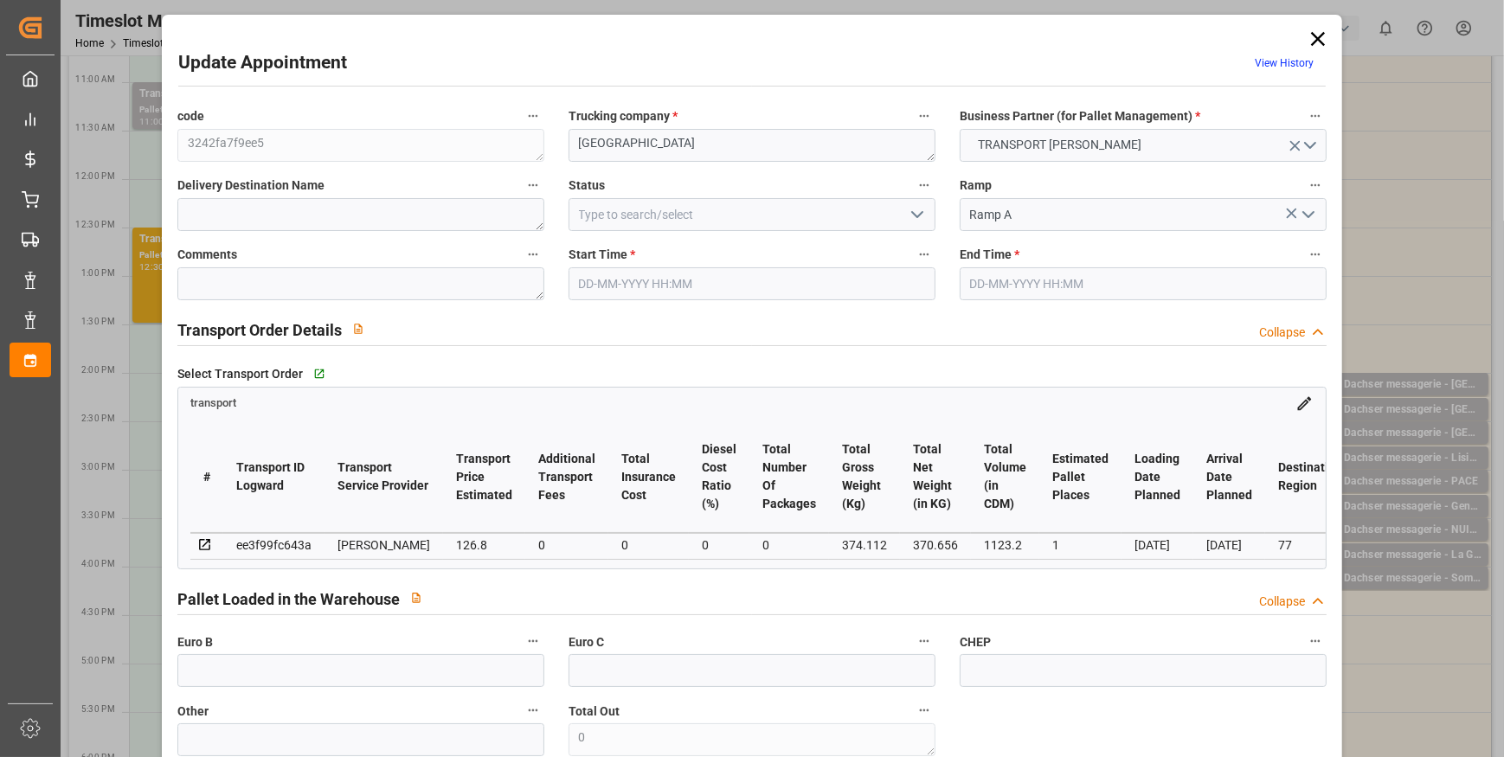
type input "122.5142"
type input "-4.2858"
type input "0"
type input "370.656"
type input "397.112"
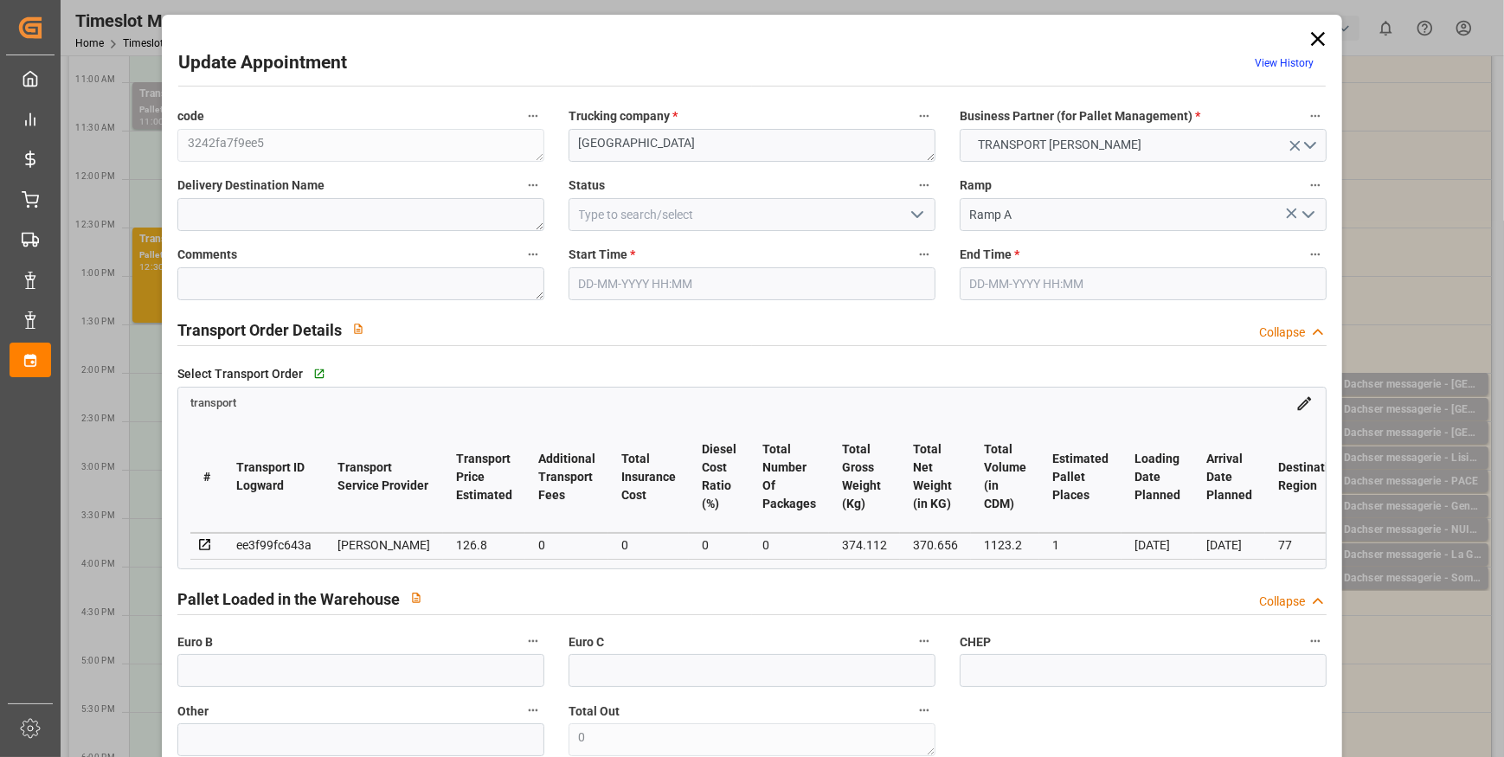
type input "1123.2"
type input "77"
type input "0"
type input "72"
type input "1"
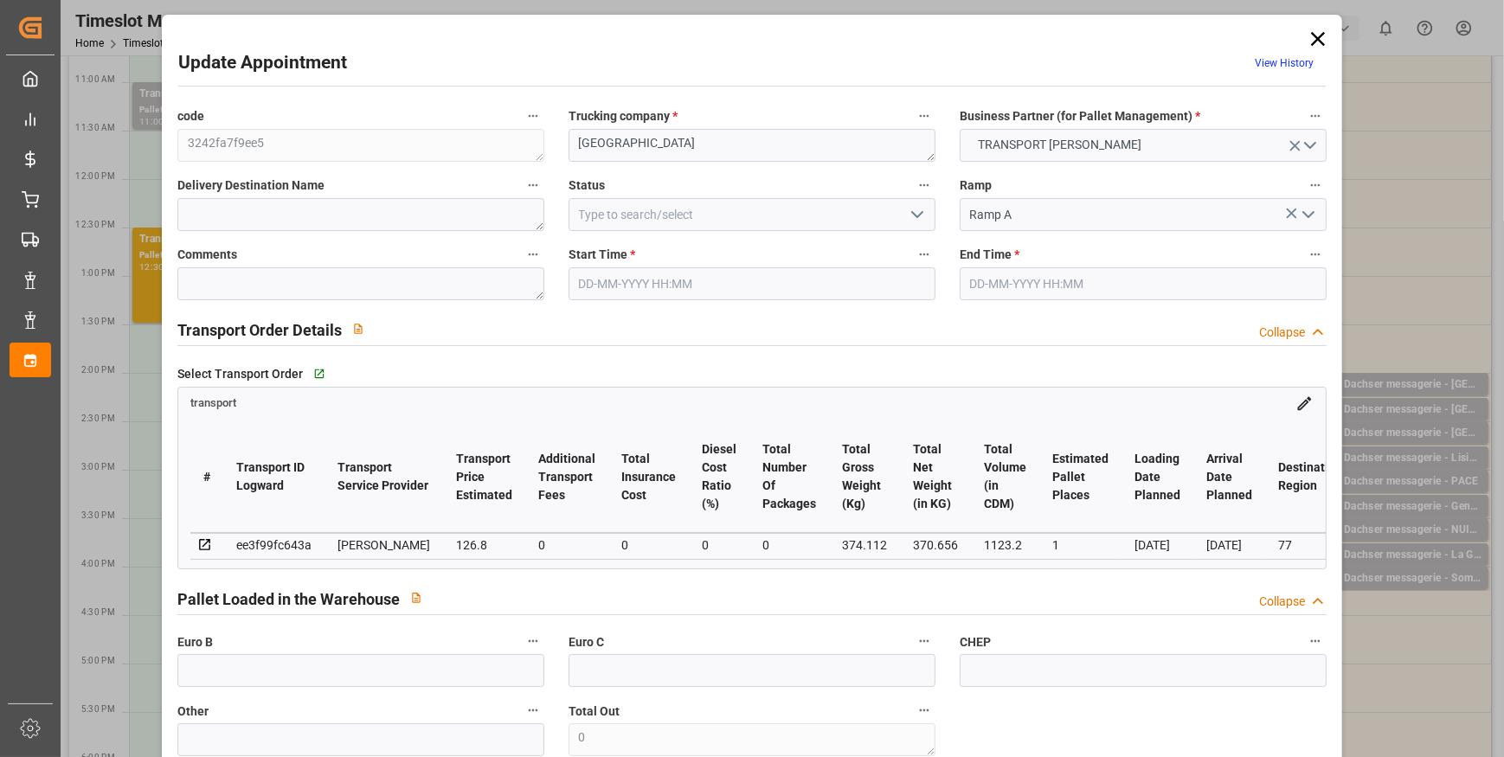
type input "101"
type input "374.112"
type input "0"
type input "4710.8598"
type input "0"
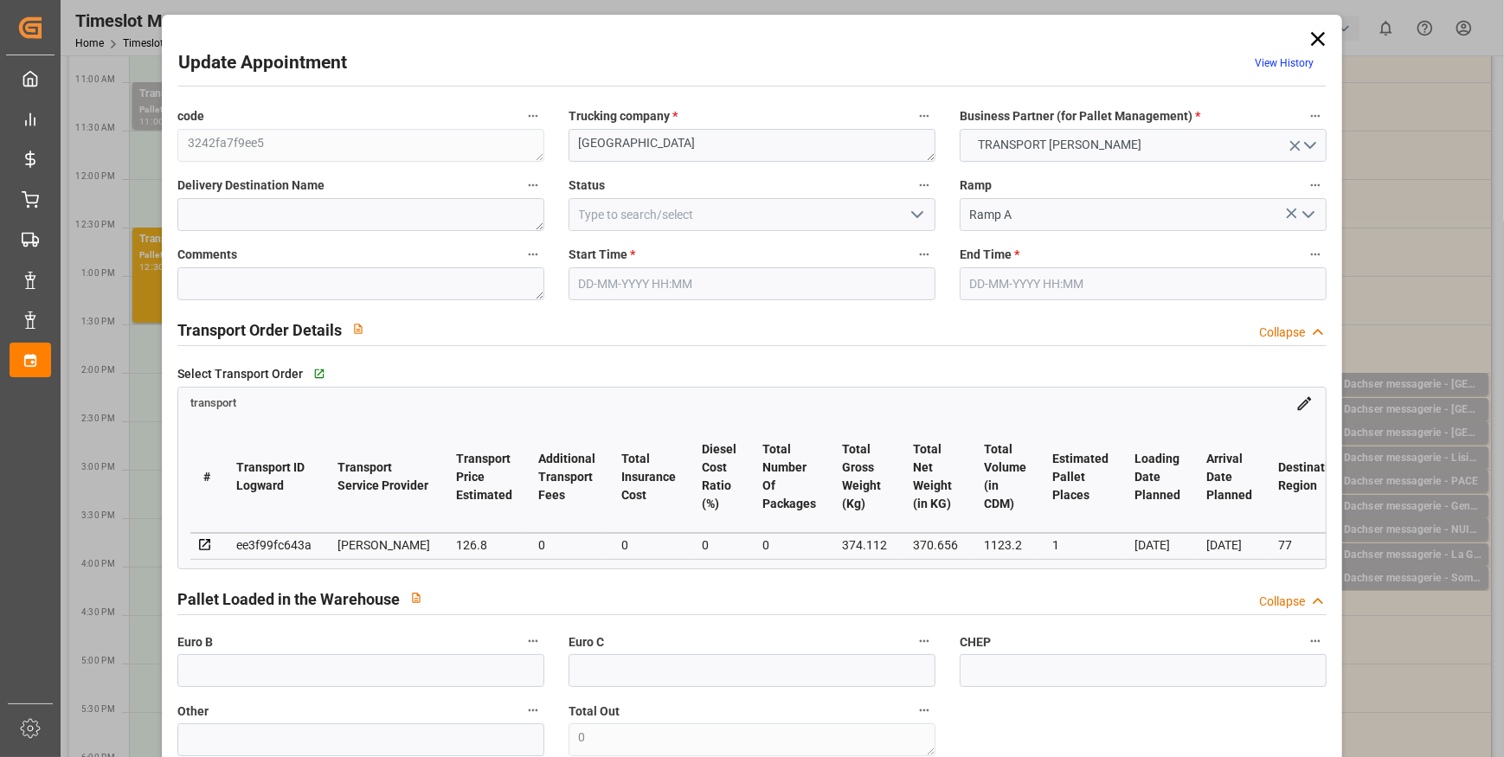
type input "0"
type input "21"
type input "35"
type input "[DATE] 11:00"
type input "[DATE] 11:30"
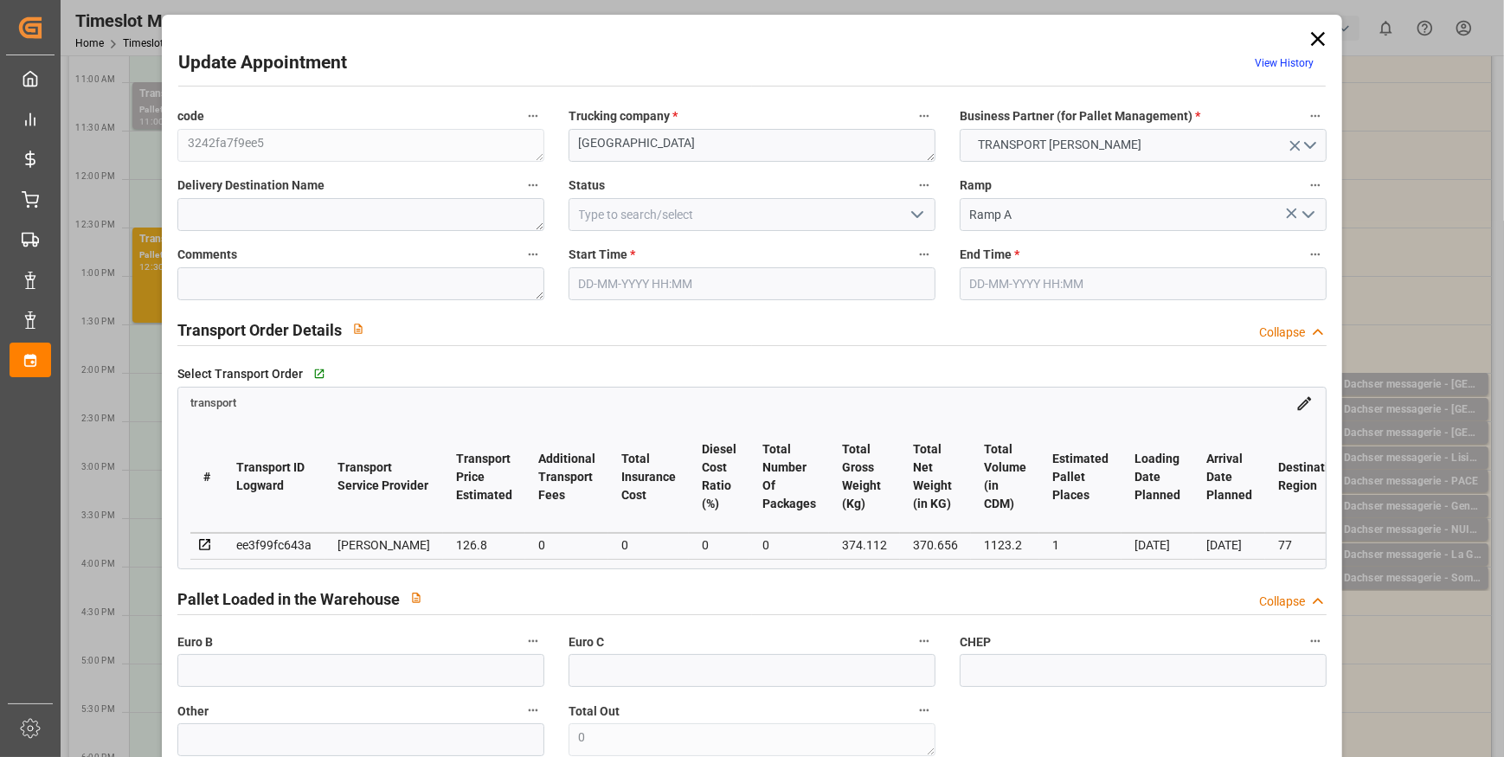
type input "[DATE] 14:00"
type input "[DATE] 11:43"
type input "[DATE]"
click at [916, 215] on polyline "open menu" at bounding box center [917, 214] width 10 height 5
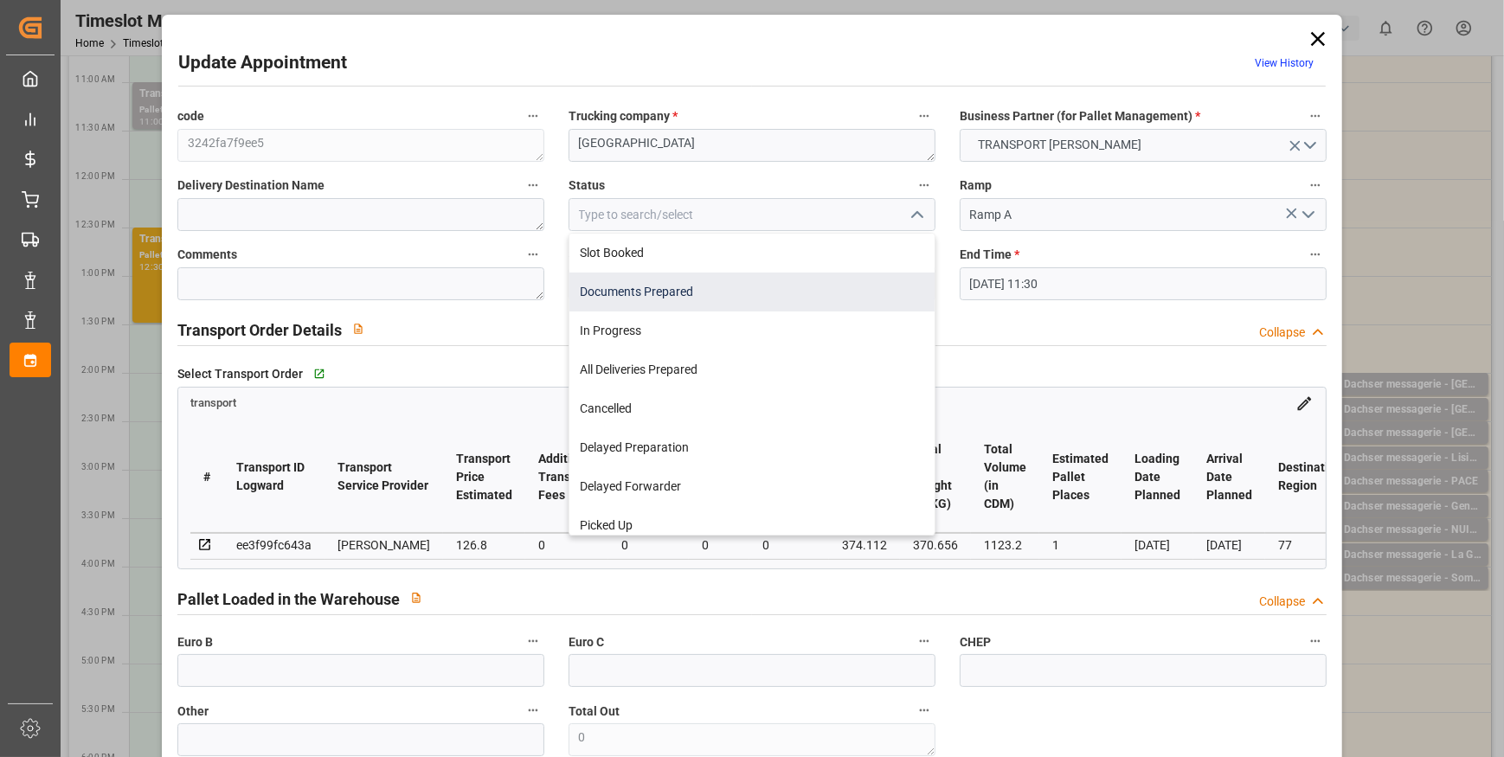
click at [673, 292] on div "Documents Prepared" at bounding box center [751, 292] width 365 height 39
type input "Documents Prepared"
